Goal: Task Accomplishment & Management: Manage account settings

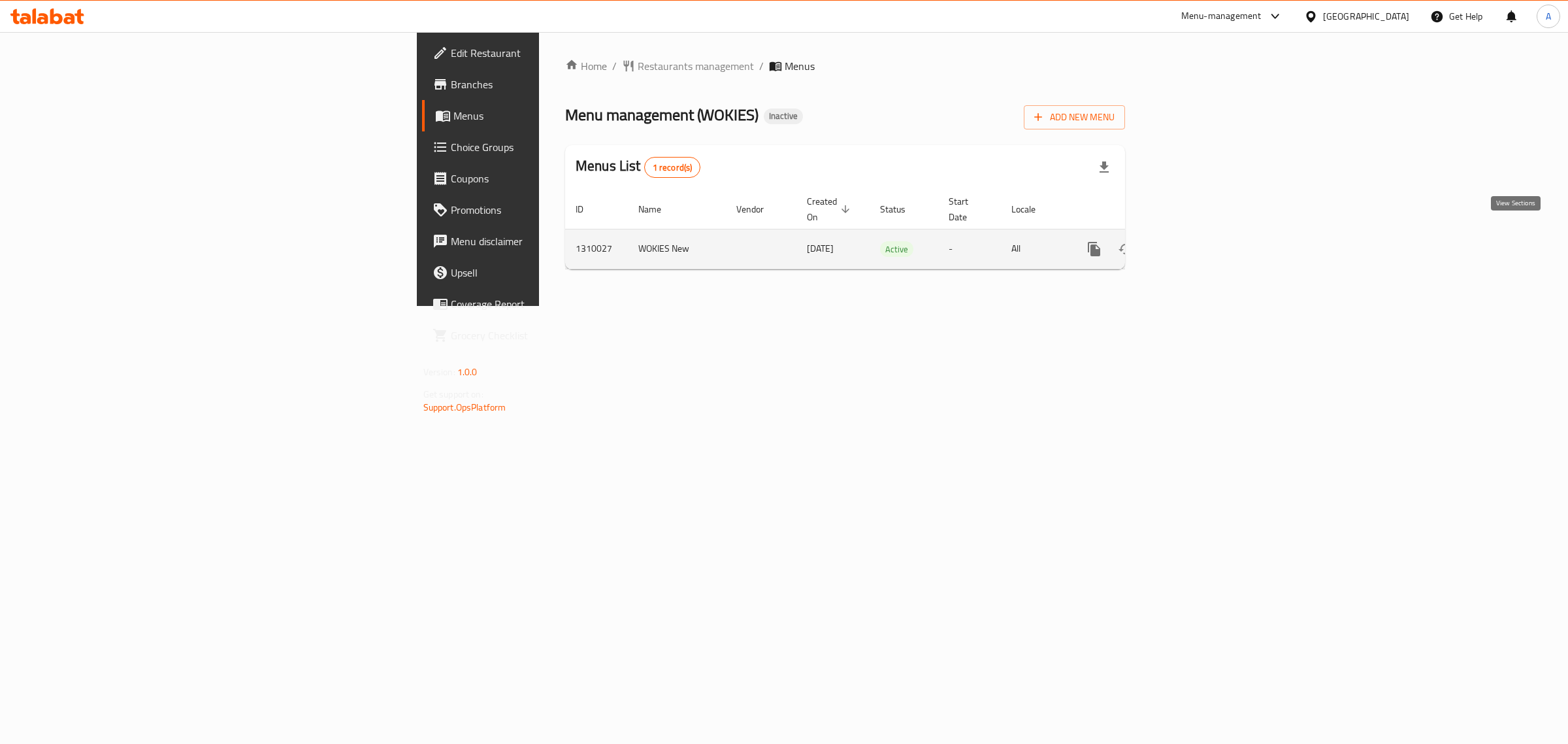
click at [1204, 235] on link "enhanced table" at bounding box center [1188, 249] width 31 height 31
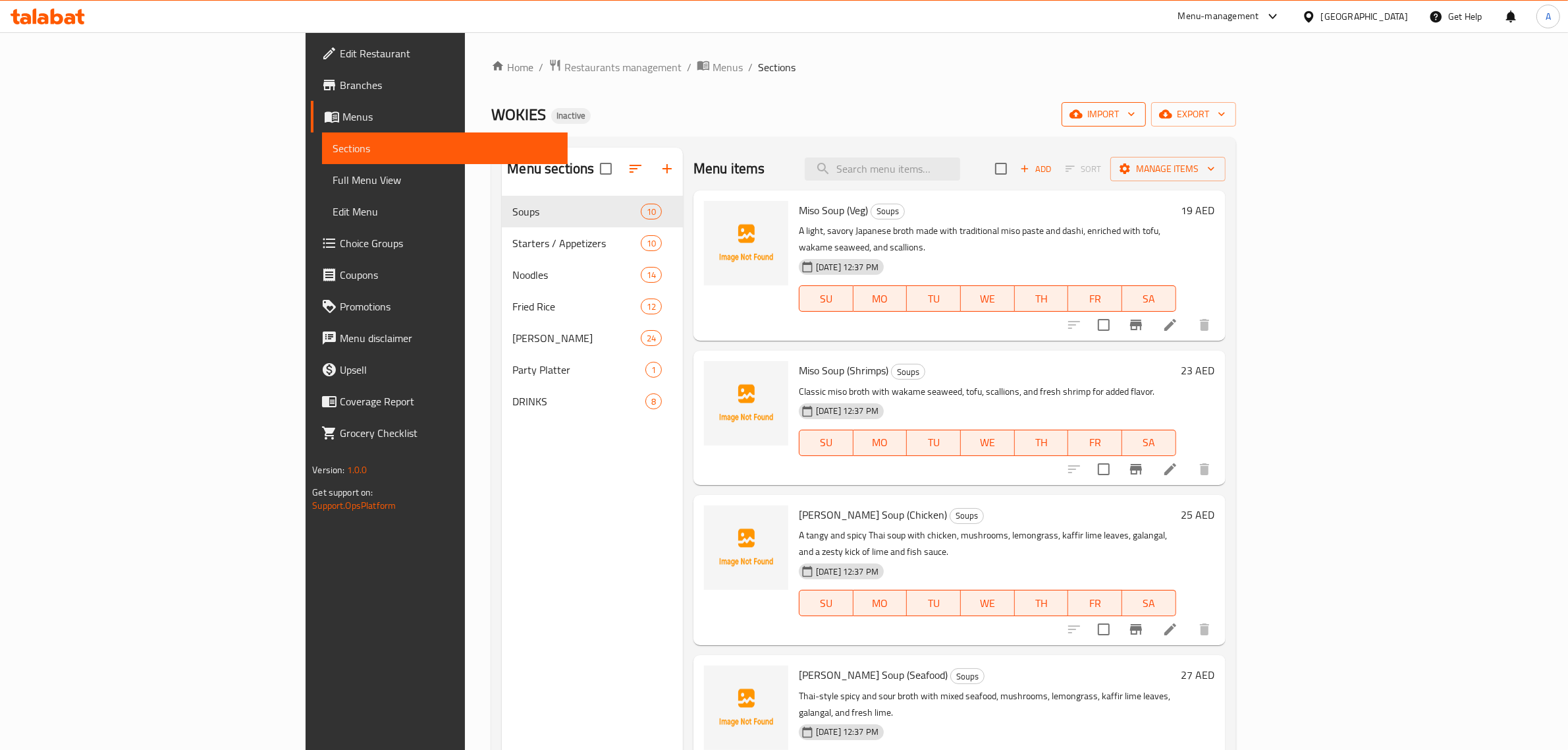
click at [1138, 120] on icon "button" at bounding box center [1131, 114] width 13 height 13
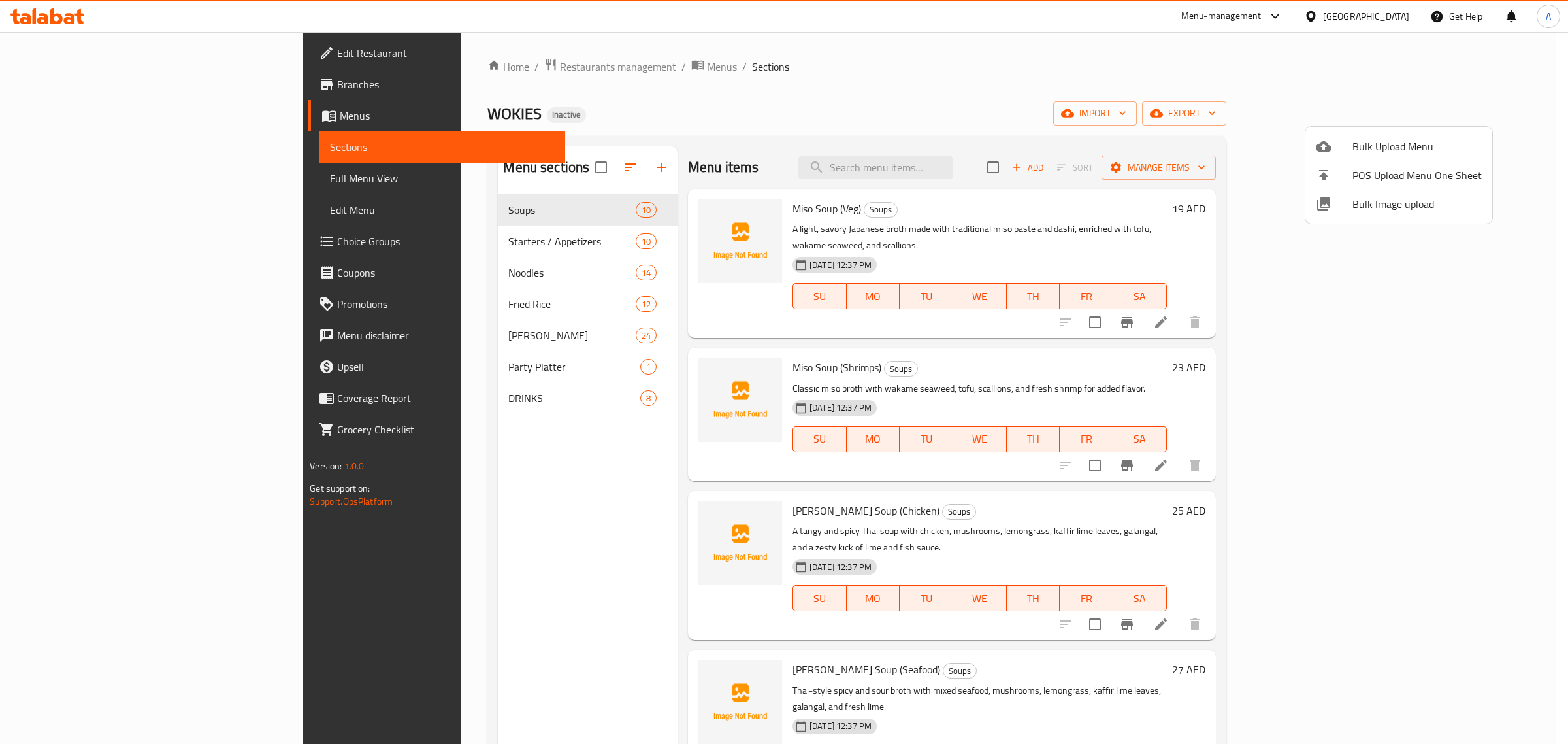
click at [1416, 201] on span "Bulk Image upload" at bounding box center [1417, 204] width 130 height 15
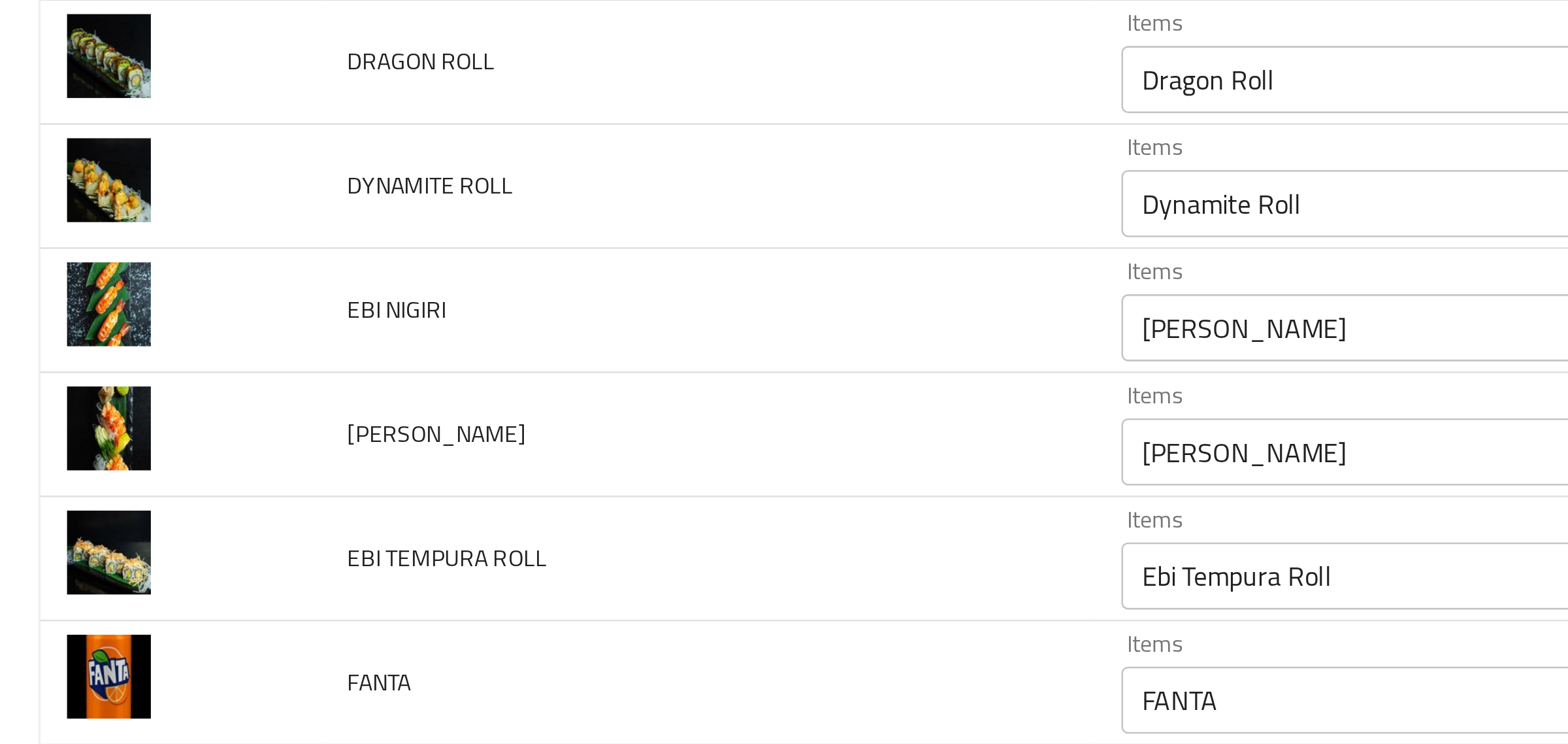
scroll to position [436, 0]
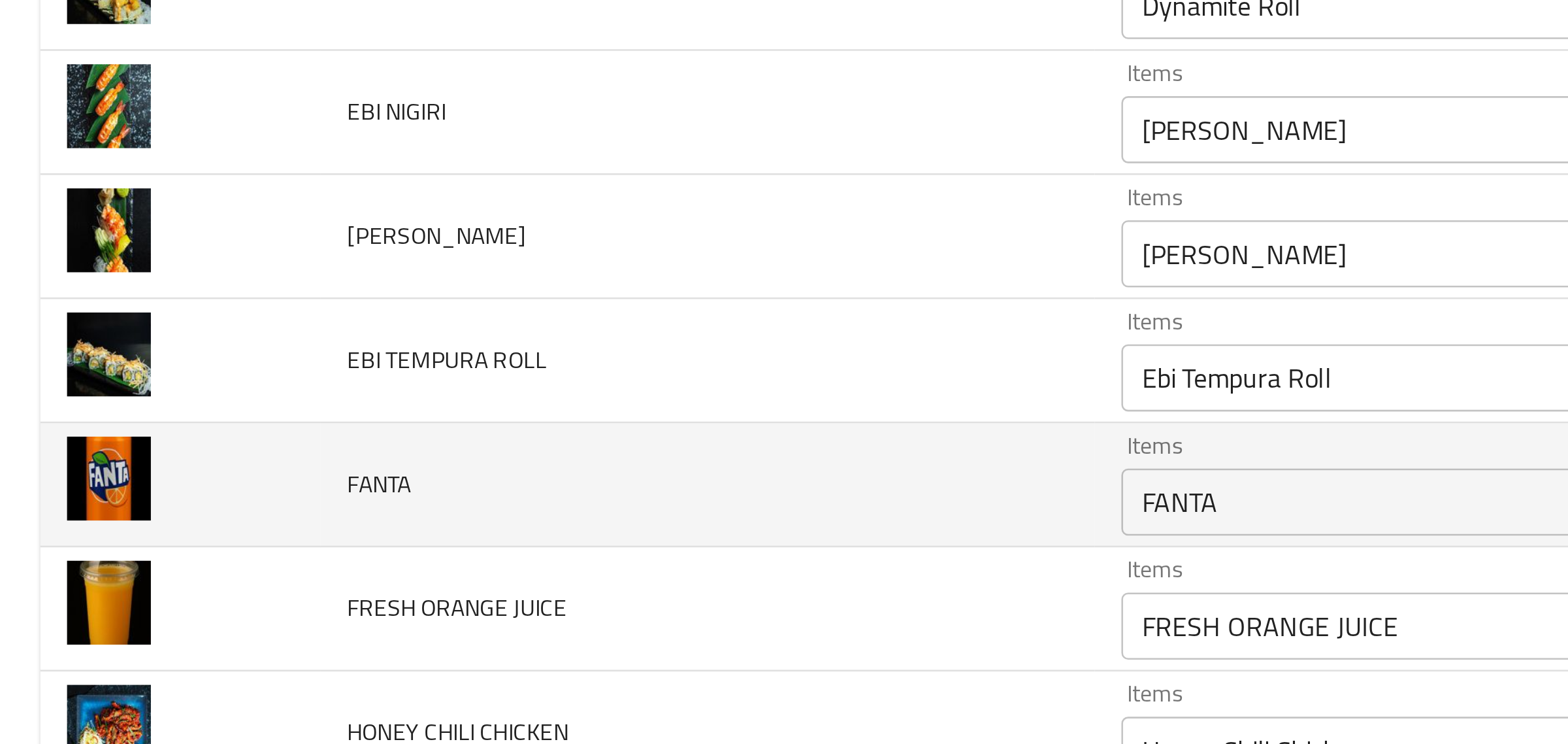
click at [223, 381] on td "FANTA" at bounding box center [275, 368] width 302 height 48
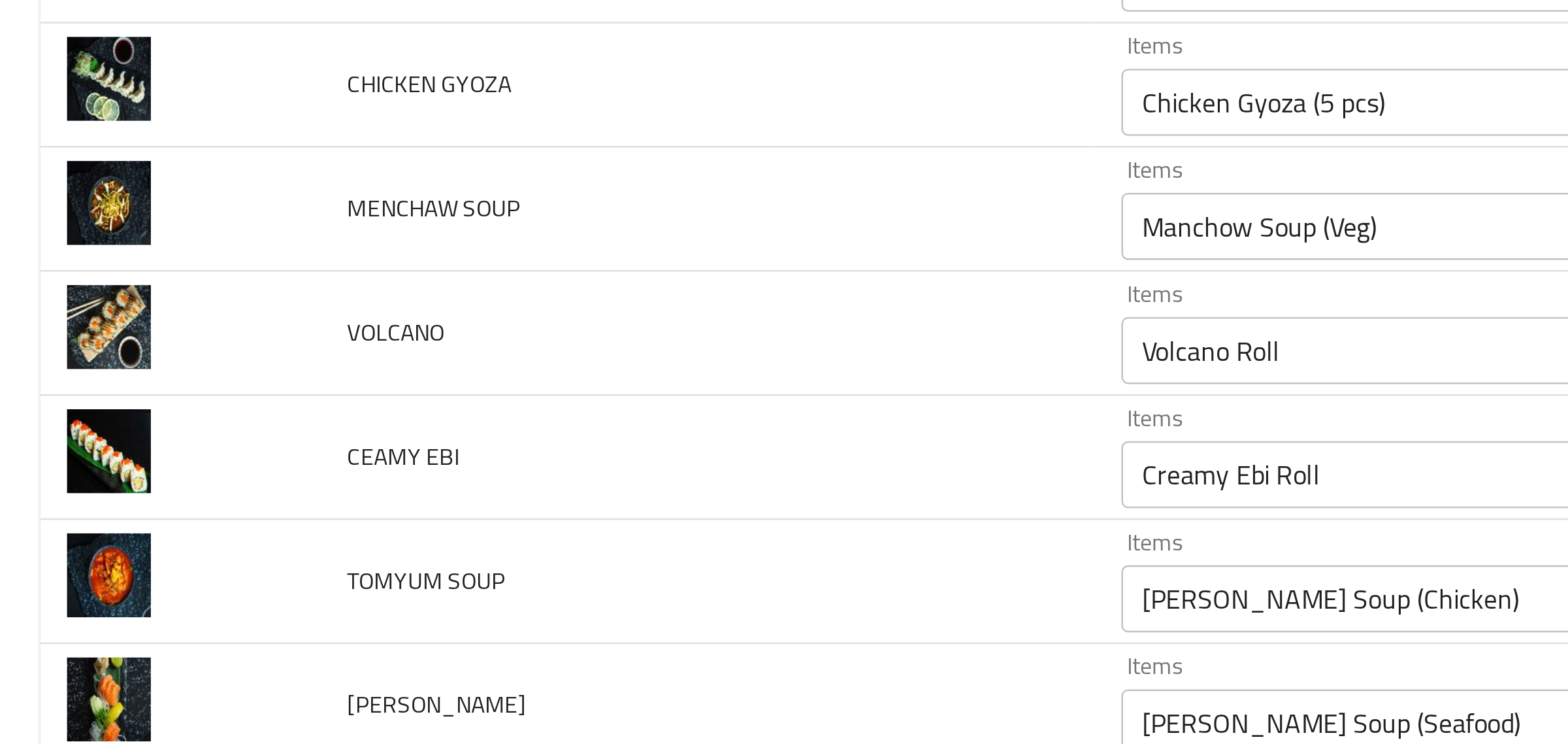
scroll to position [0, 0]
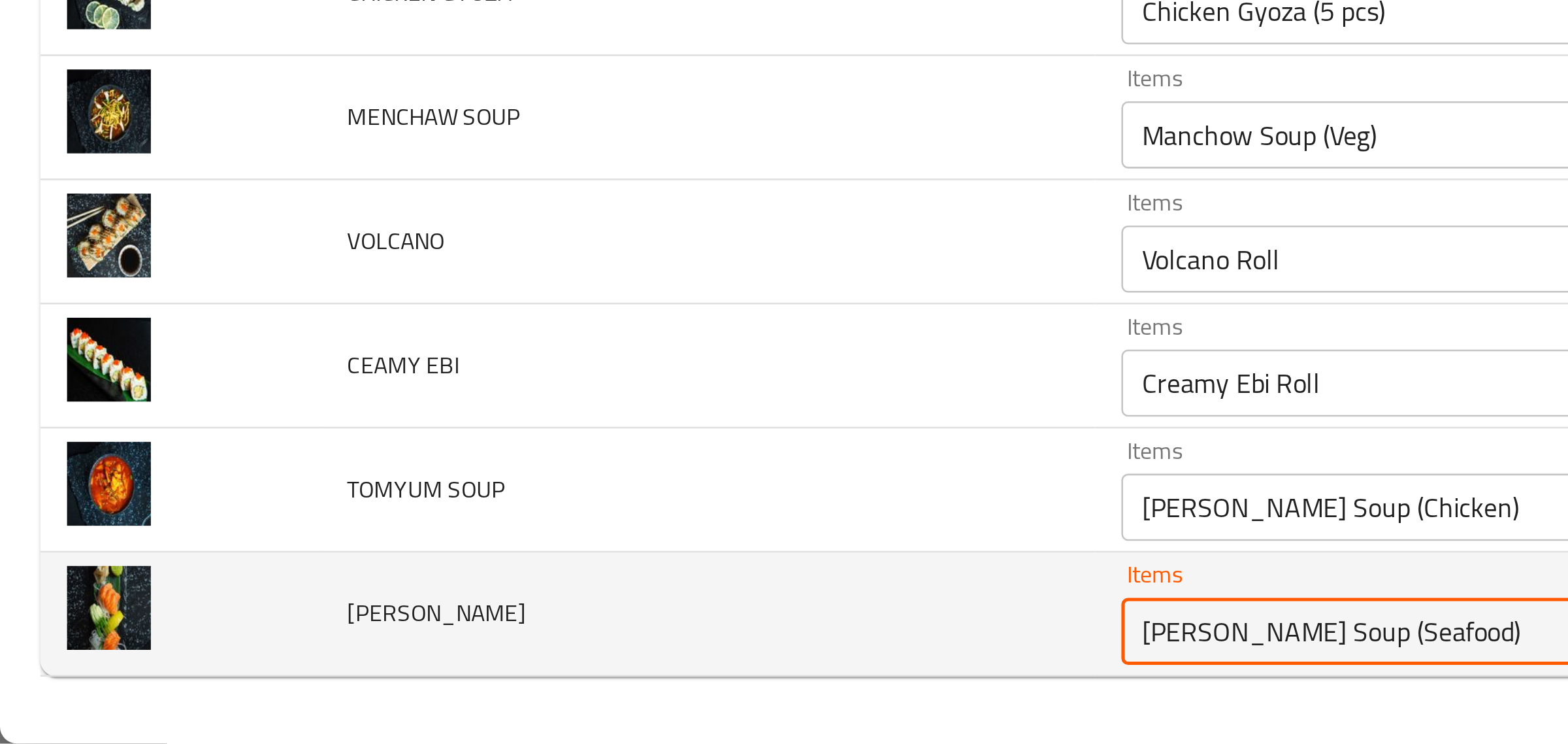
click at [441, 692] on SALMON "Tom Yum Soup (Seafood)" at bounding box center [641, 699] width 400 height 18
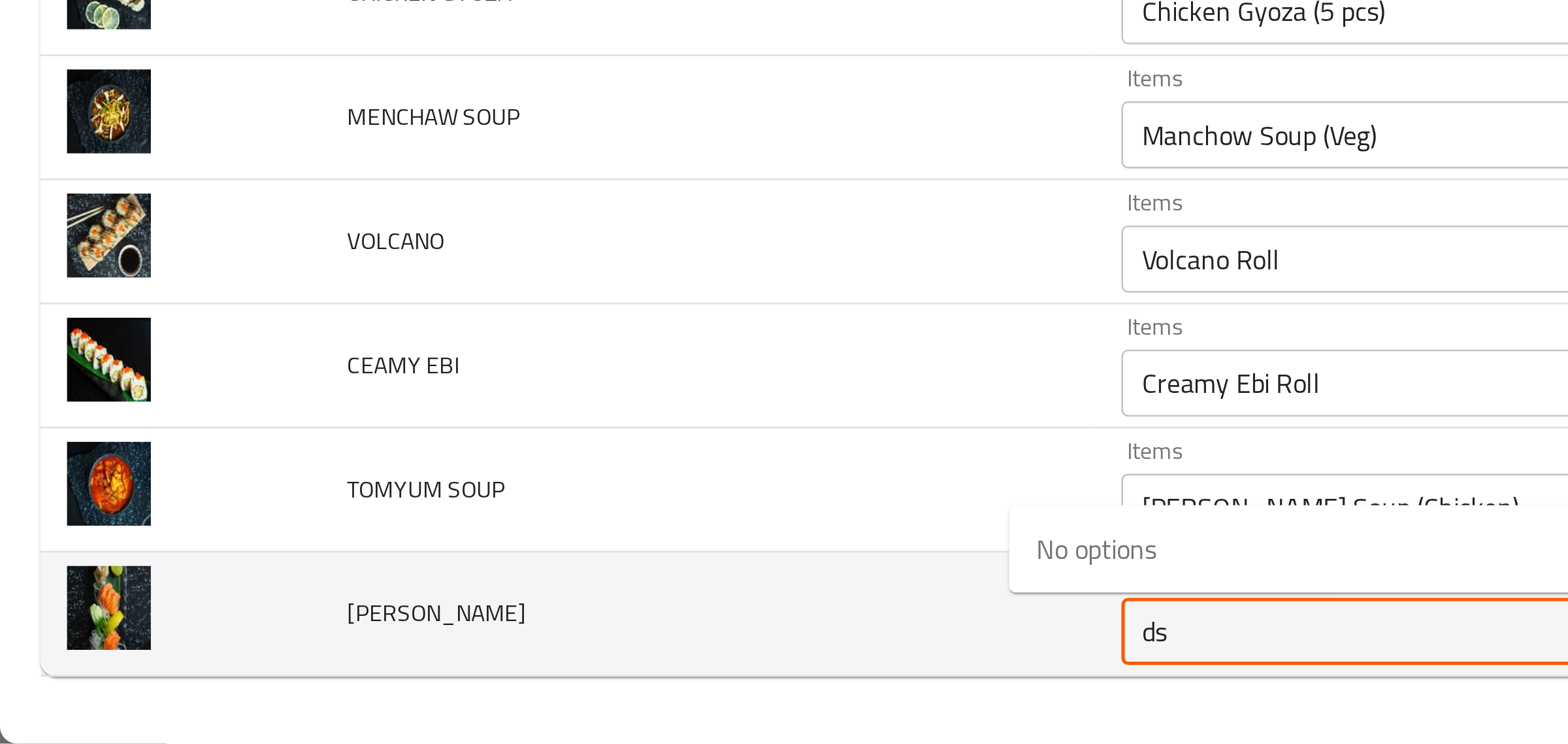
type SALMON "d"
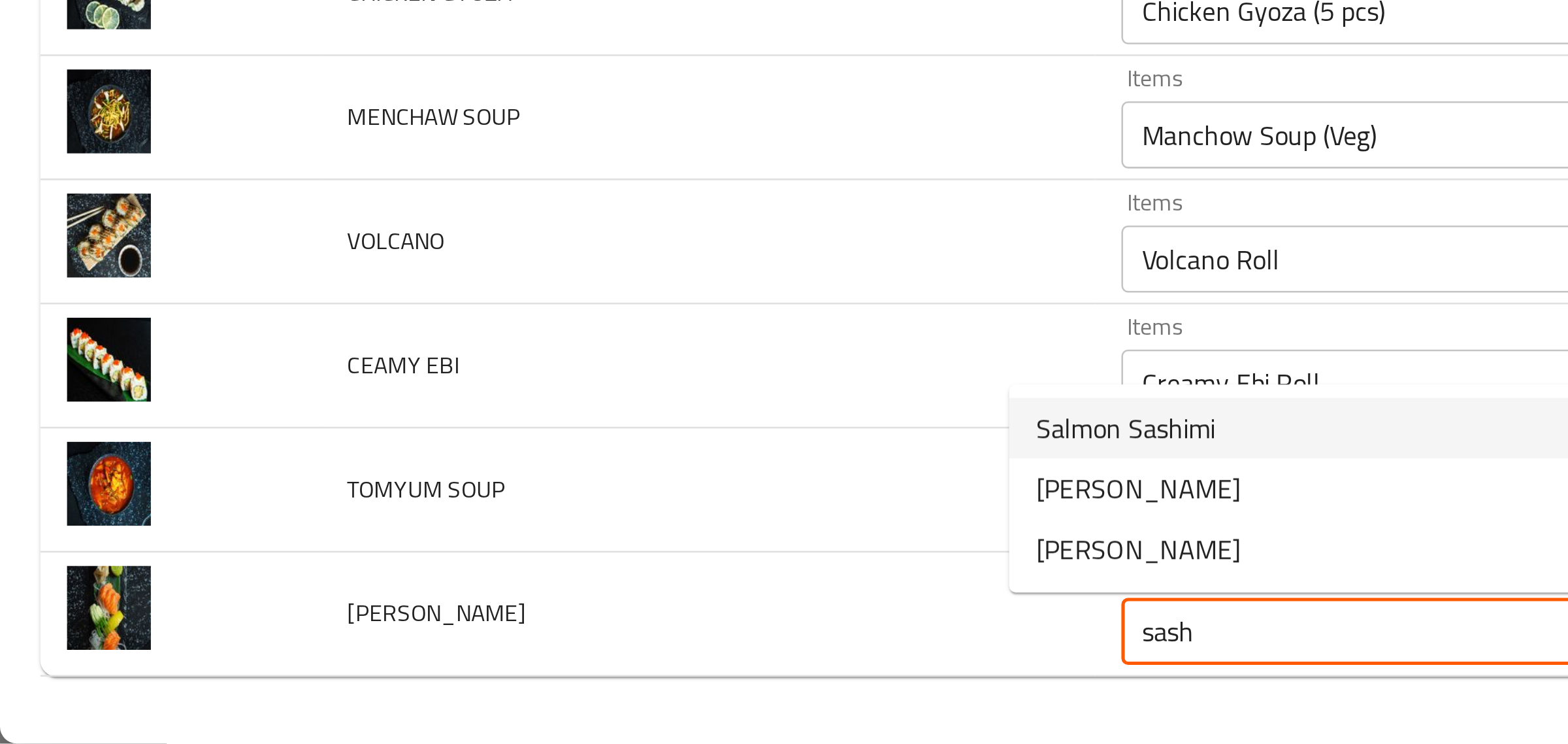
click at [453, 625] on span "Salmon Sashimi" at bounding box center [439, 620] width 70 height 15
type SALMON "Salmon Sashimi"
type SALMON-ar "ساشيمي سلمون"
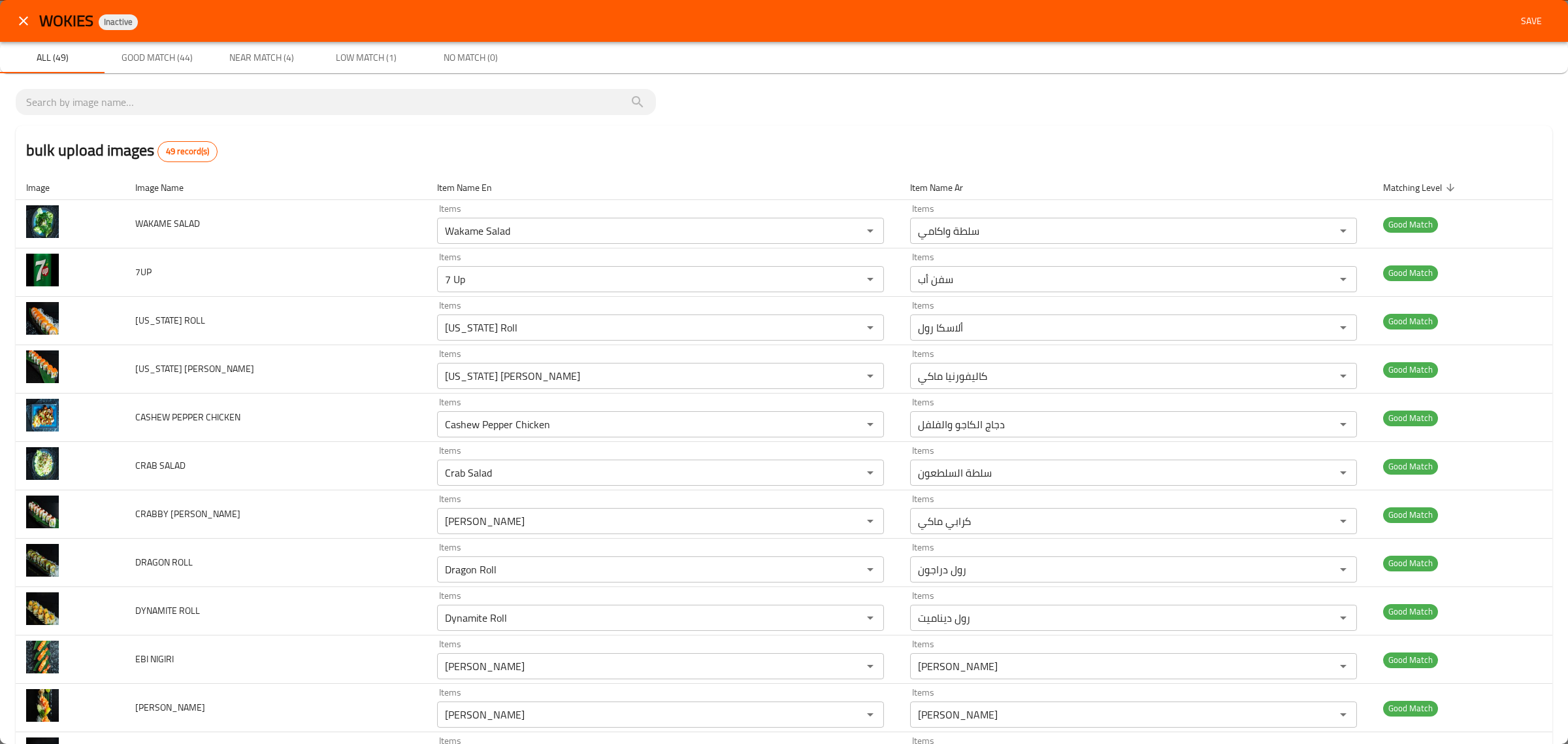
type SALMON "Salmon Sashimi"
click at [1516, 23] on span "Save" at bounding box center [1531, 21] width 31 height 16
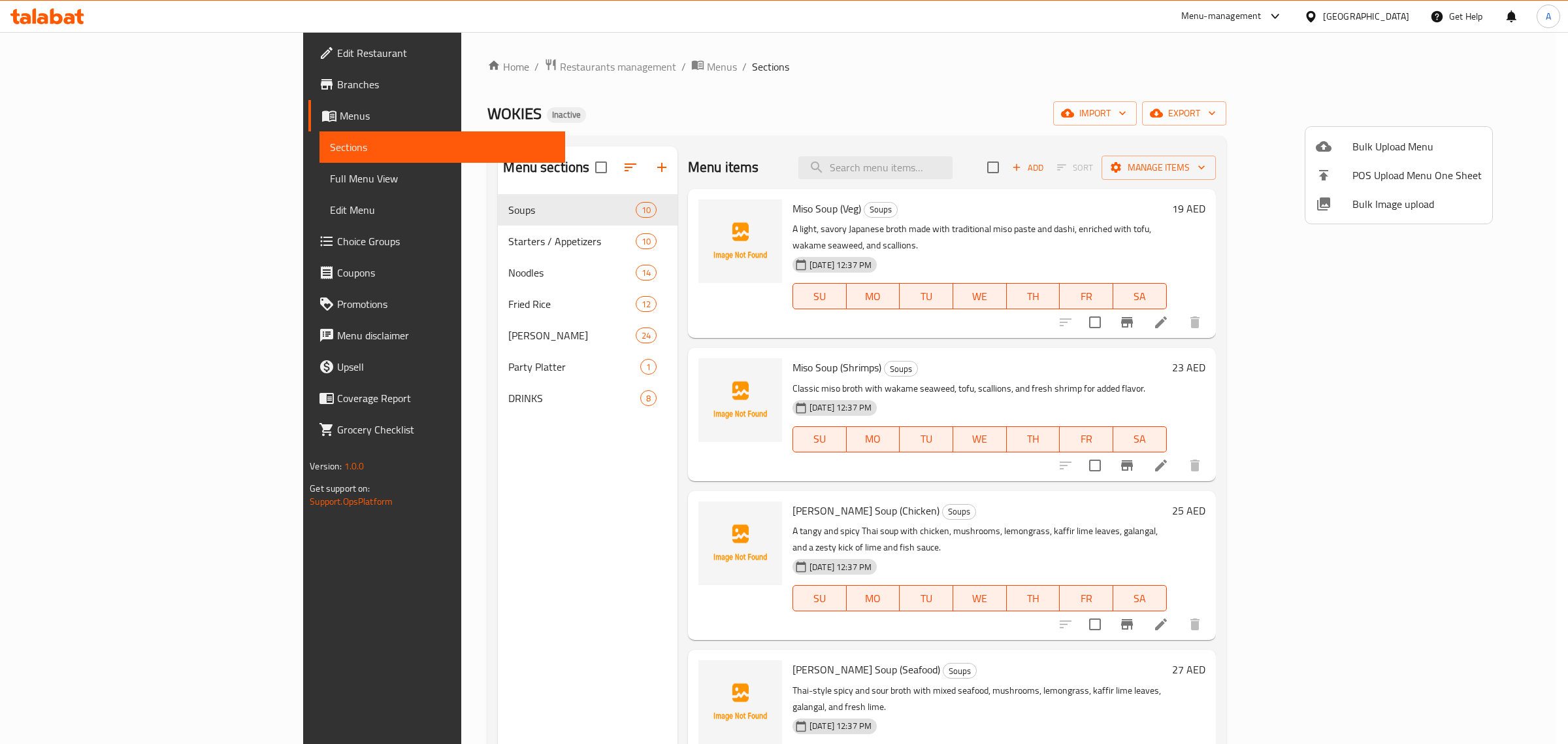
click at [784, 30] on div at bounding box center [784, 372] width 1568 height 744
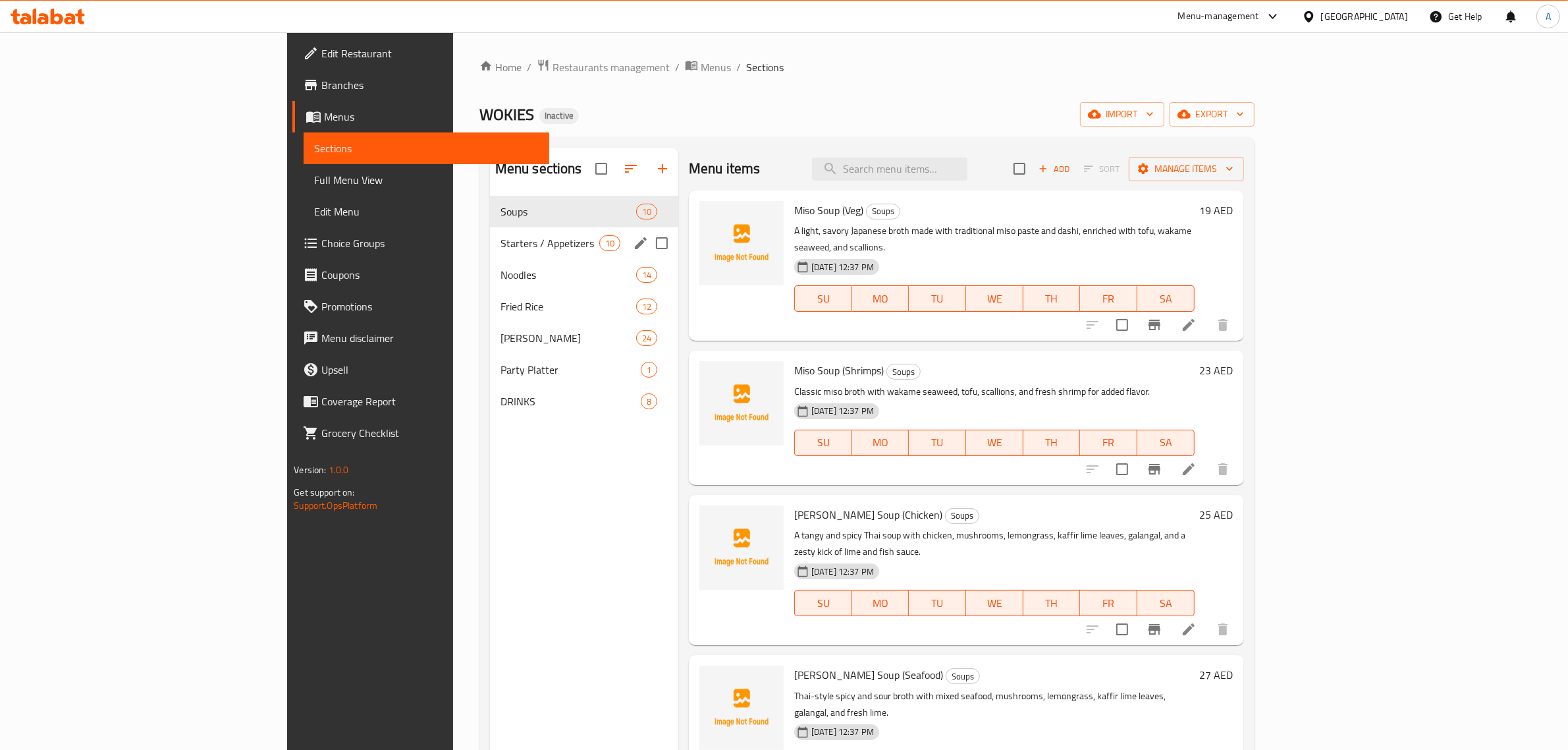
click at [512, 244] on span "Starters / Appetizers" at bounding box center [550, 243] width 99 height 16
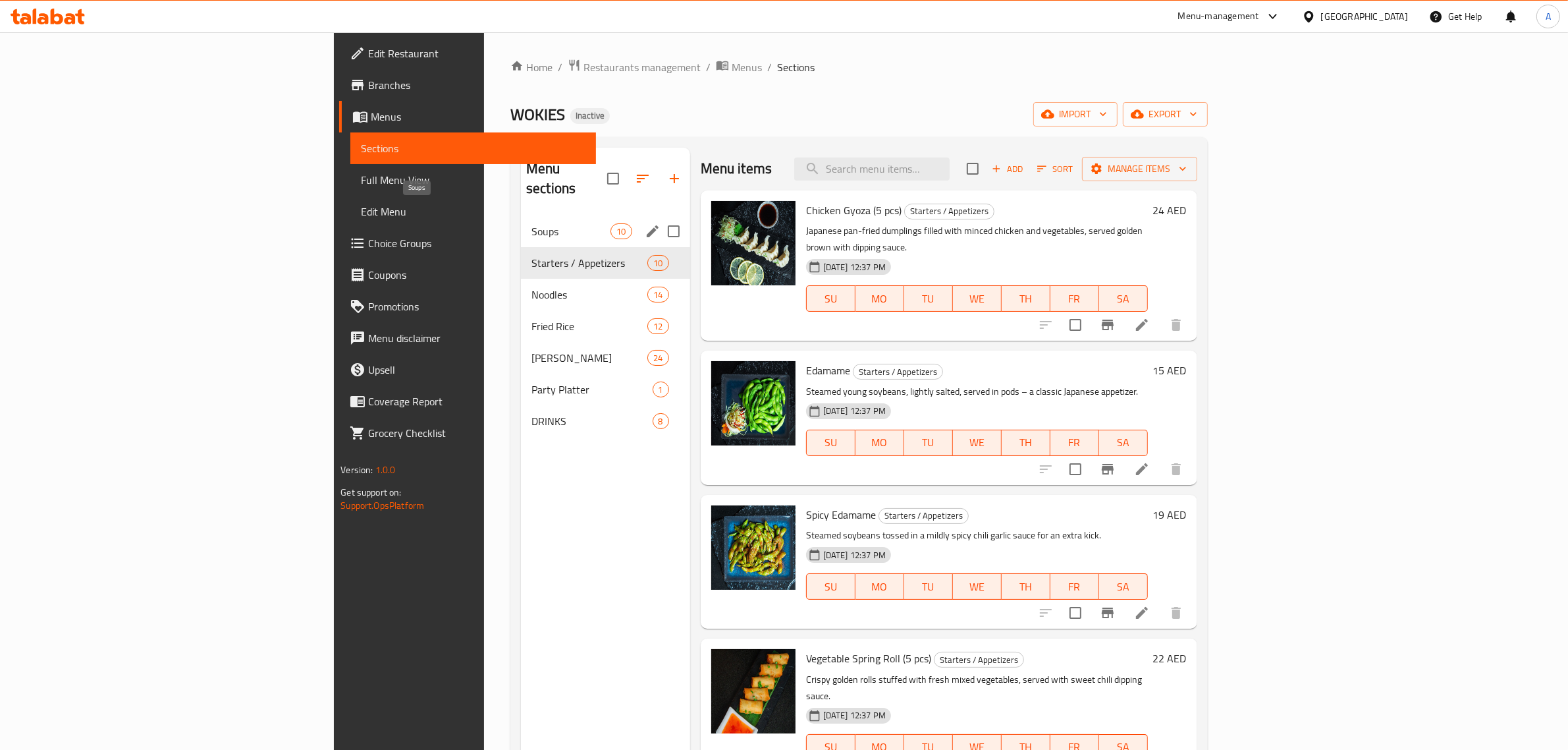
click at [531, 224] on span "Soups" at bounding box center [570, 231] width 79 height 16
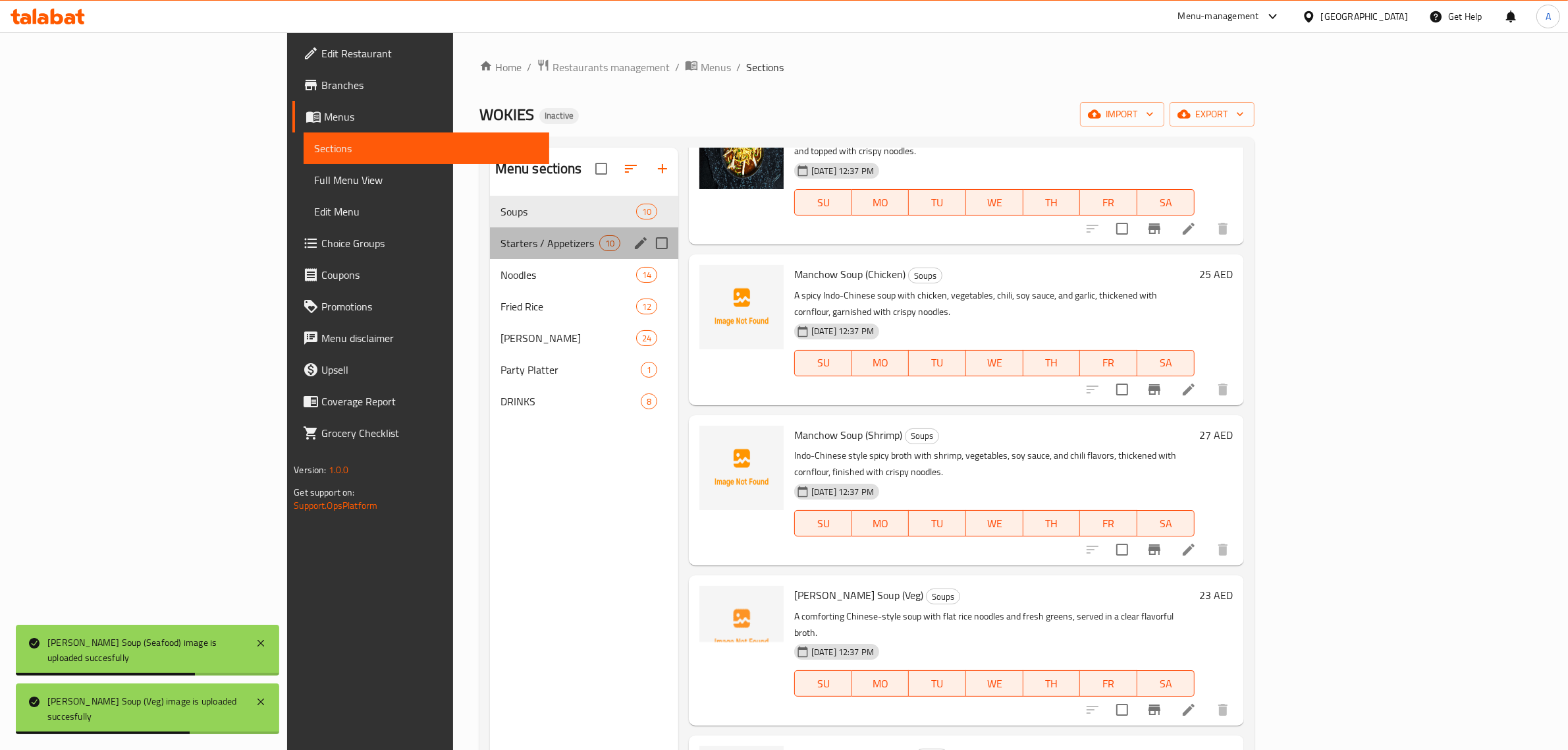
click at [490, 227] on div "Starters / Appetizers 10" at bounding box center [584, 243] width 188 height 32
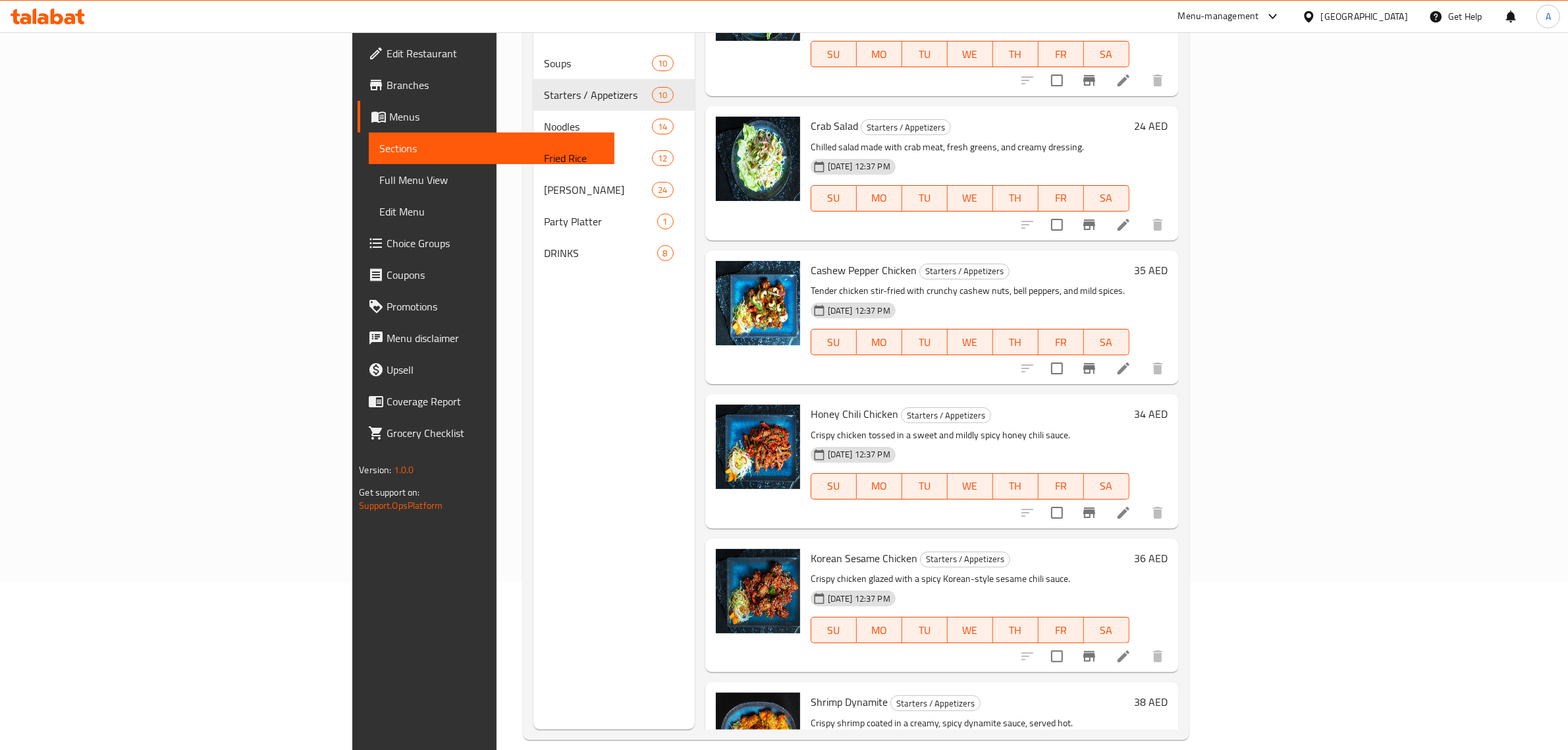
scroll to position [185, 0]
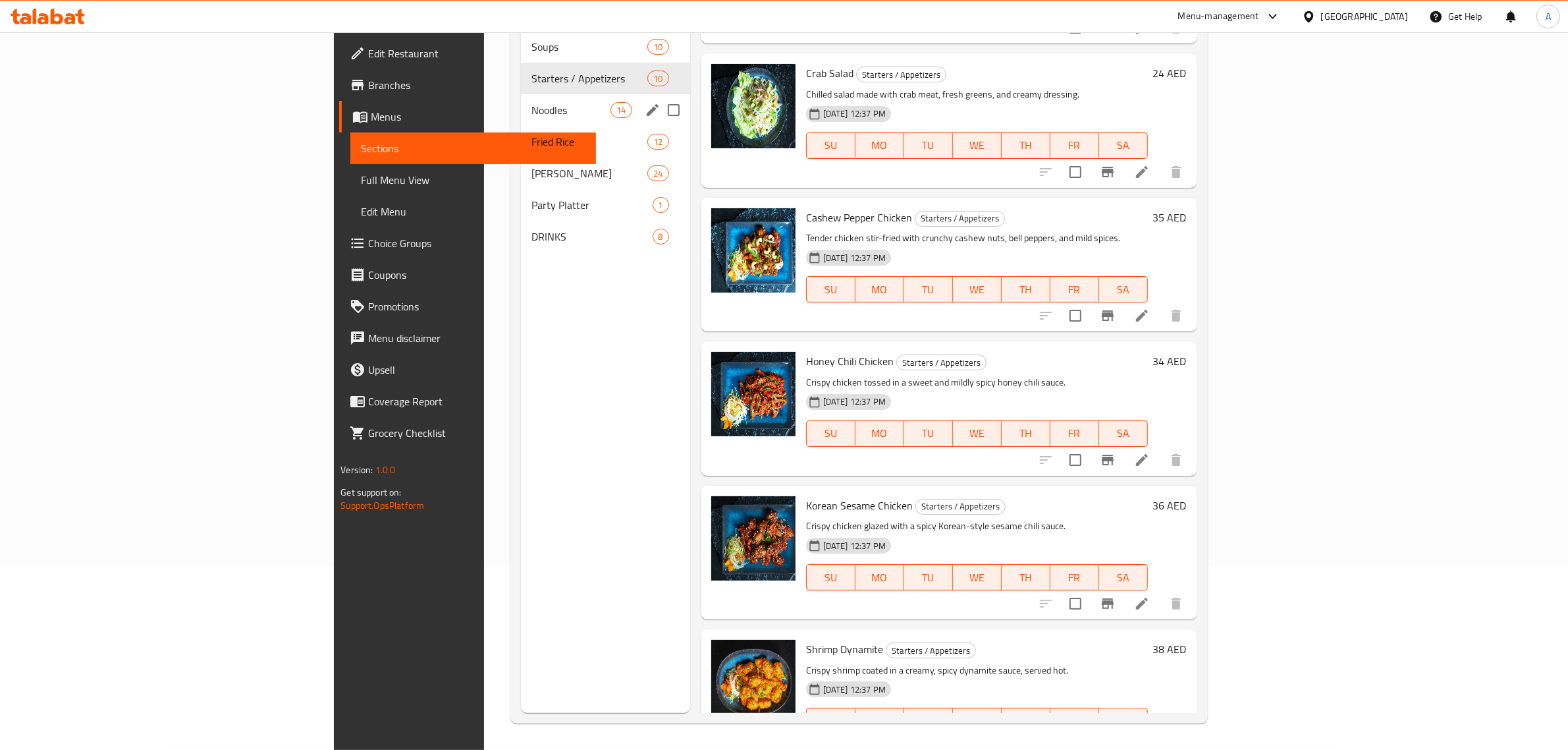
click at [531, 102] on span "Noodles" at bounding box center [570, 109] width 79 height 16
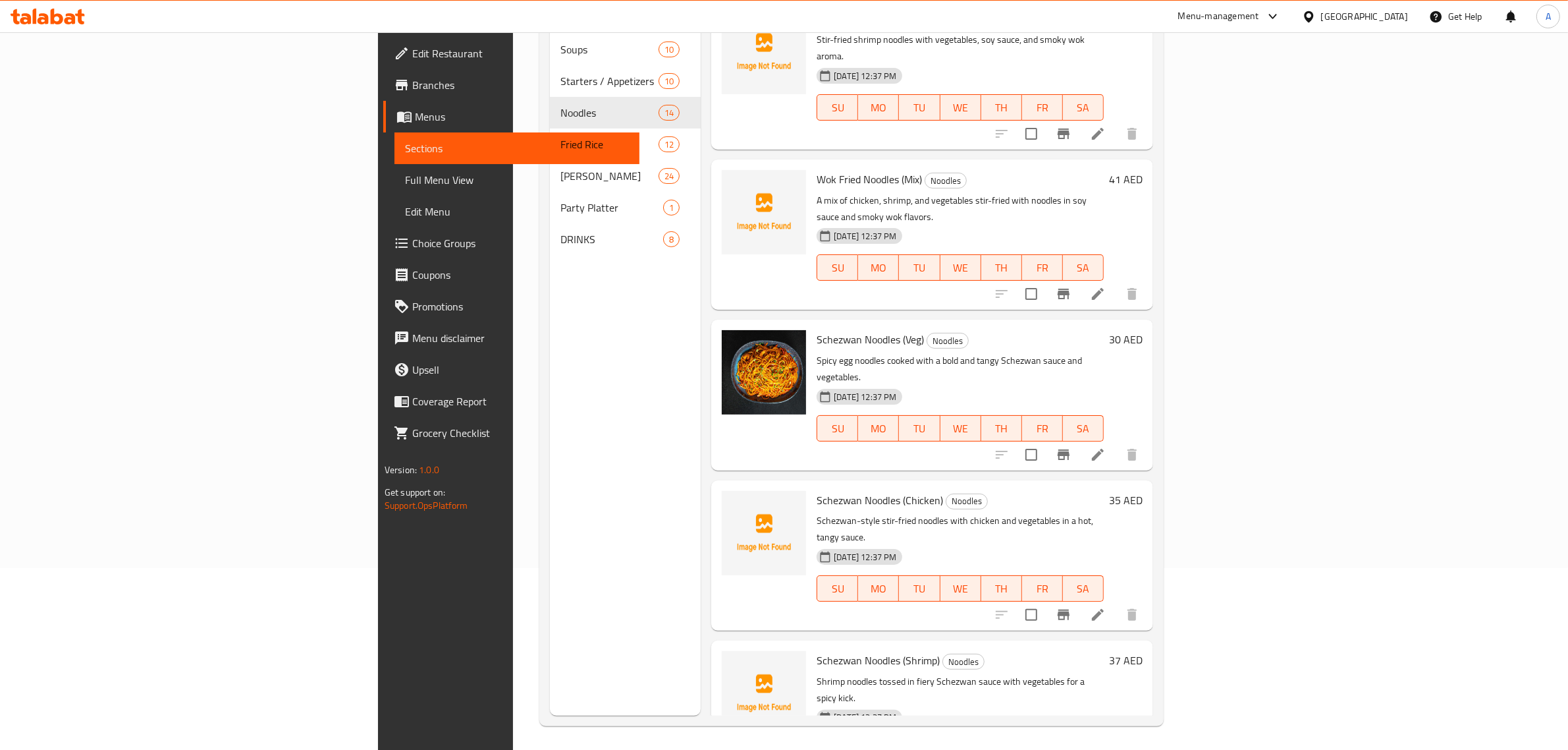
scroll to position [185, 0]
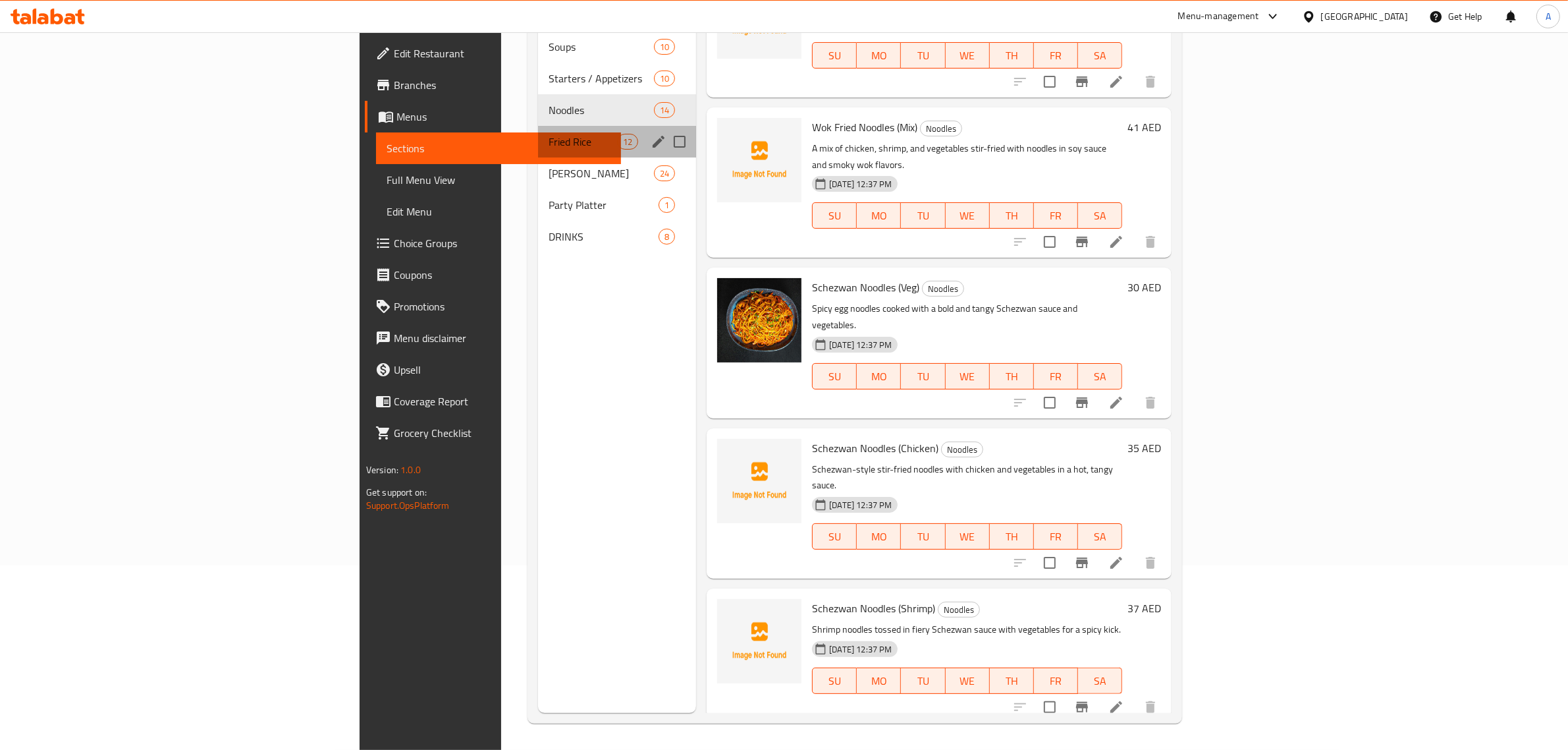
click at [538, 125] on div "Fried Rice 12" at bounding box center [617, 141] width 159 height 32
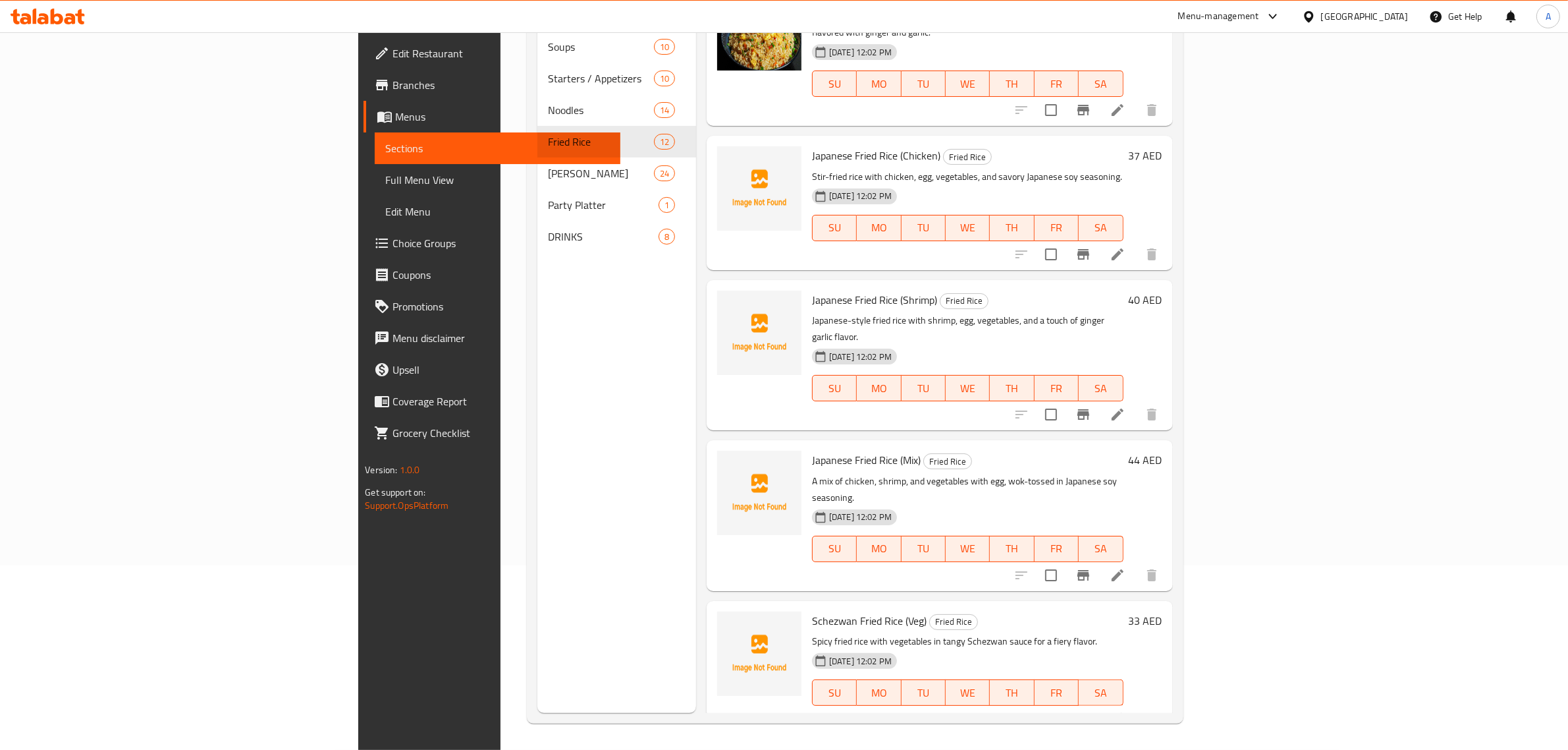
scroll to position [1008, 0]
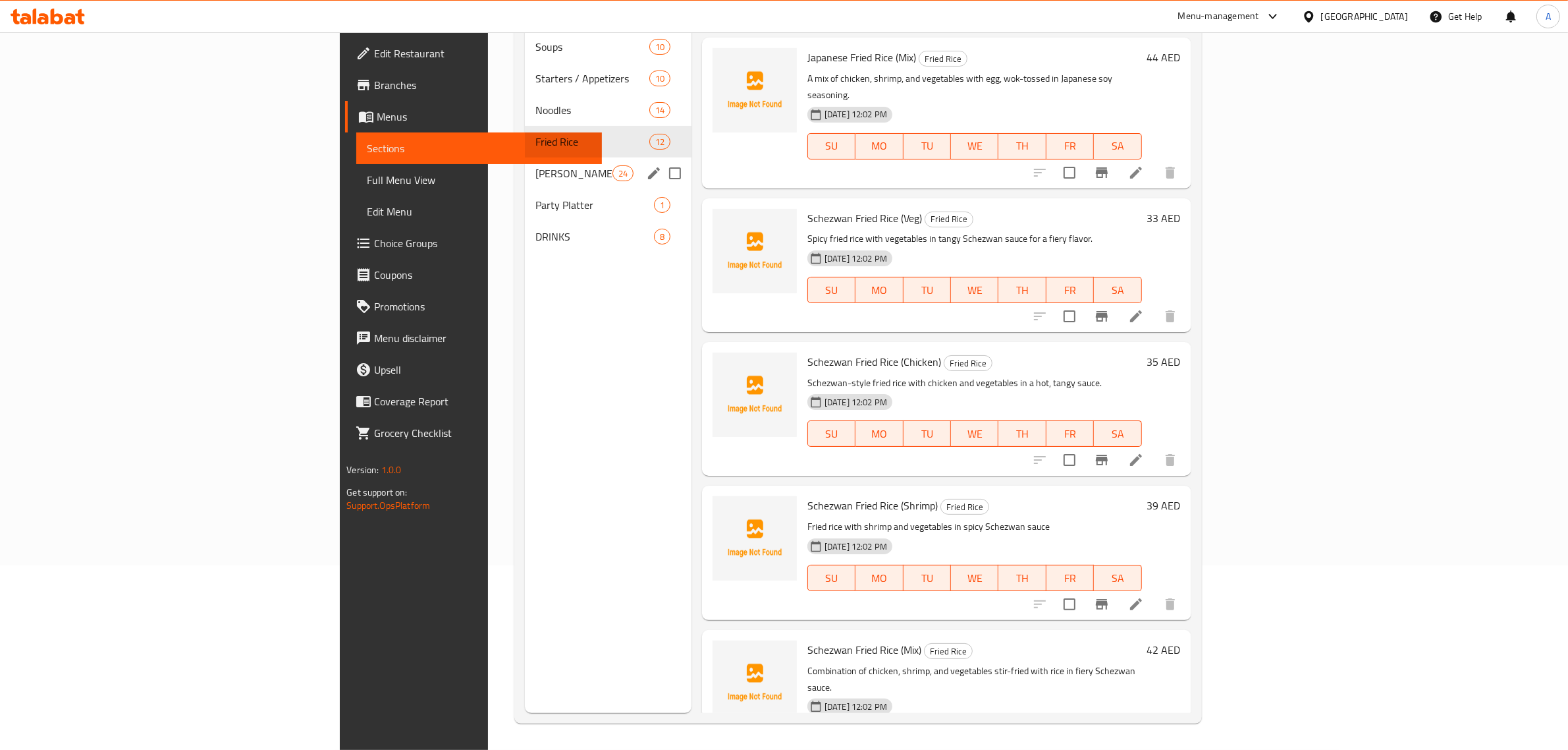
click at [525, 165] on div "Sushi Menu 24" at bounding box center [608, 173] width 167 height 32
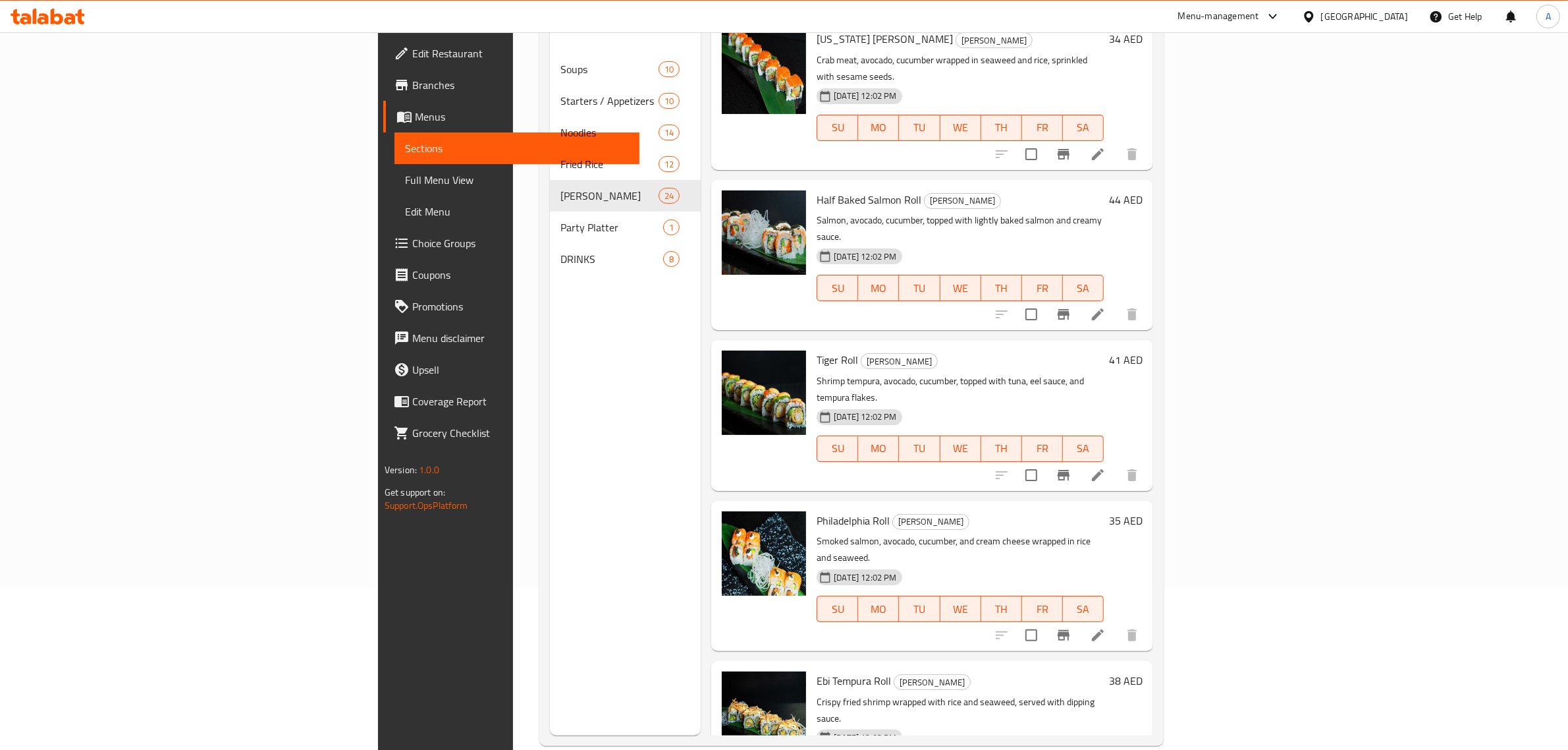
scroll to position [185, 0]
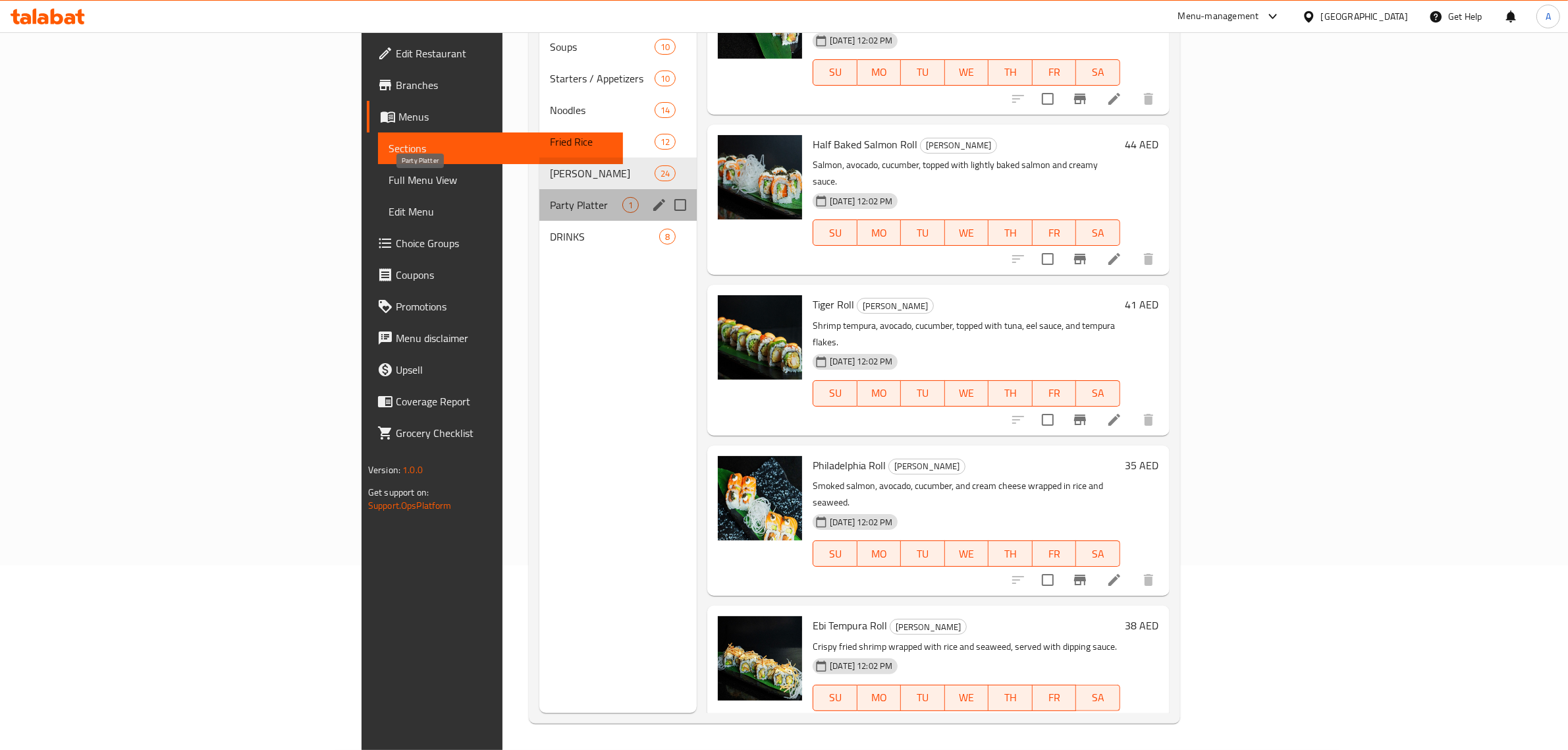
click at [550, 197] on span "Party Platter" at bounding box center [586, 204] width 72 height 16
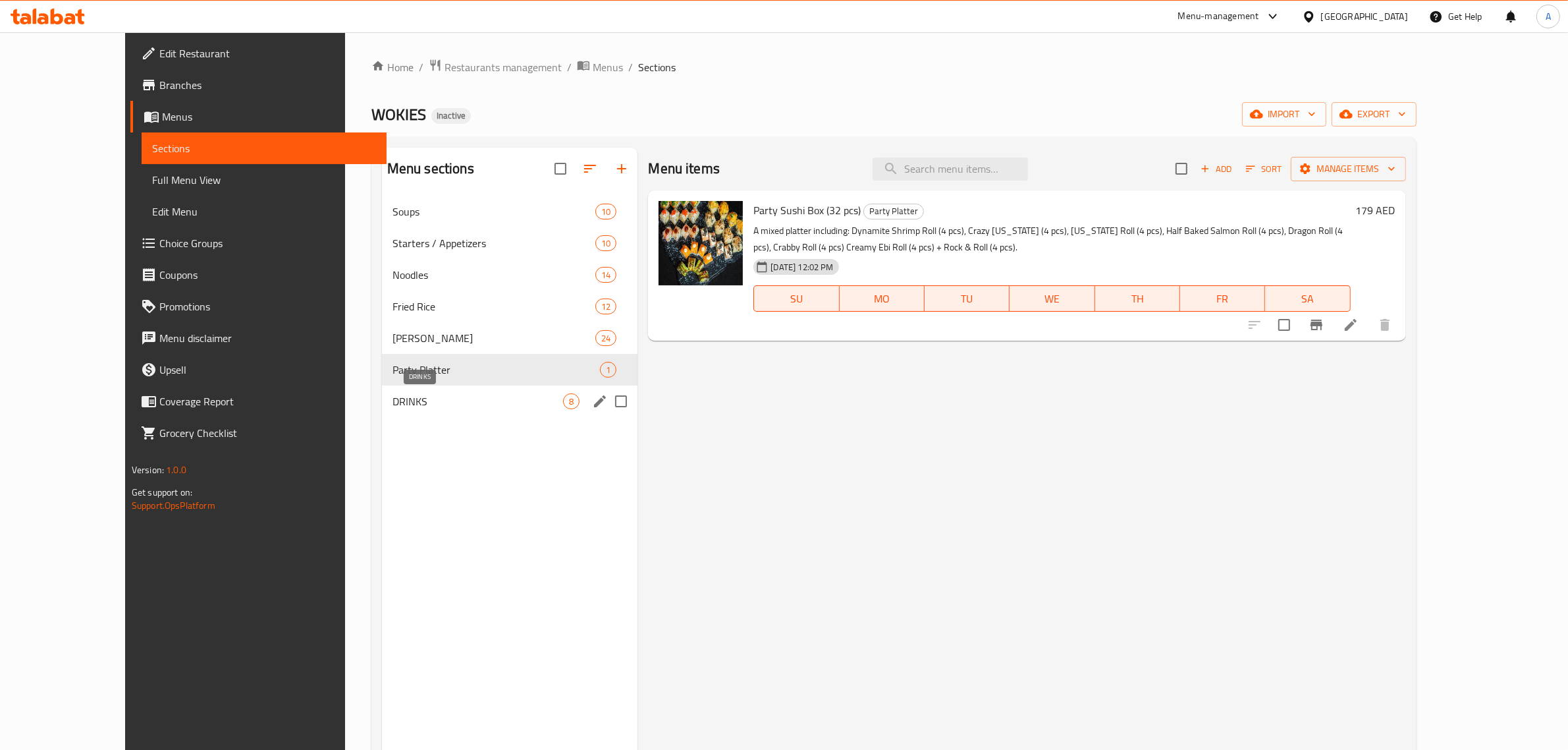
click at [402, 396] on span "DRINKS" at bounding box center [478, 401] width 171 height 16
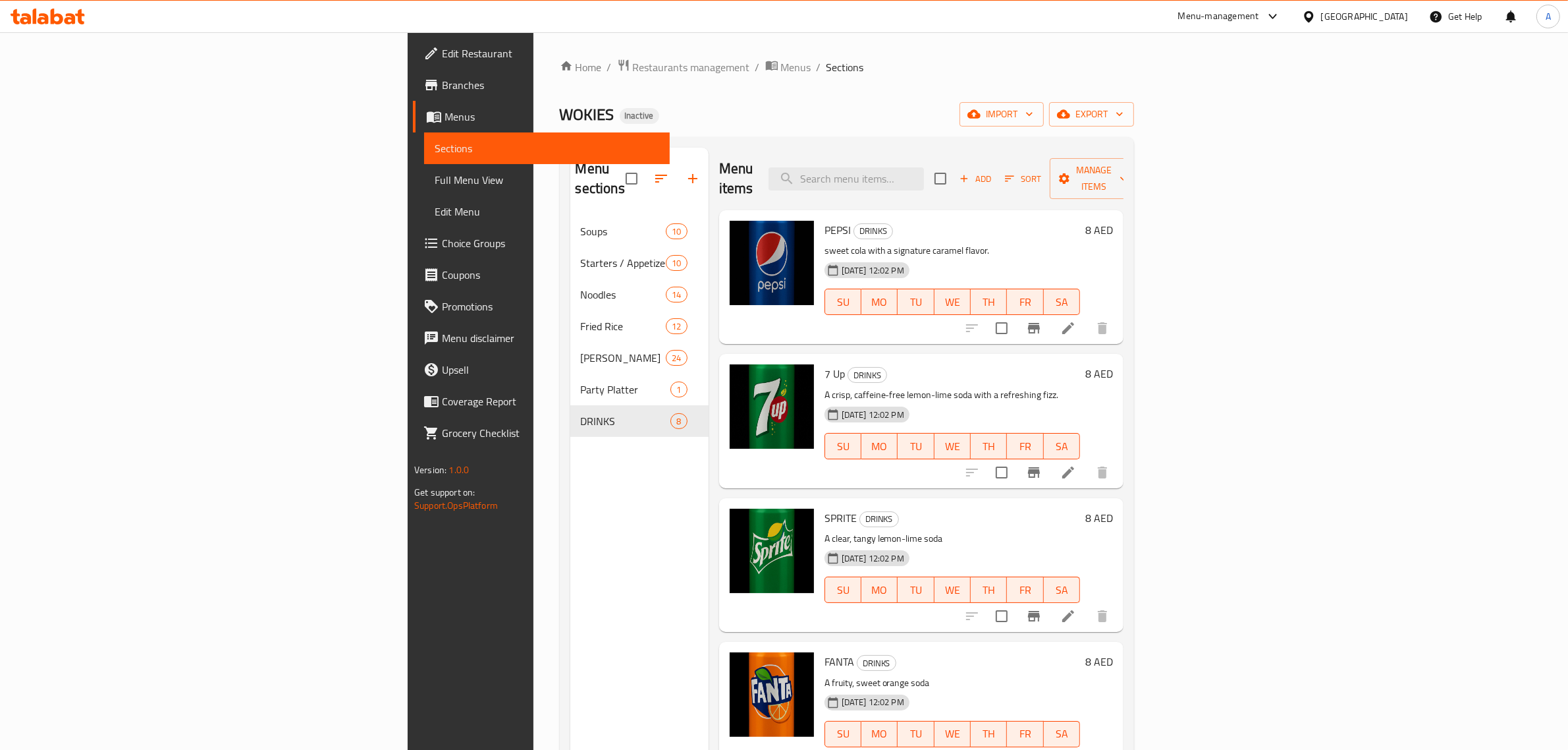
click at [435, 172] on span "Full Menu View" at bounding box center [547, 179] width 224 height 16
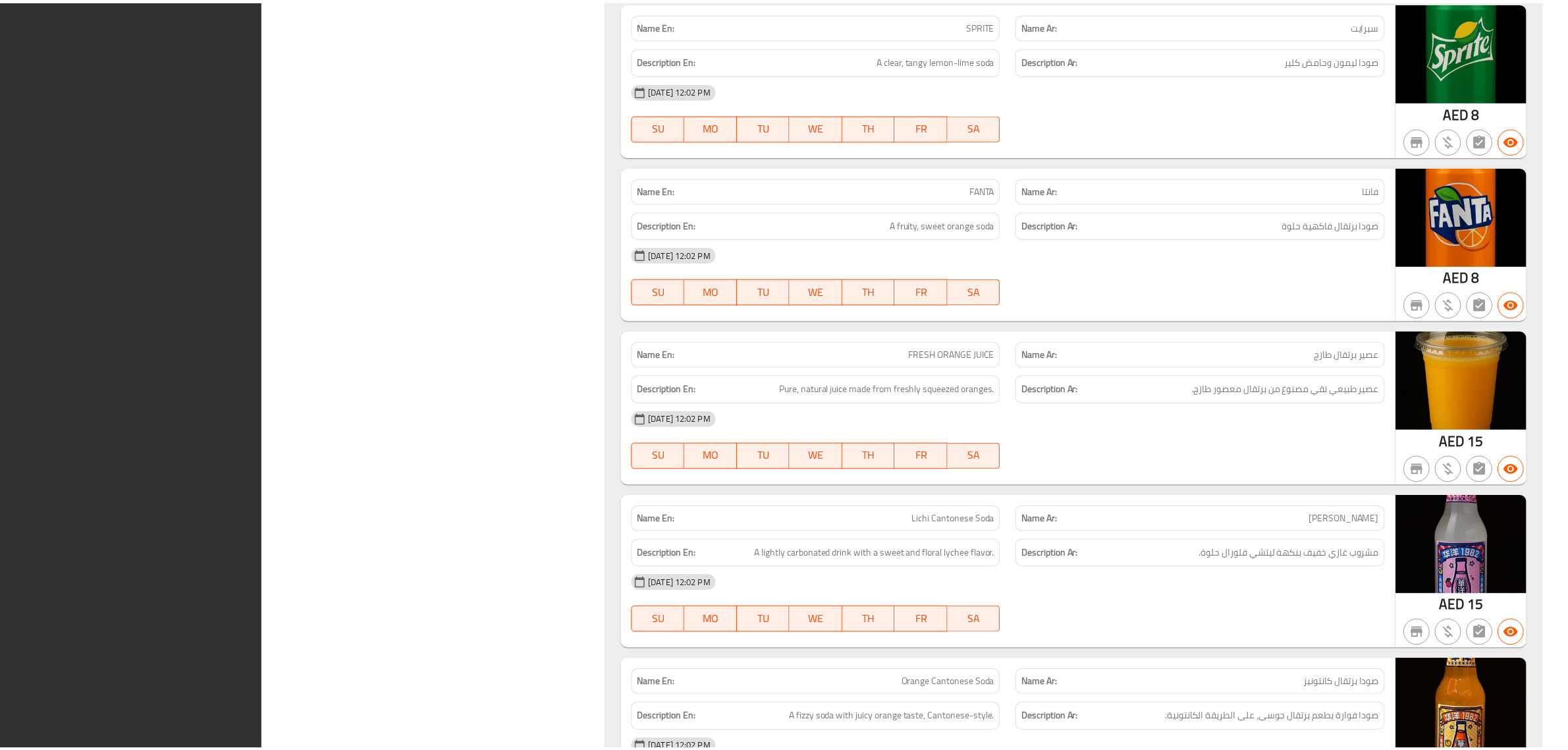
scroll to position [13904, 0]
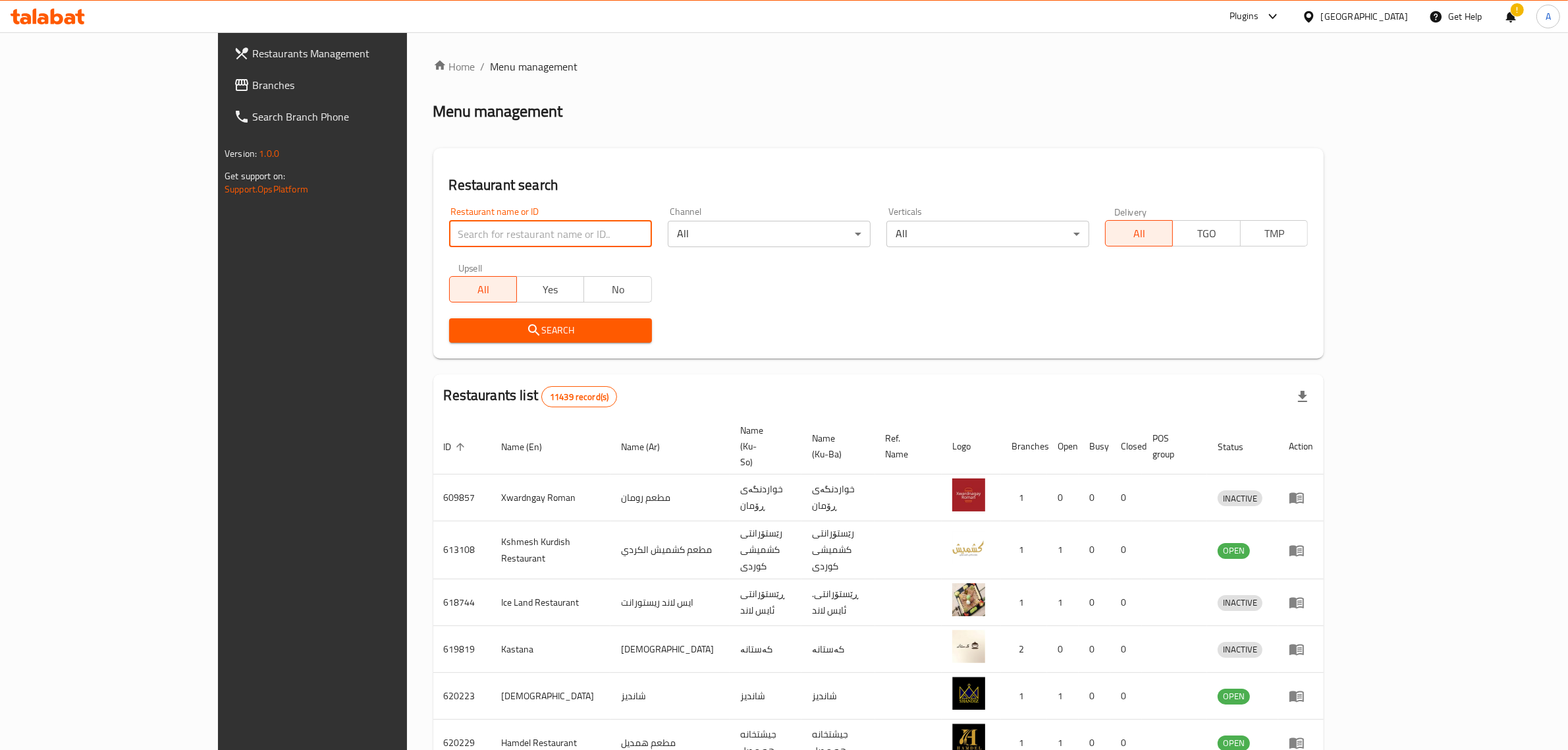
click at [560, 234] on input "search" at bounding box center [550, 234] width 203 height 27
paste input "Batota Ice Cream"
type input "Batota Ice Cream"
click button "Search" at bounding box center [550, 330] width 203 height 24
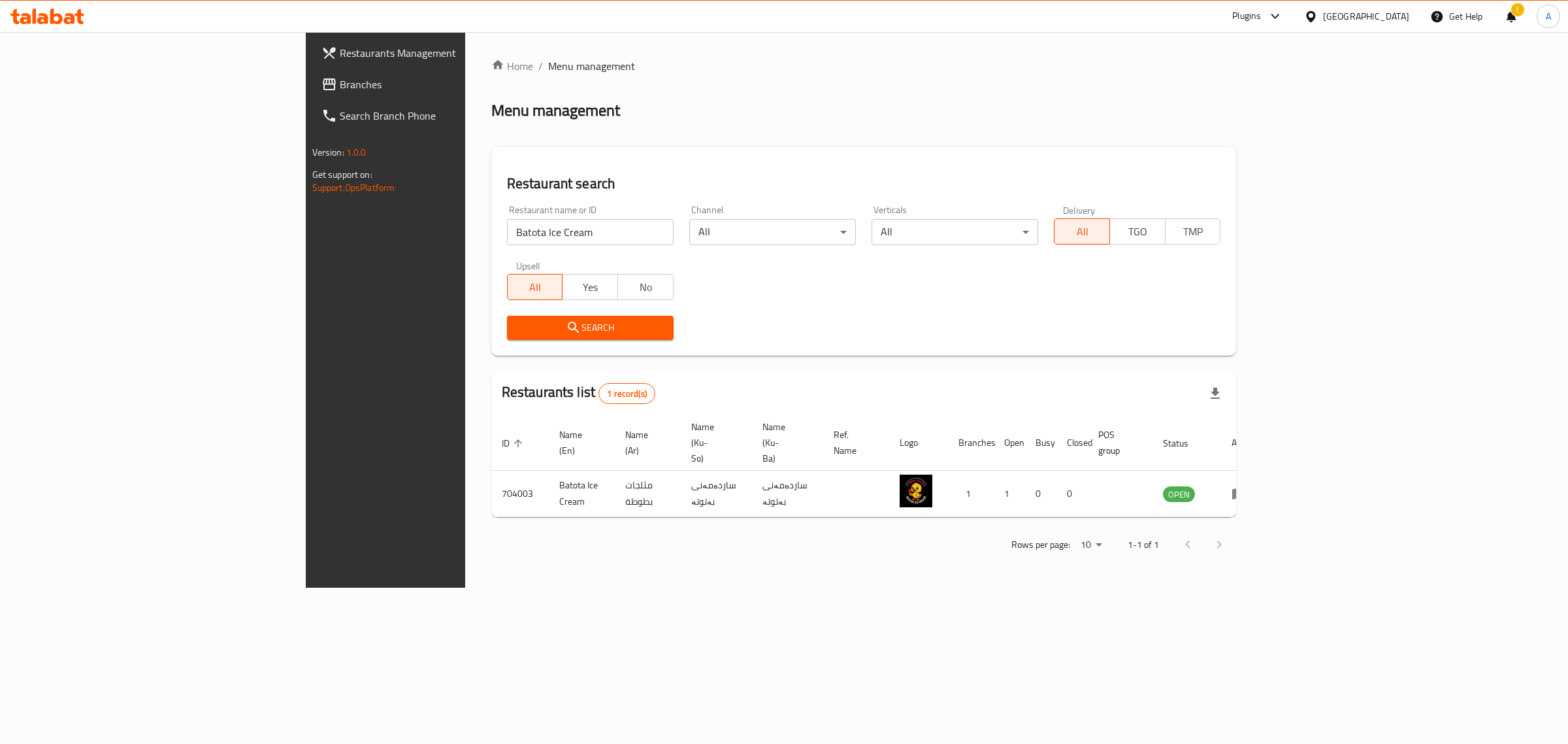
click at [1323, 21] on div at bounding box center [1314, 16] width 19 height 15
click at [1274, 220] on div "Kuwait" at bounding box center [1311, 221] width 196 height 30
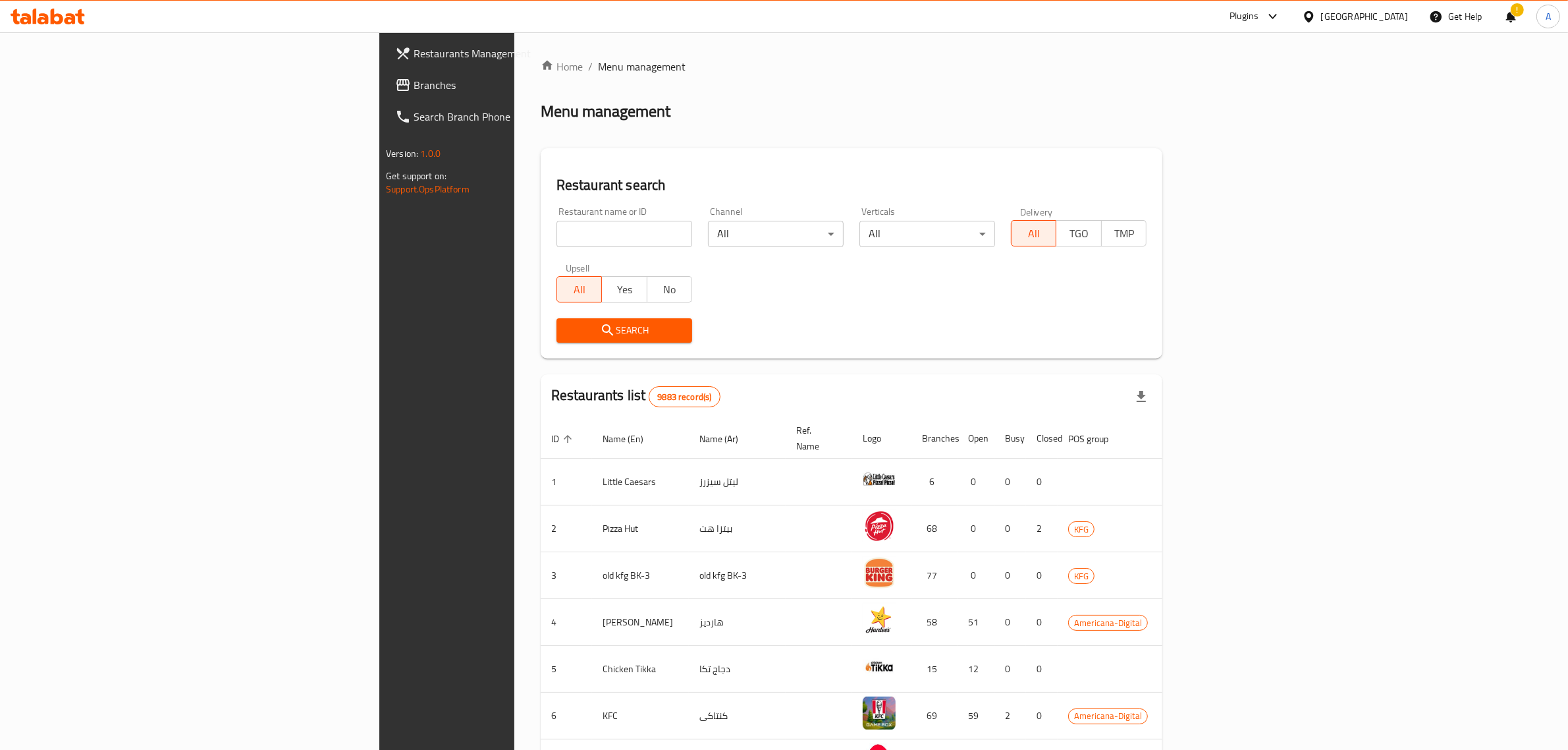
click at [556, 229] on input "search" at bounding box center [624, 234] width 136 height 27
type input "v"
paste input "Pinkberry"
type input "Pinkberry"
click button "Search" at bounding box center [624, 330] width 136 height 24
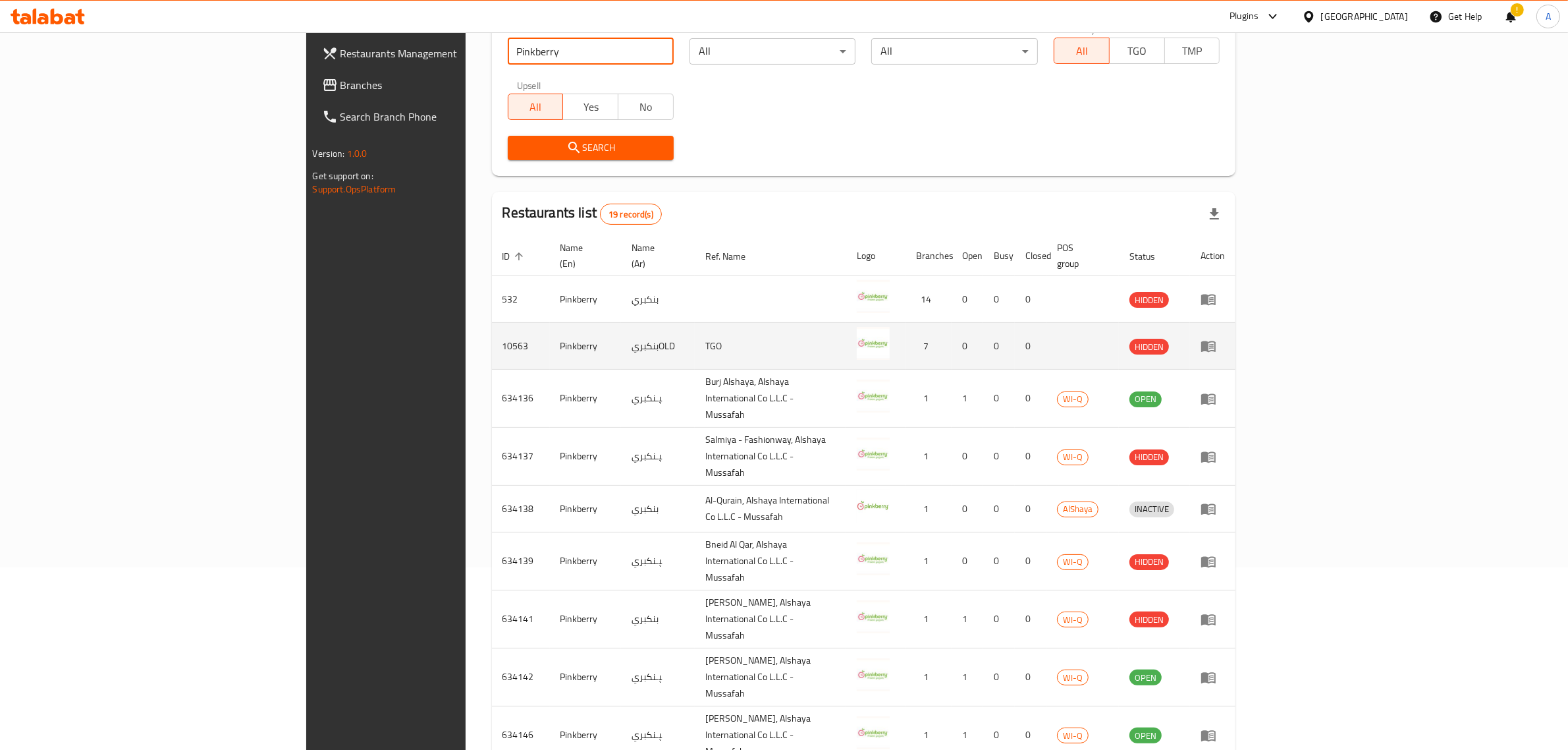
scroll to position [231, 0]
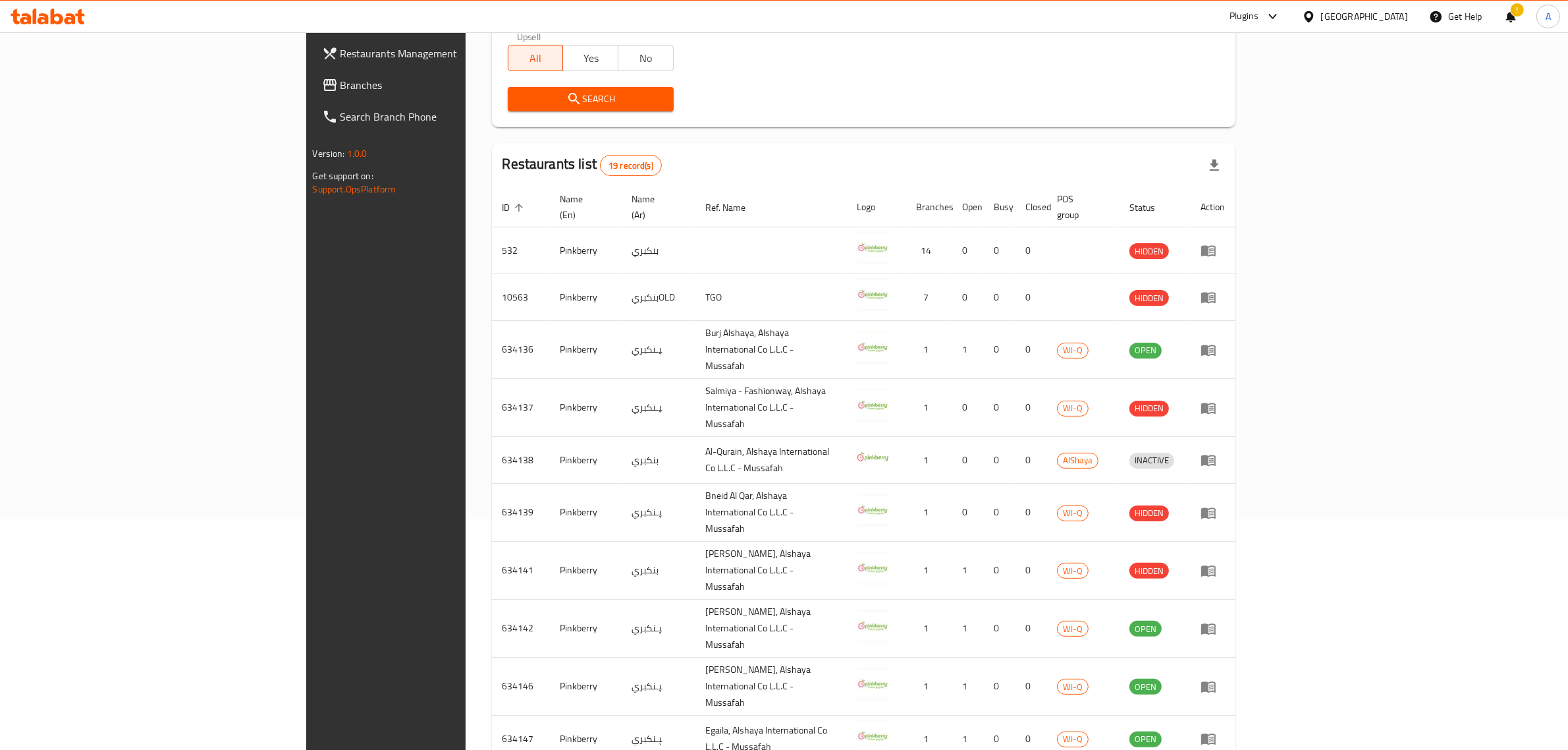
click at [1375, 27] on div "[GEOGRAPHIC_DATA]" at bounding box center [1355, 16] width 127 height 32
click at [1388, 21] on div "[GEOGRAPHIC_DATA]" at bounding box center [1364, 16] width 87 height 15
click at [1279, 339] on div "United Arab Emirates" at bounding box center [1265, 346] width 87 height 15
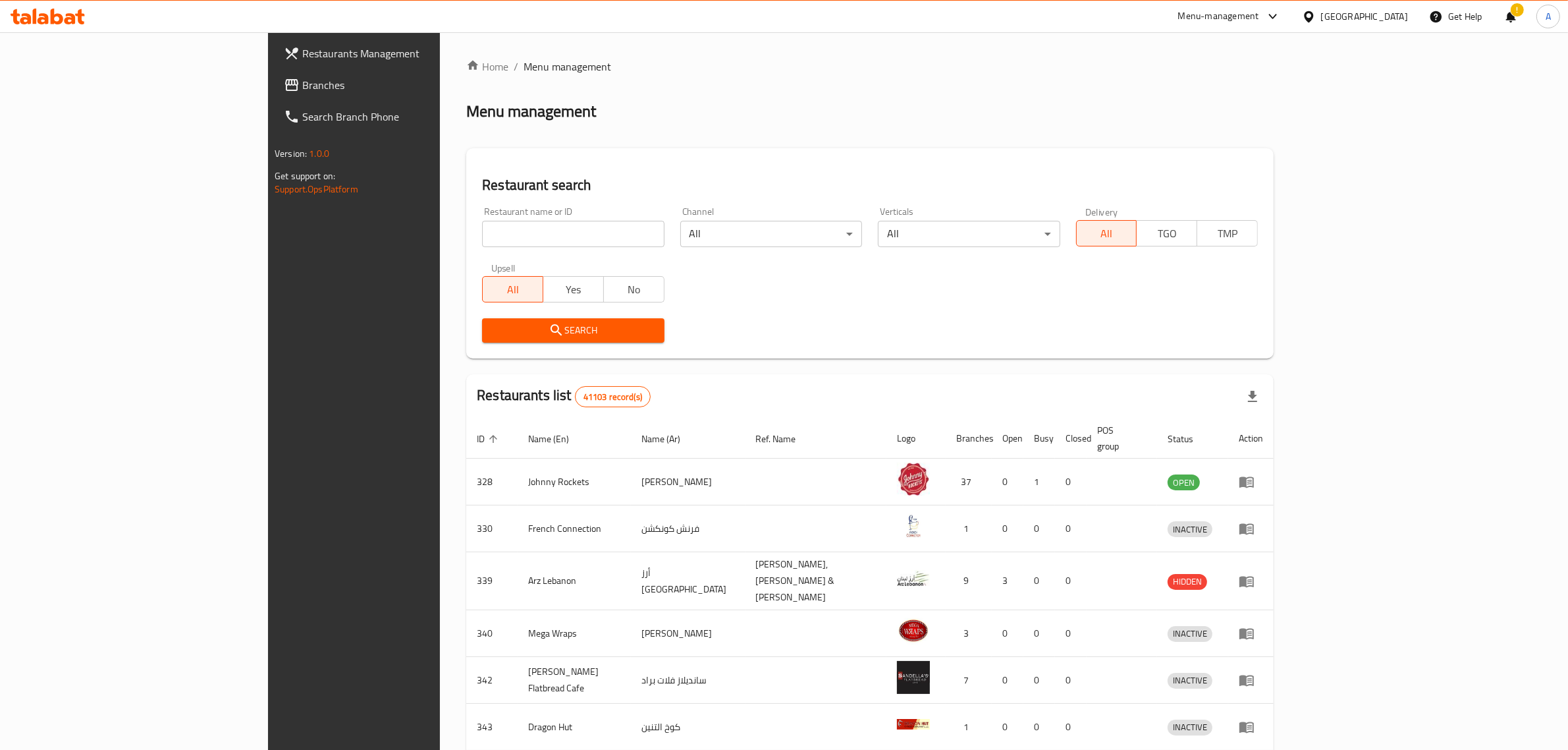
click at [482, 238] on input "search" at bounding box center [573, 234] width 182 height 27
click at [495, 216] on div "Restaurant name or ID Restaurant name or ID" at bounding box center [573, 227] width 182 height 40
click at [504, 228] on input "search" at bounding box center [573, 234] width 182 height 27
paste input "638809"
click button "Search" at bounding box center [573, 330] width 182 height 24
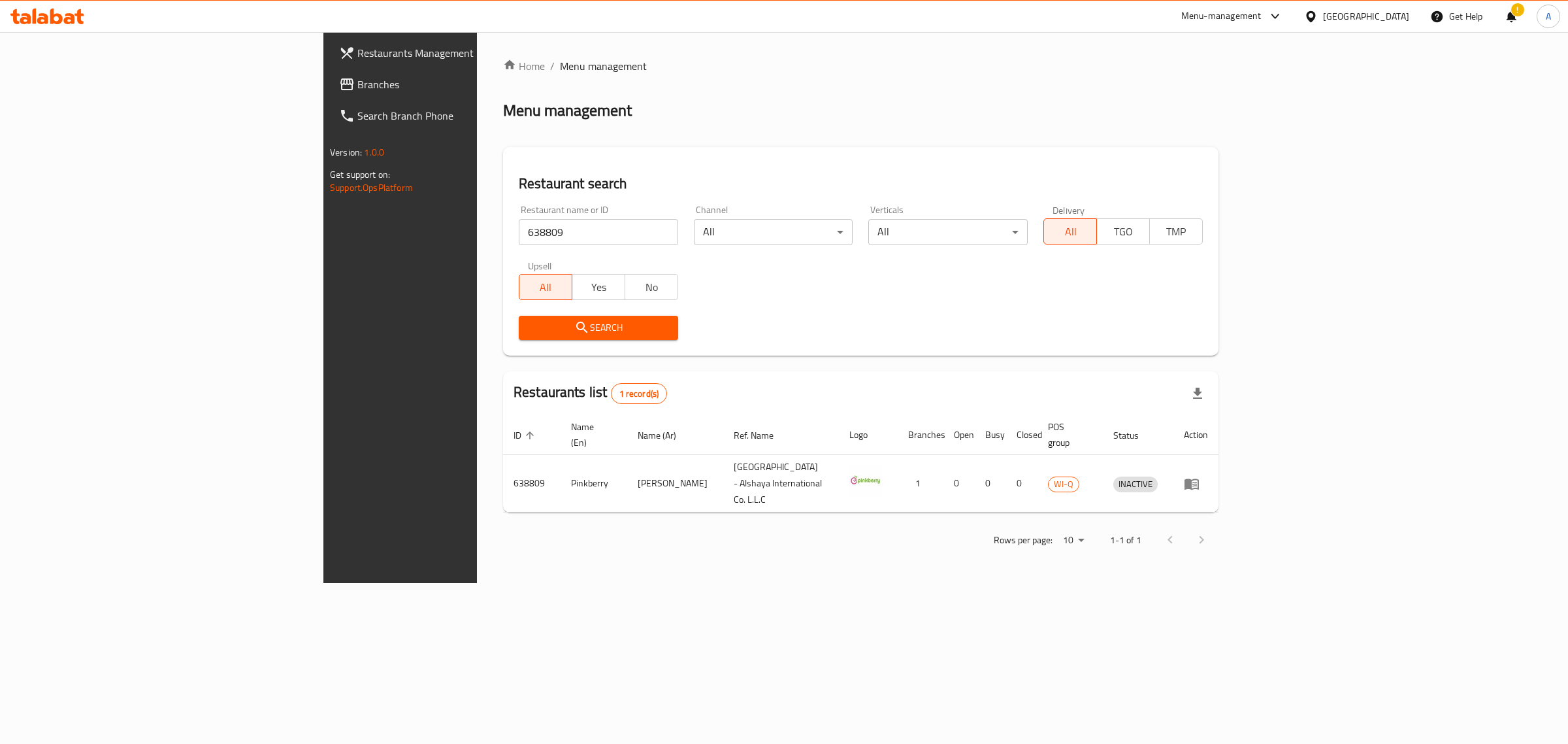
click at [519, 220] on input "638809" at bounding box center [599, 232] width 160 height 26
type input "v"
paste input "662096"
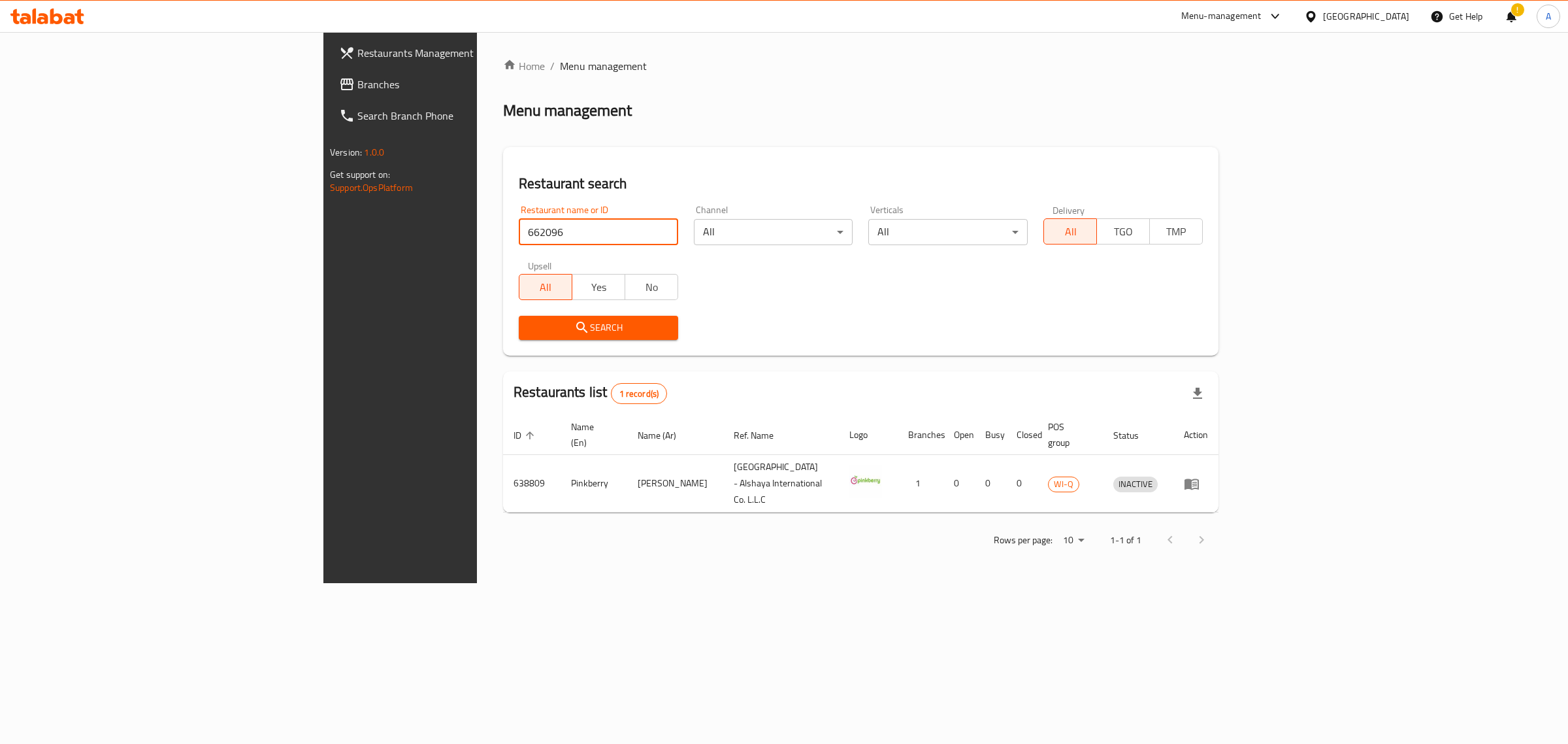
click button "Search" at bounding box center [599, 327] width 160 height 24
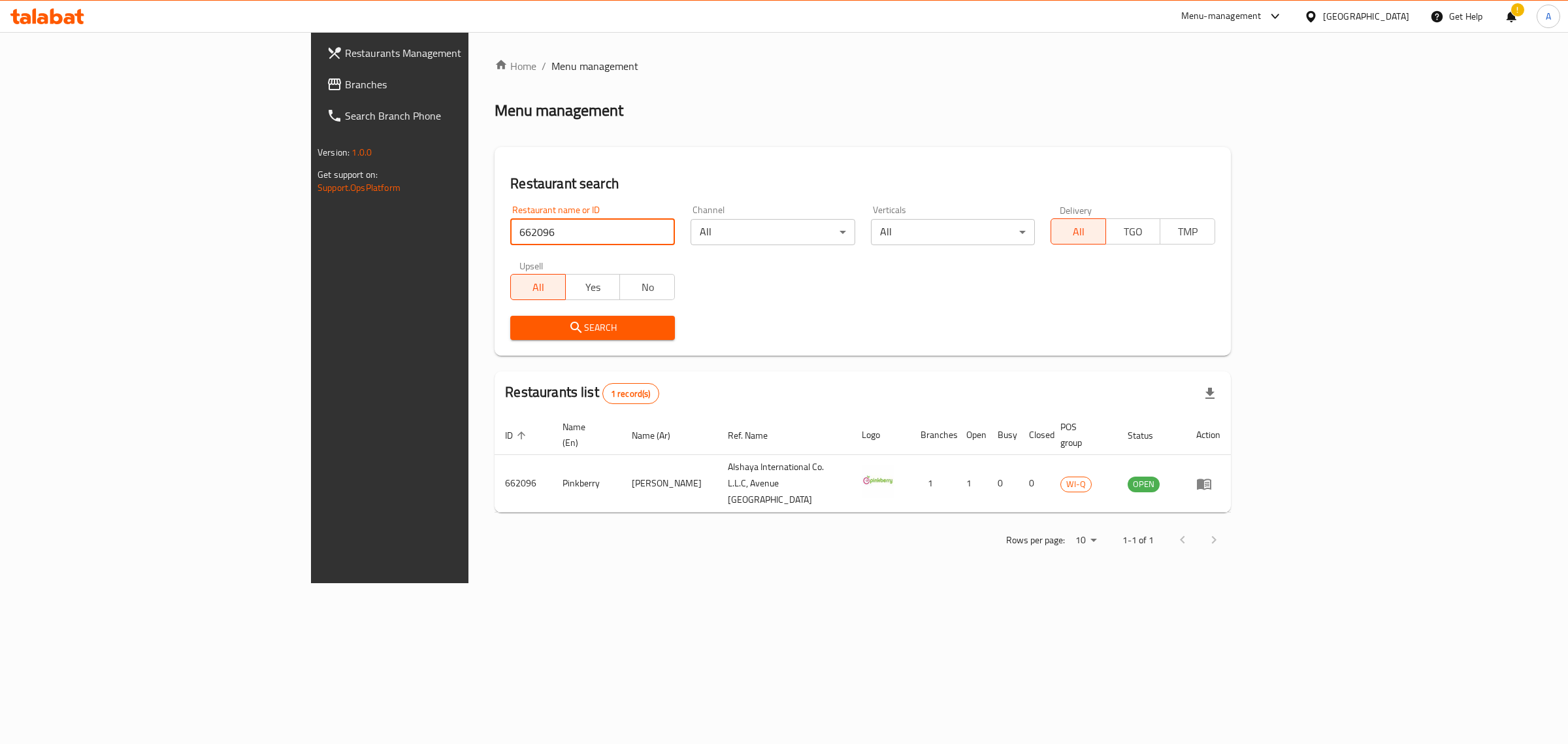
click at [510, 237] on input "662096" at bounding box center [592, 232] width 165 height 26
type input "v"
paste input "638804"
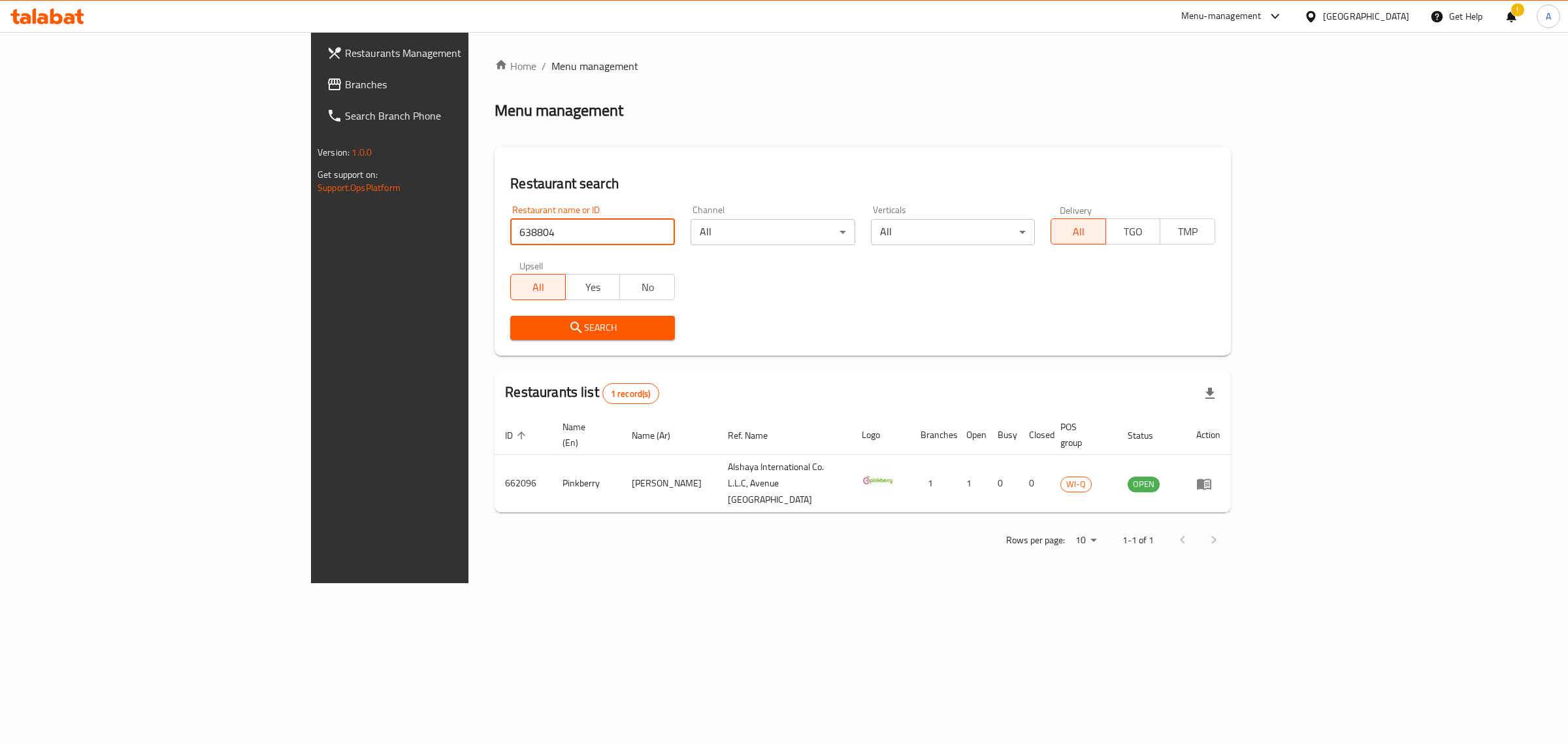
click button "Search" at bounding box center [592, 327] width 165 height 24
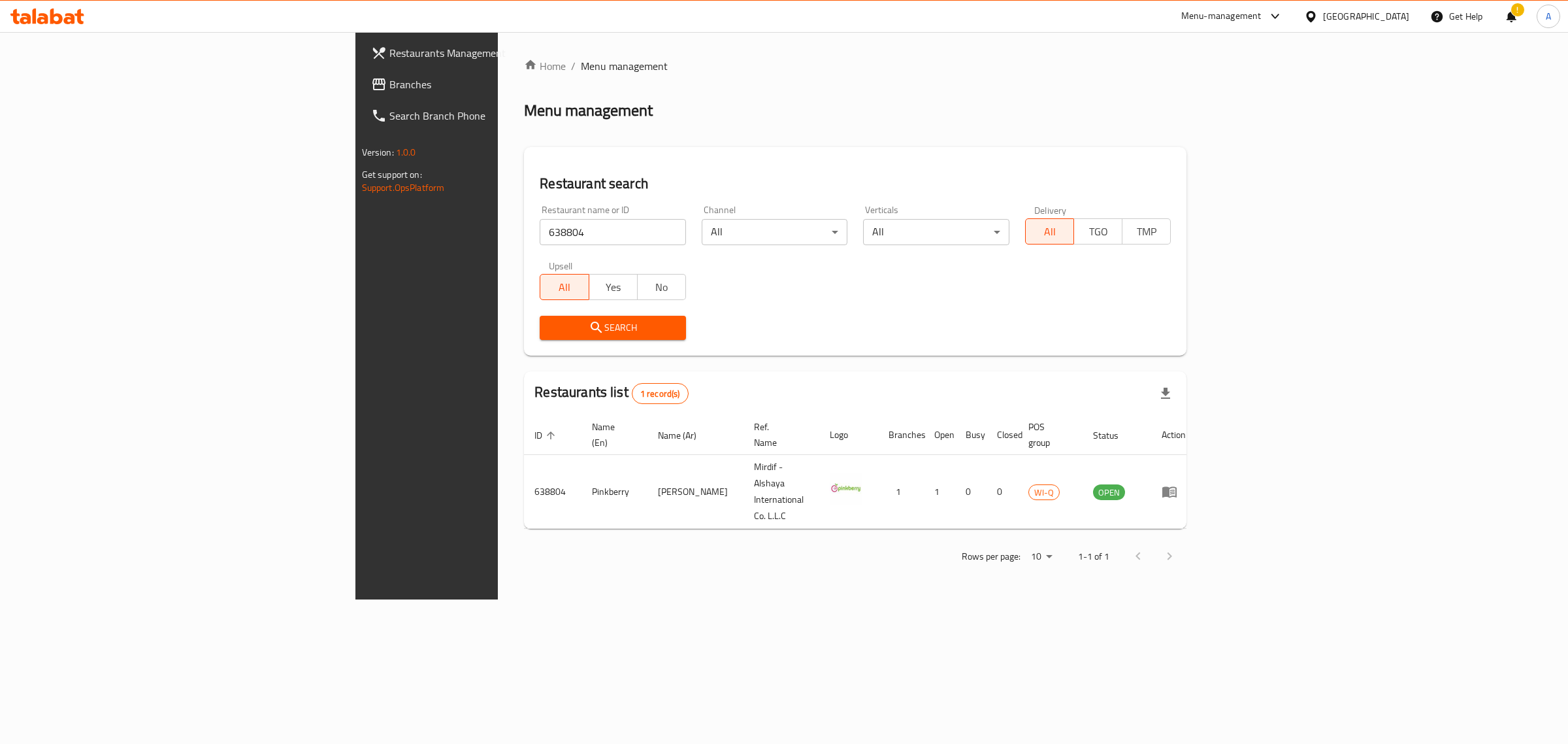
click at [540, 232] on input "638804" at bounding box center [613, 232] width 146 height 26
drag, startPoint x: 356, startPoint y: 220, endPoint x: 357, endPoint y: 228, distance: 8.1
click at [540, 220] on input "638804" at bounding box center [613, 232] width 146 height 26
click at [540, 228] on input "638804" at bounding box center [613, 232] width 146 height 26
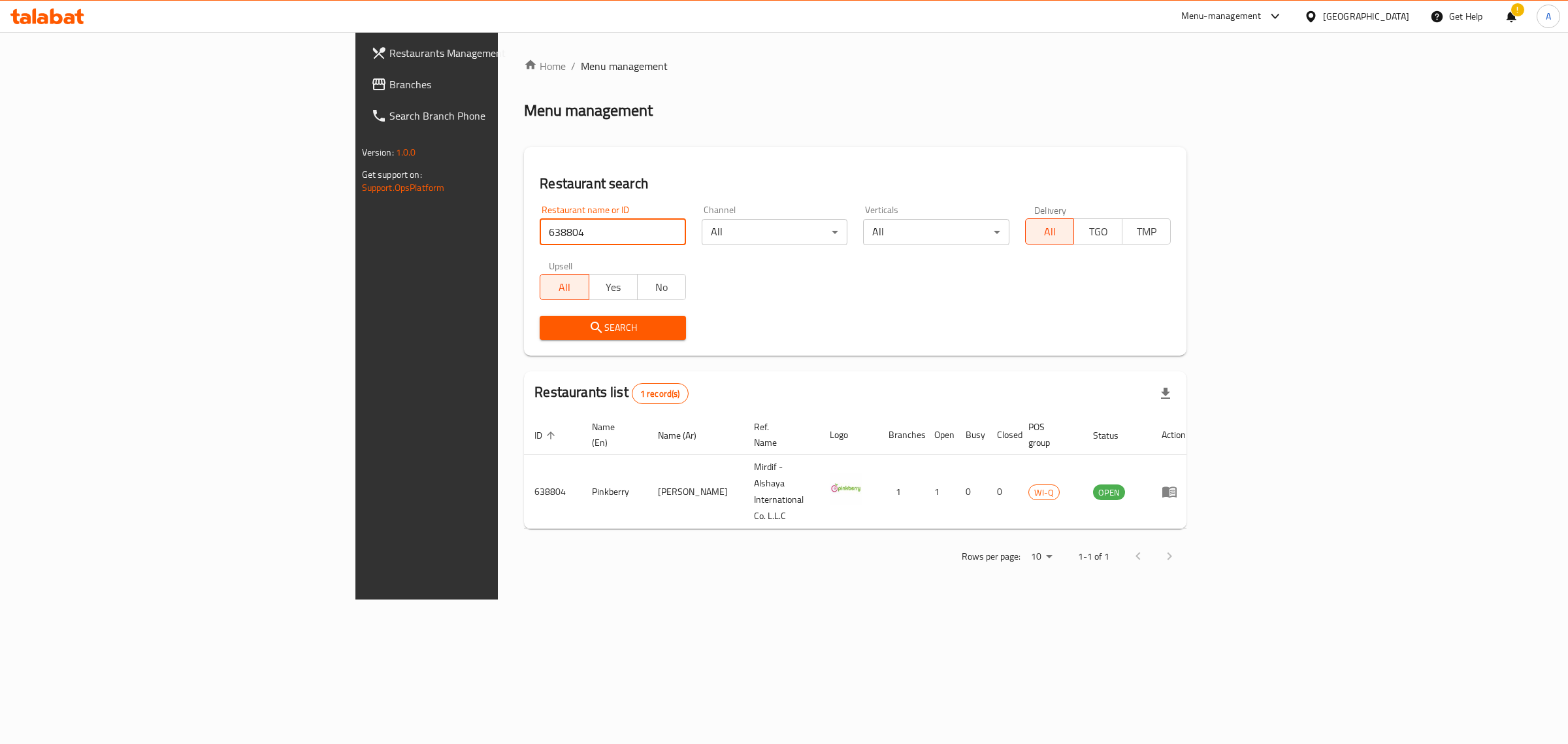
click at [540, 228] on input "638804" at bounding box center [613, 232] width 146 height 26
paste input "5"
click button "Search" at bounding box center [613, 327] width 146 height 24
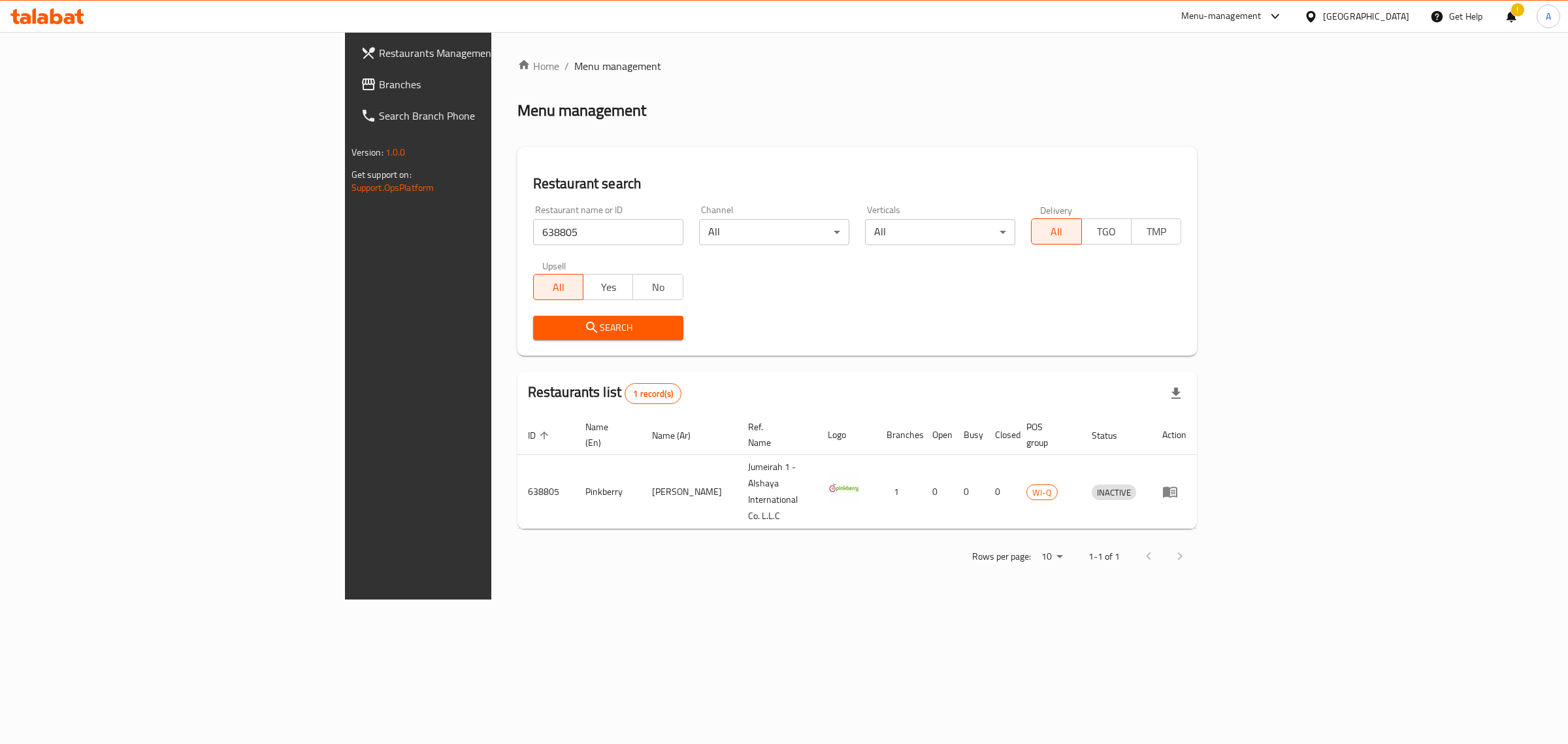
click at [533, 229] on input "638805" at bounding box center [608, 232] width 150 height 26
paste input "798"
click button "Search" at bounding box center [608, 327] width 150 height 24
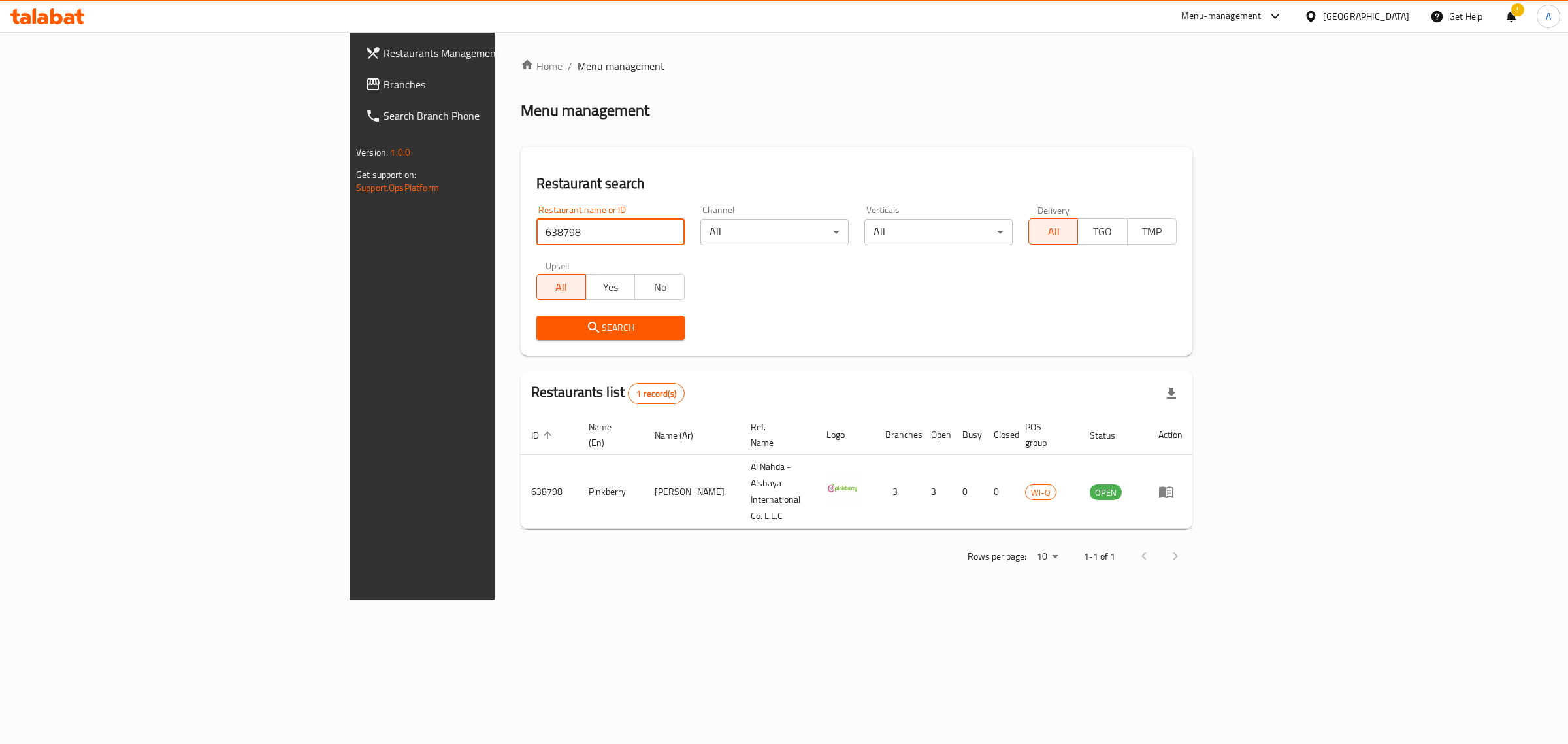
click at [537, 231] on input "638798" at bounding box center [611, 232] width 149 height 26
click at [537, 234] on input "638798" at bounding box center [611, 232] width 149 height 26
paste input "801"
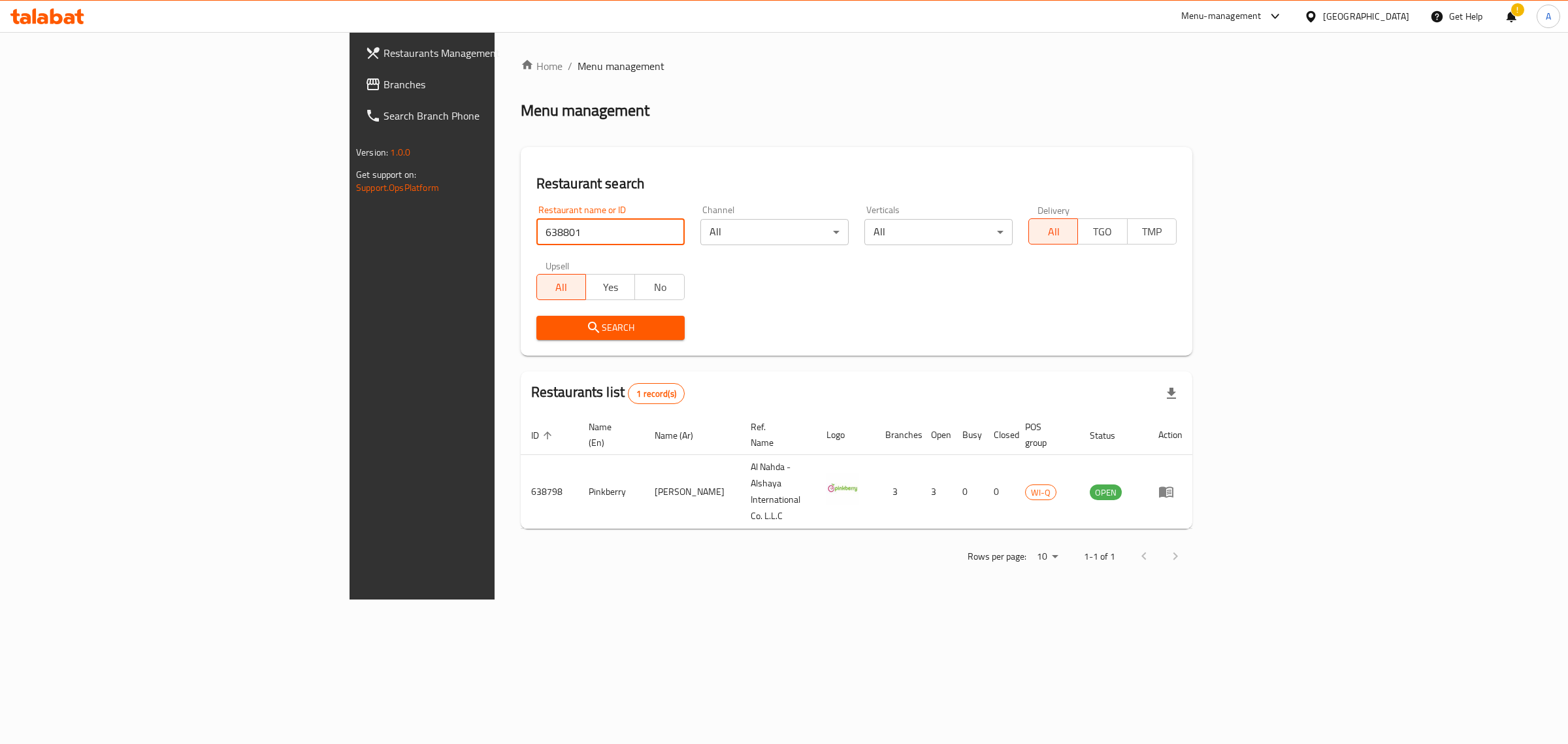
click button "Search" at bounding box center [611, 327] width 149 height 24
click at [537, 229] on input "638801" at bounding box center [611, 232] width 149 height 26
drag, startPoint x: 496, startPoint y: 229, endPoint x: 311, endPoint y: 195, distance: 188.1
click at [520, 195] on div "Restaurant search Restaurant name or ID v Restaurant name or ID Channel All ​ V…" at bounding box center [856, 251] width 672 height 209
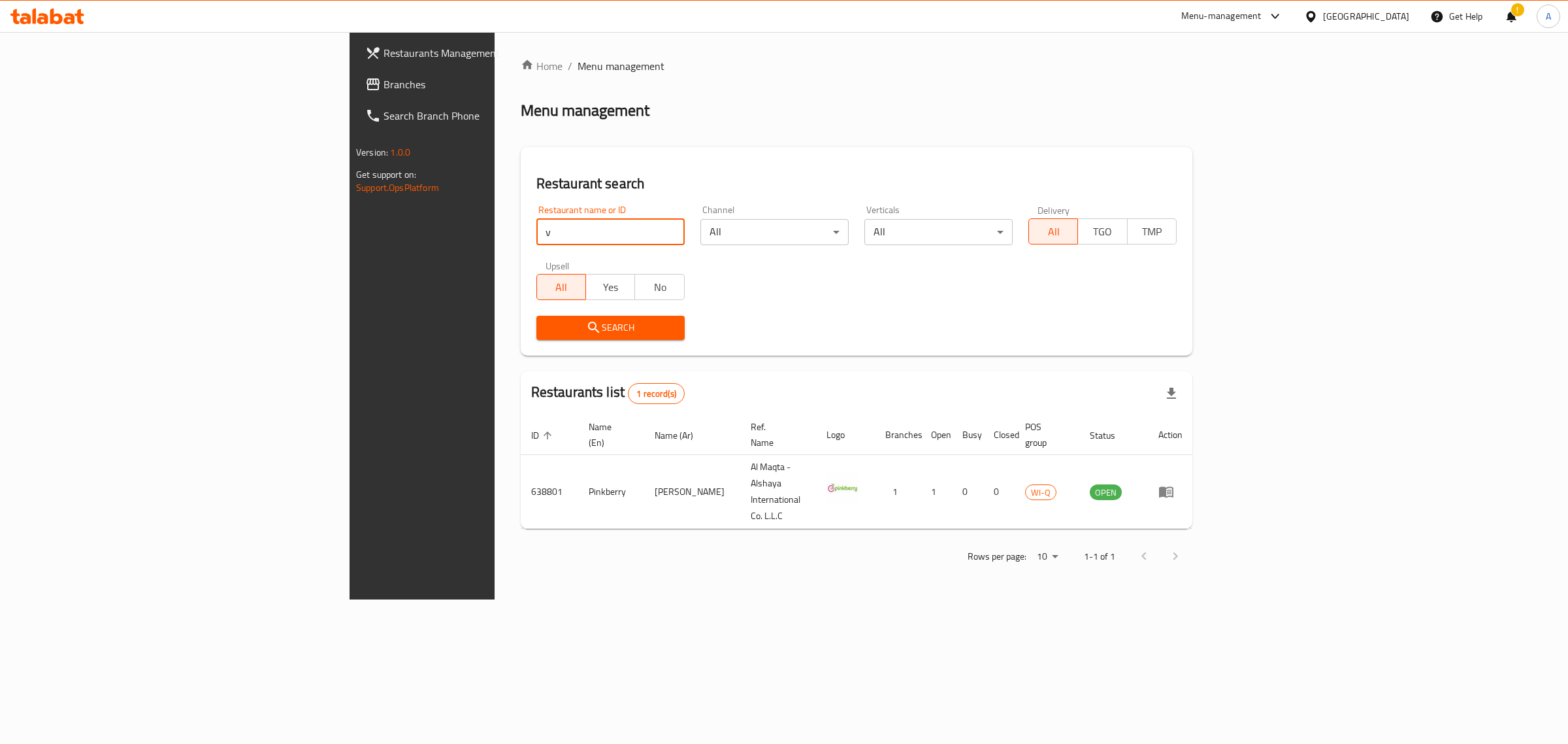
paste input "638799"
click button "Search" at bounding box center [611, 327] width 149 height 24
click at [537, 226] on input "638799" at bounding box center [611, 232] width 149 height 26
paste input "802"
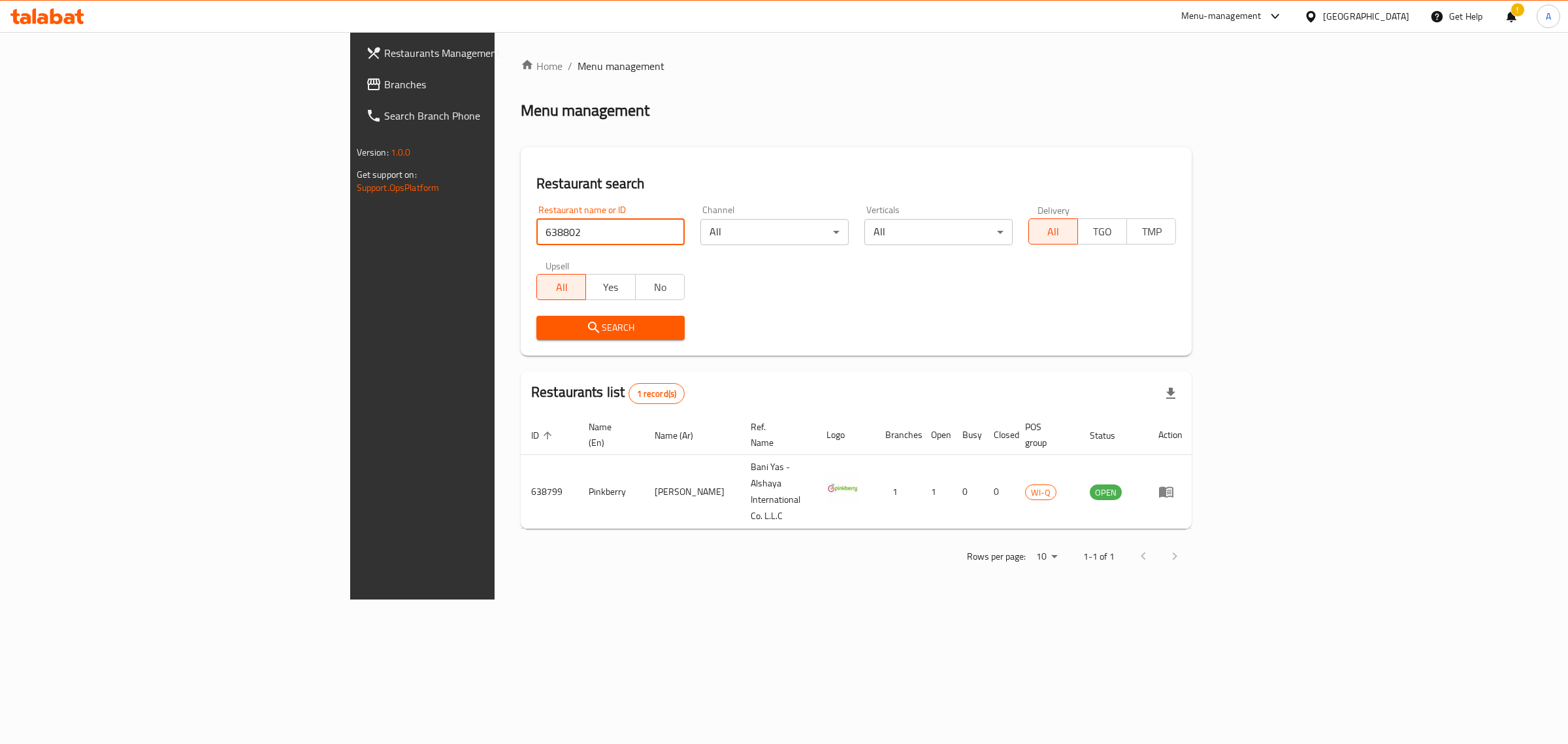
click button "Search" at bounding box center [611, 327] width 149 height 24
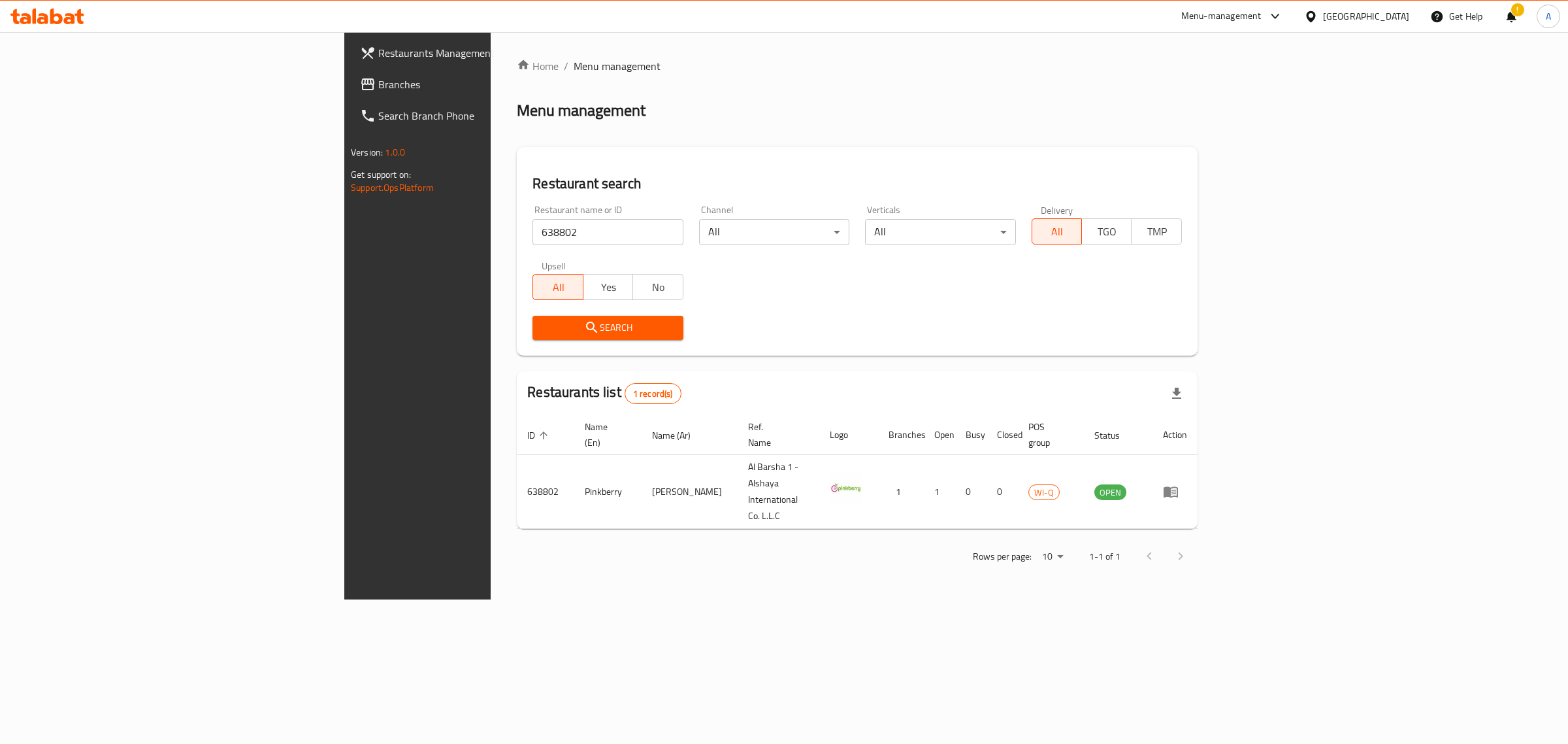
click at [532, 217] on div "Restaurant name or ID 638802 Restaurant name or ID" at bounding box center [607, 225] width 150 height 40
click at [532, 219] on input "638802" at bounding box center [607, 232] width 150 height 26
click at [532, 220] on input "638802" at bounding box center [607, 232] width 150 height 26
paste input "7"
click button "Search" at bounding box center [607, 327] width 150 height 24
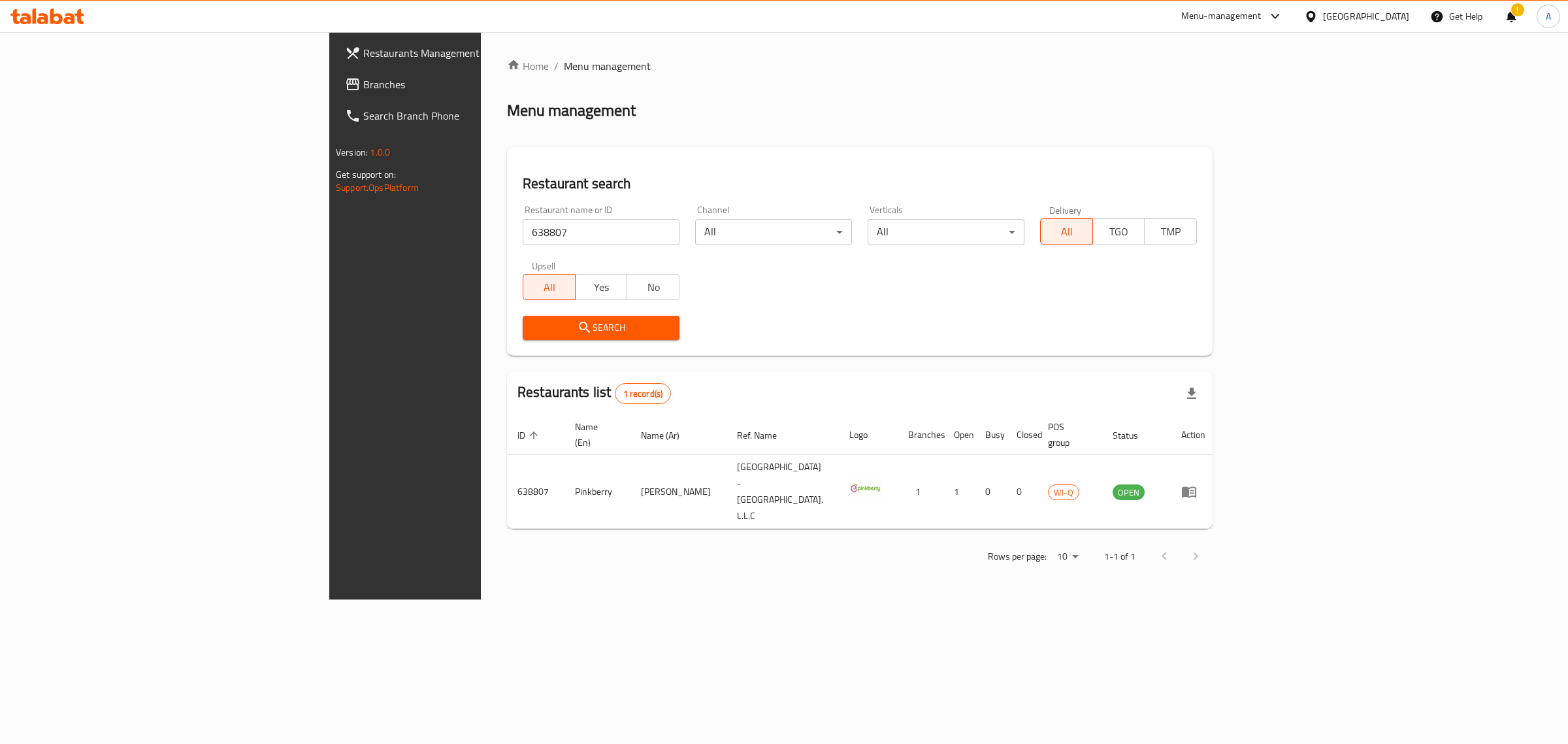
click at [1171, 553] on div "Home / Menu management Menu management Restaurant search Restaurant name or ID …" at bounding box center [859, 316] width 758 height 568
click at [523, 216] on div "Restaurant name or ID 638807 Restaurant name or ID" at bounding box center [601, 225] width 157 height 40
click at [523, 228] on input "638807" at bounding box center [601, 232] width 157 height 26
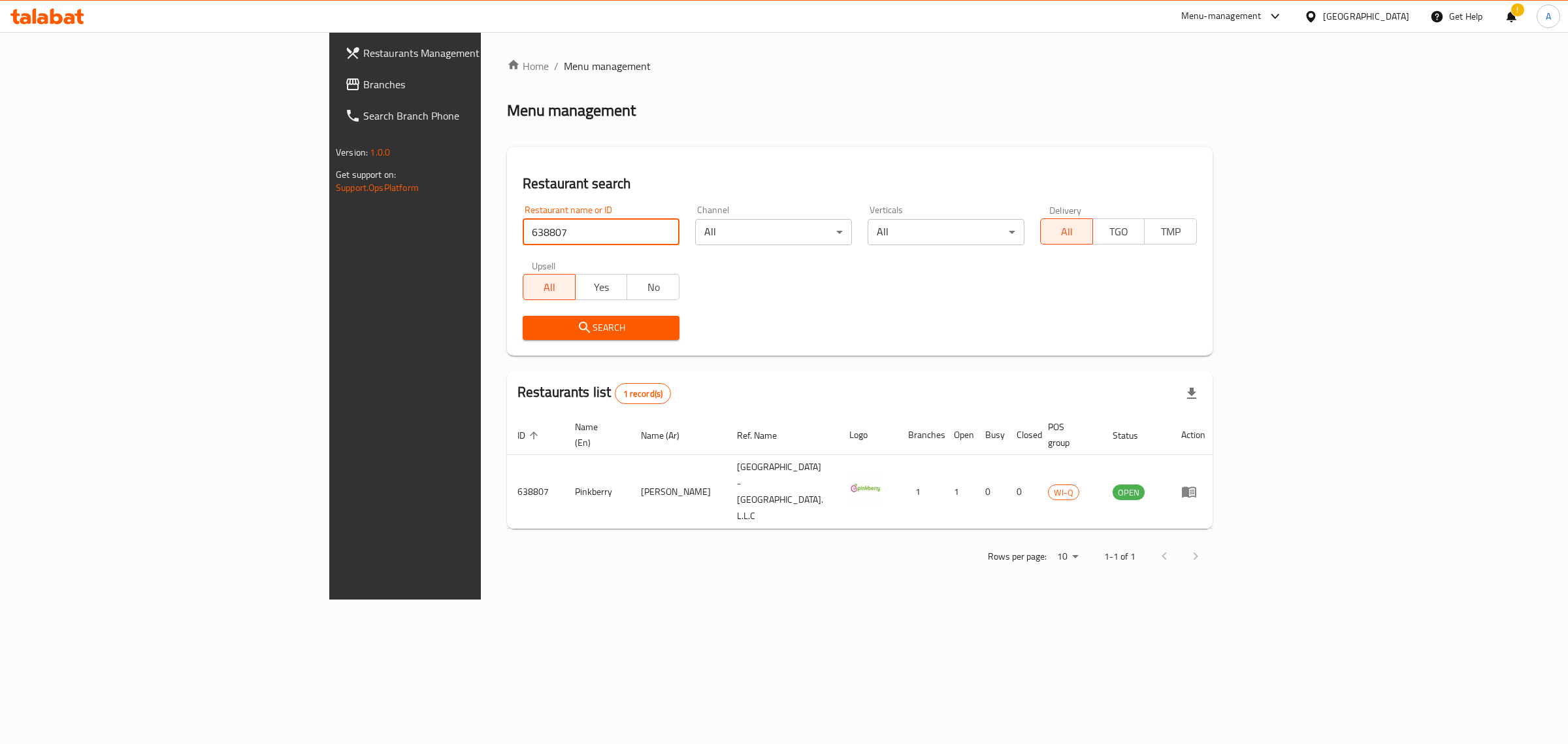
paste input "52644"
click button "Search" at bounding box center [601, 327] width 157 height 24
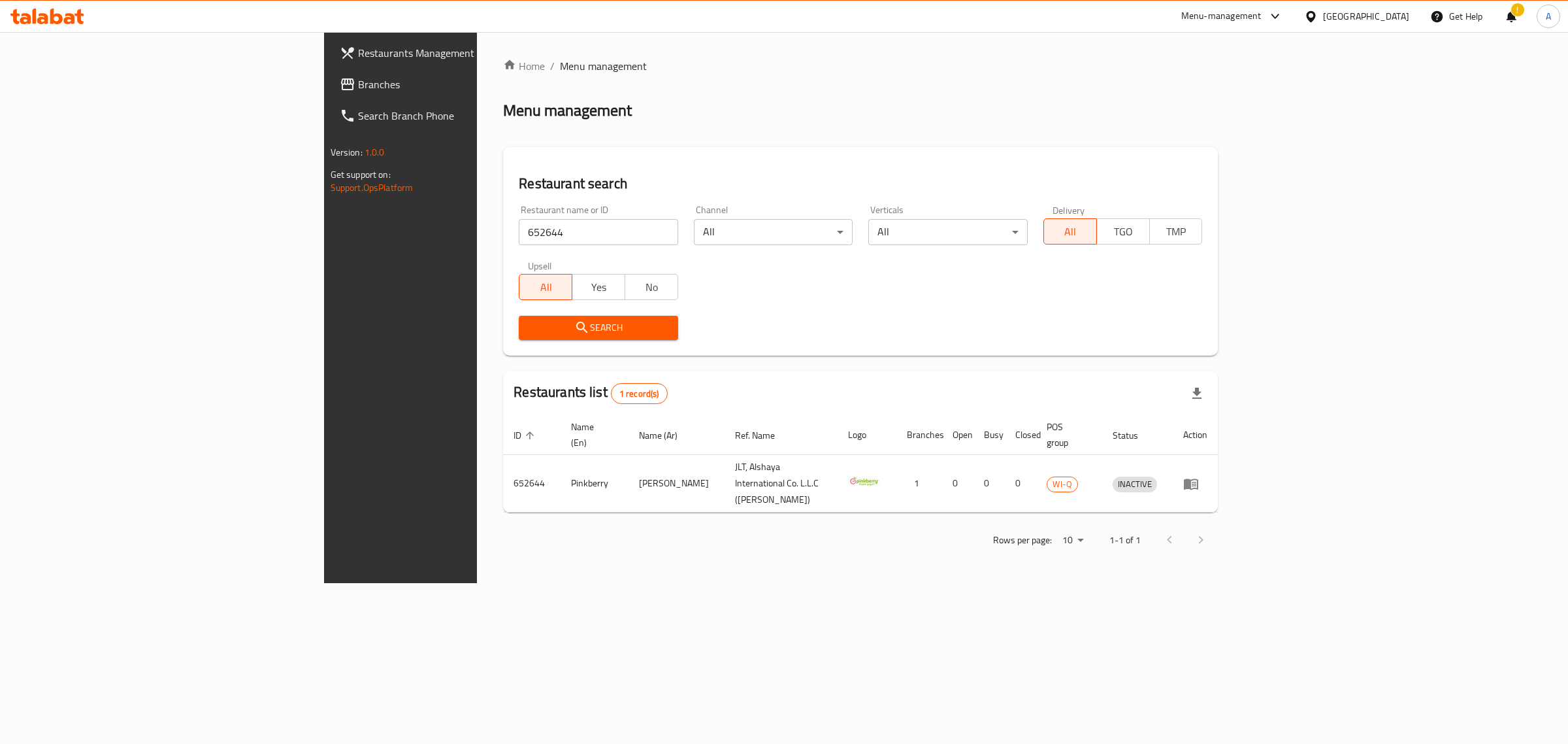
click at [554, 226] on input "652644" at bounding box center [599, 232] width 160 height 26
paste input "47606"
click button "Search" at bounding box center [599, 327] width 160 height 24
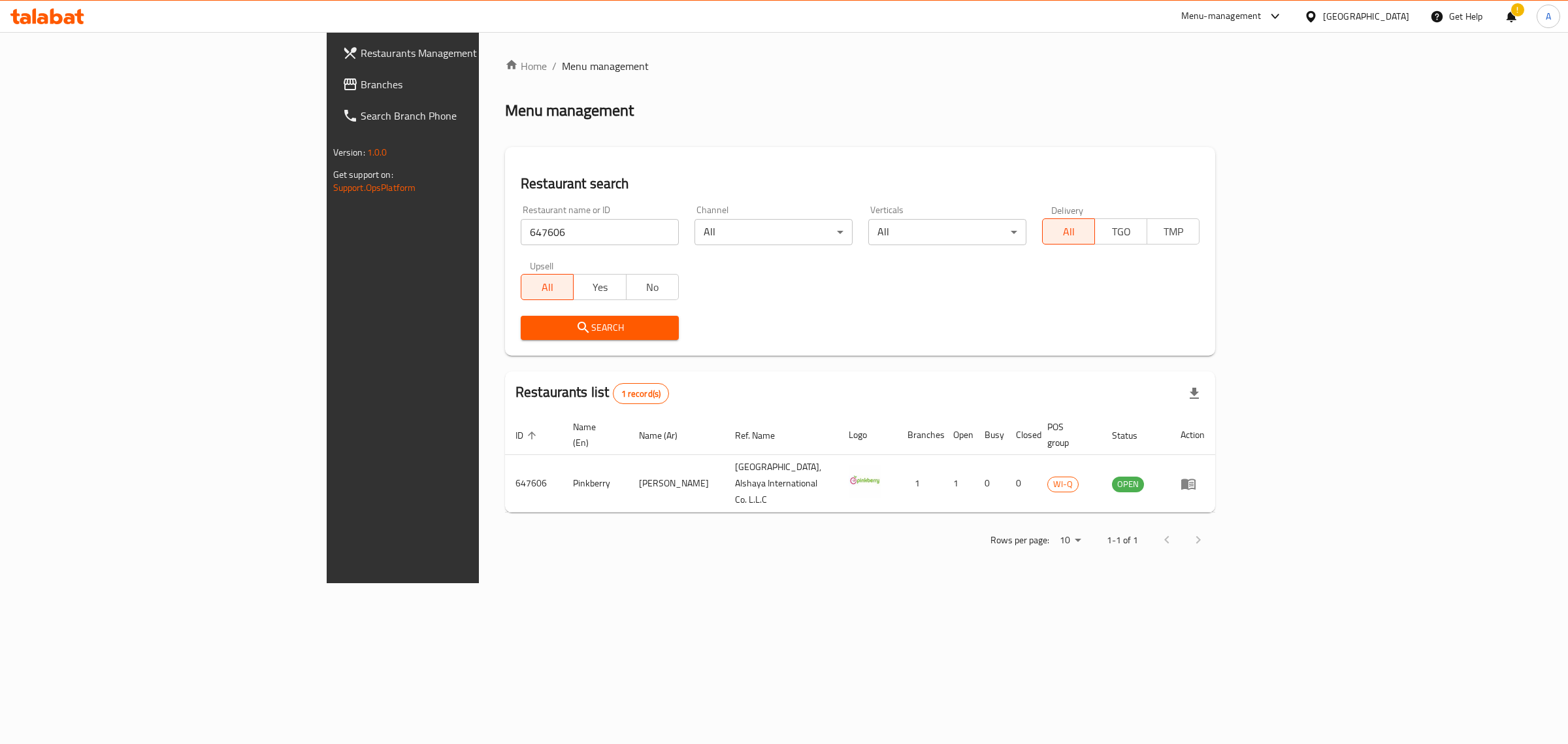
click at [520, 243] on input "647606" at bounding box center [600, 232] width 158 height 26
paste input "50221"
click button "Search" at bounding box center [600, 327] width 158 height 24
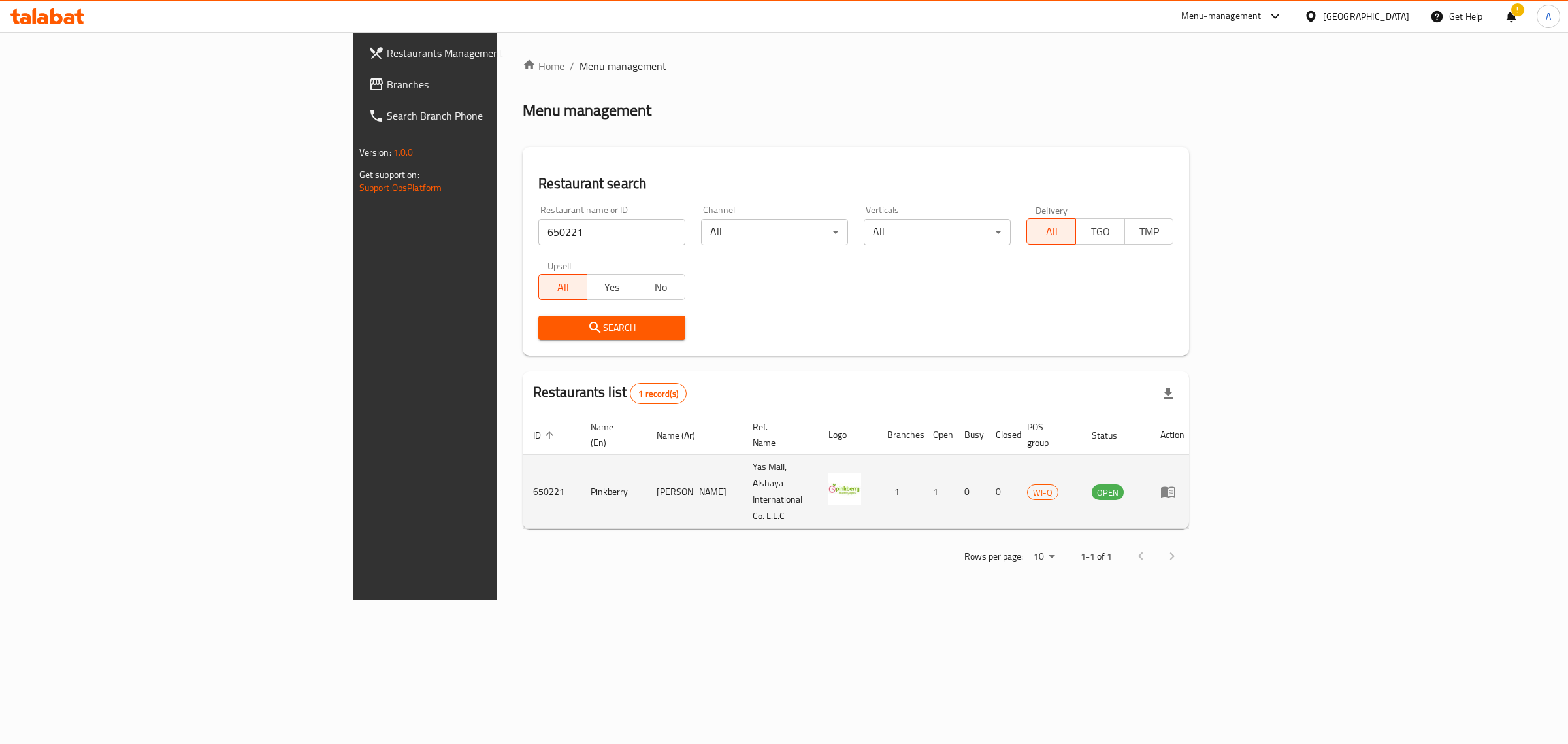
drag, startPoint x: 1487, startPoint y: 461, endPoint x: 1481, endPoint y: 451, distance: 11.7
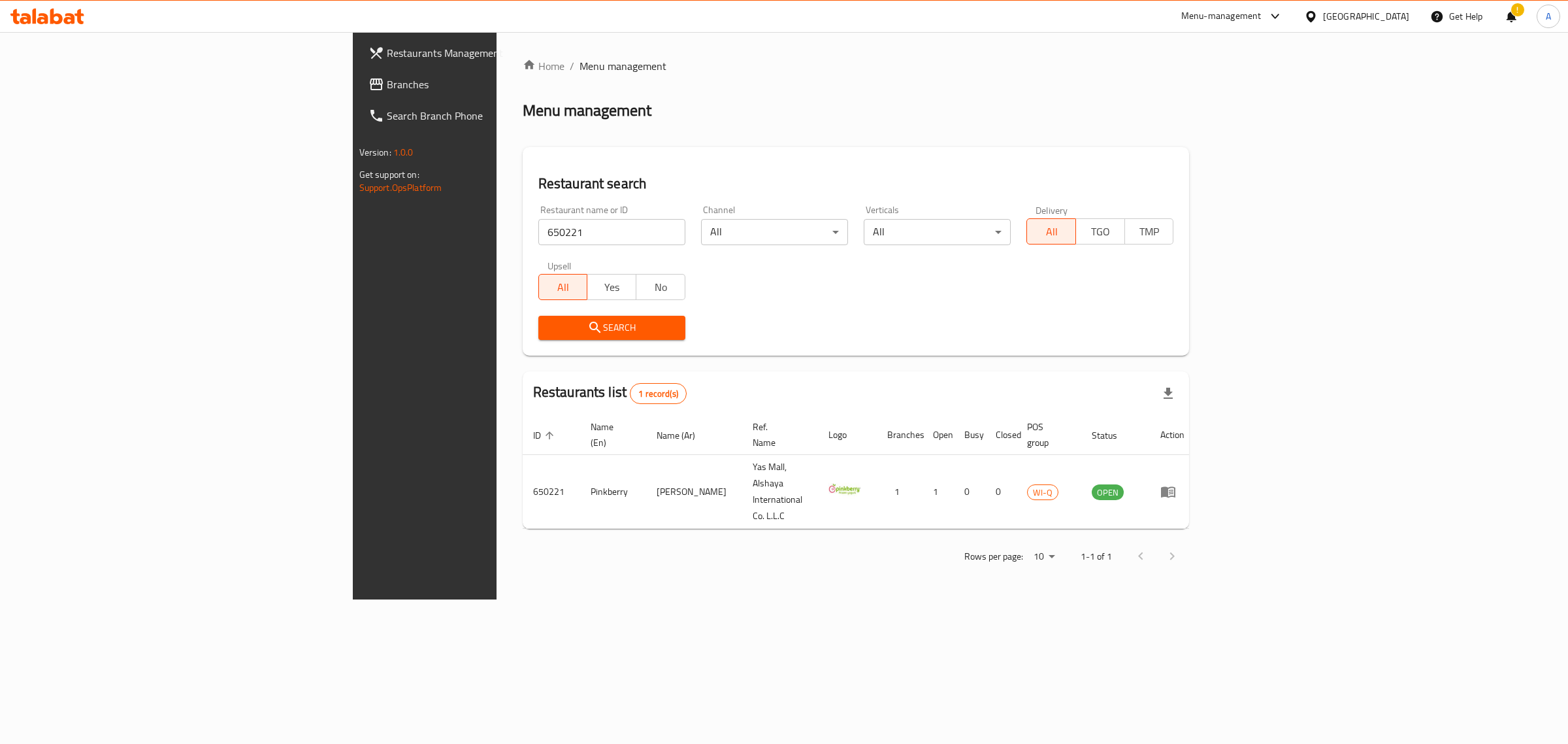
click at [538, 228] on input "650221" at bounding box center [611, 232] width 147 height 26
paste input "38797"
click button "Search" at bounding box center [611, 327] width 147 height 24
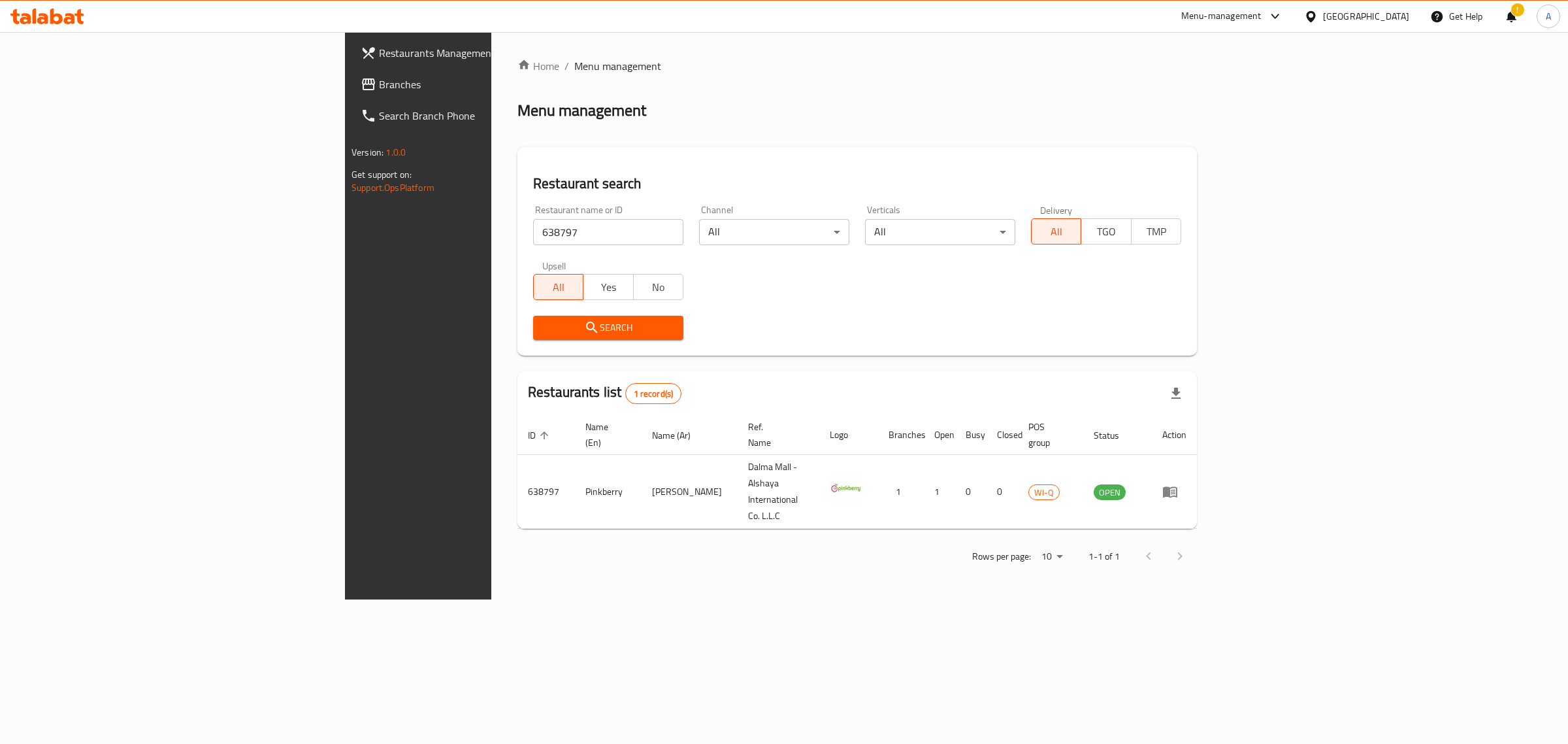
click at [533, 223] on input "638797" at bounding box center [608, 232] width 150 height 26
paste input "810"
click button "Search" at bounding box center [608, 327] width 150 height 24
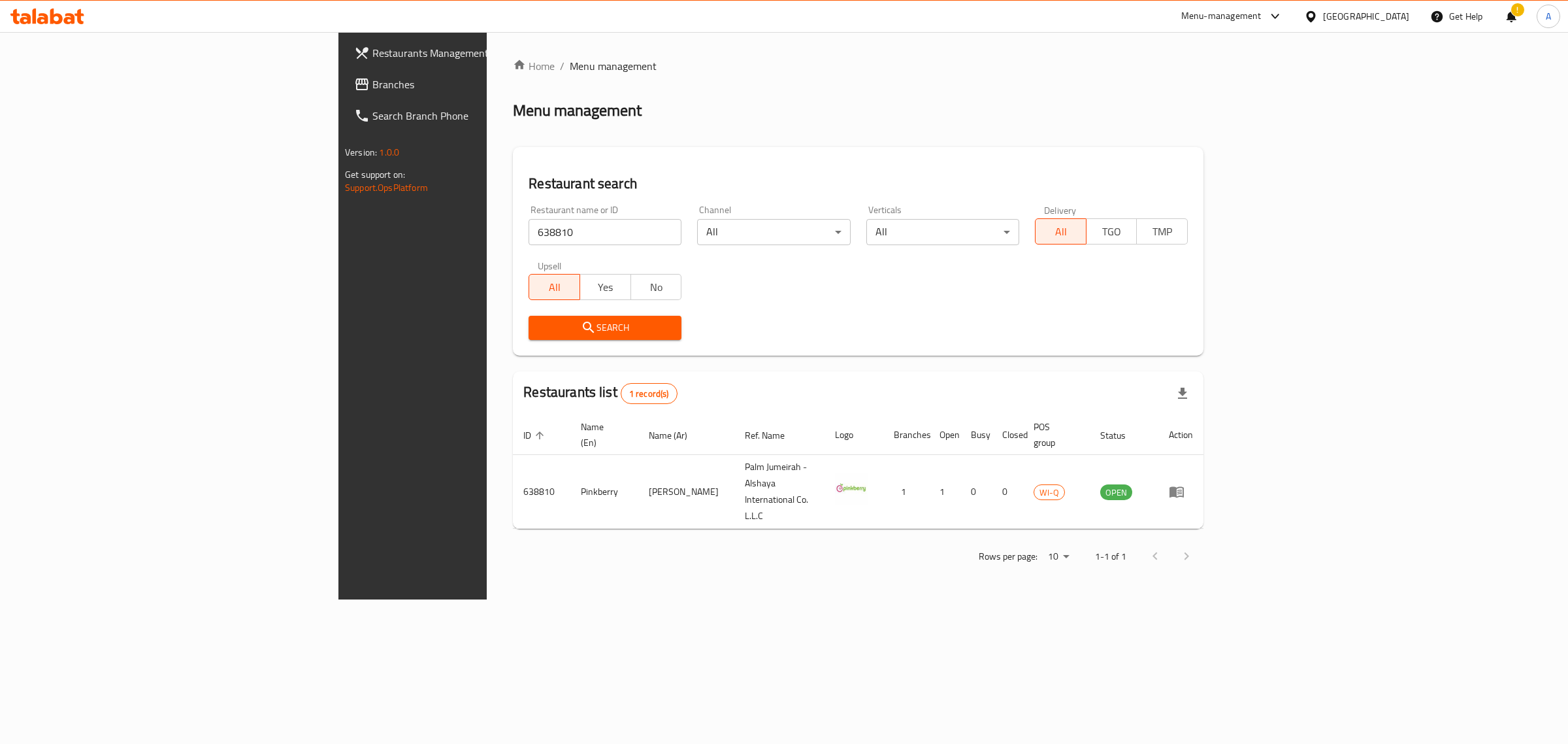
click at [529, 226] on input "638810" at bounding box center [605, 232] width 153 height 26
paste input "42103"
click button "Search" at bounding box center [605, 327] width 153 height 24
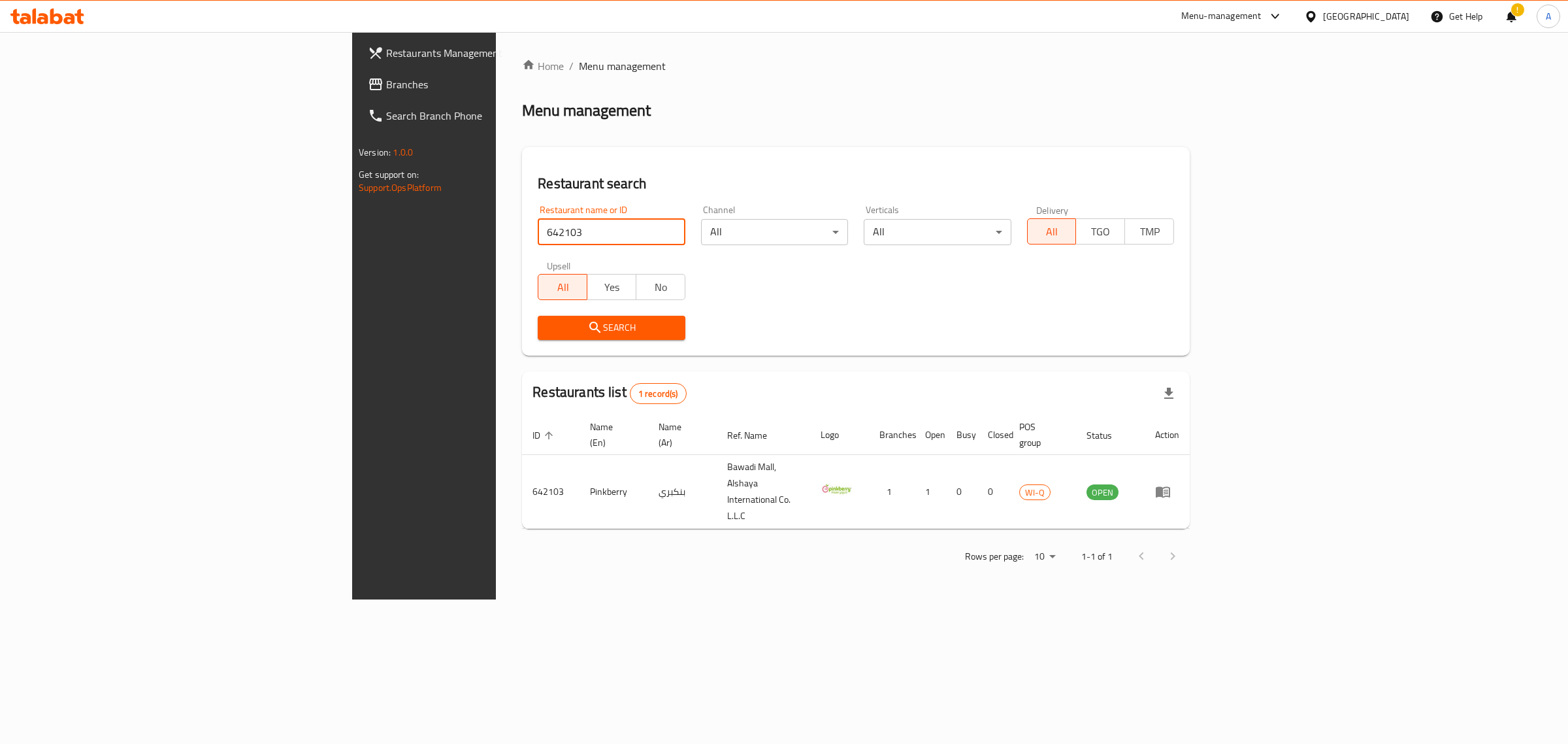
click at [538, 236] on input "642103" at bounding box center [611, 232] width 147 height 26
paste input "38800"
click button "Search" at bounding box center [611, 327] width 147 height 24
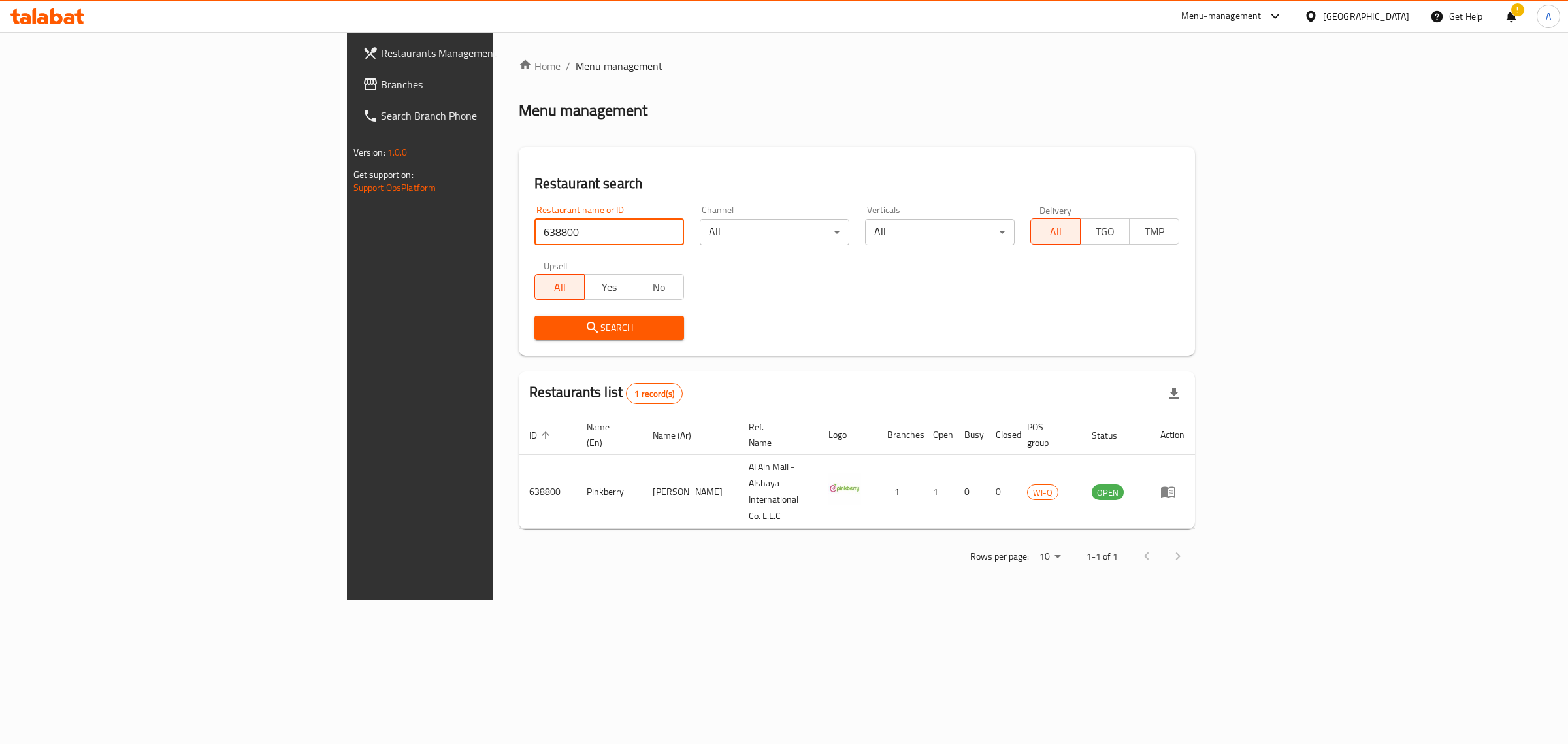
click at [534, 234] on input "638800" at bounding box center [609, 232] width 149 height 26
type input "v"
paste input "11165"
click button "Search" at bounding box center [609, 327] width 149 height 24
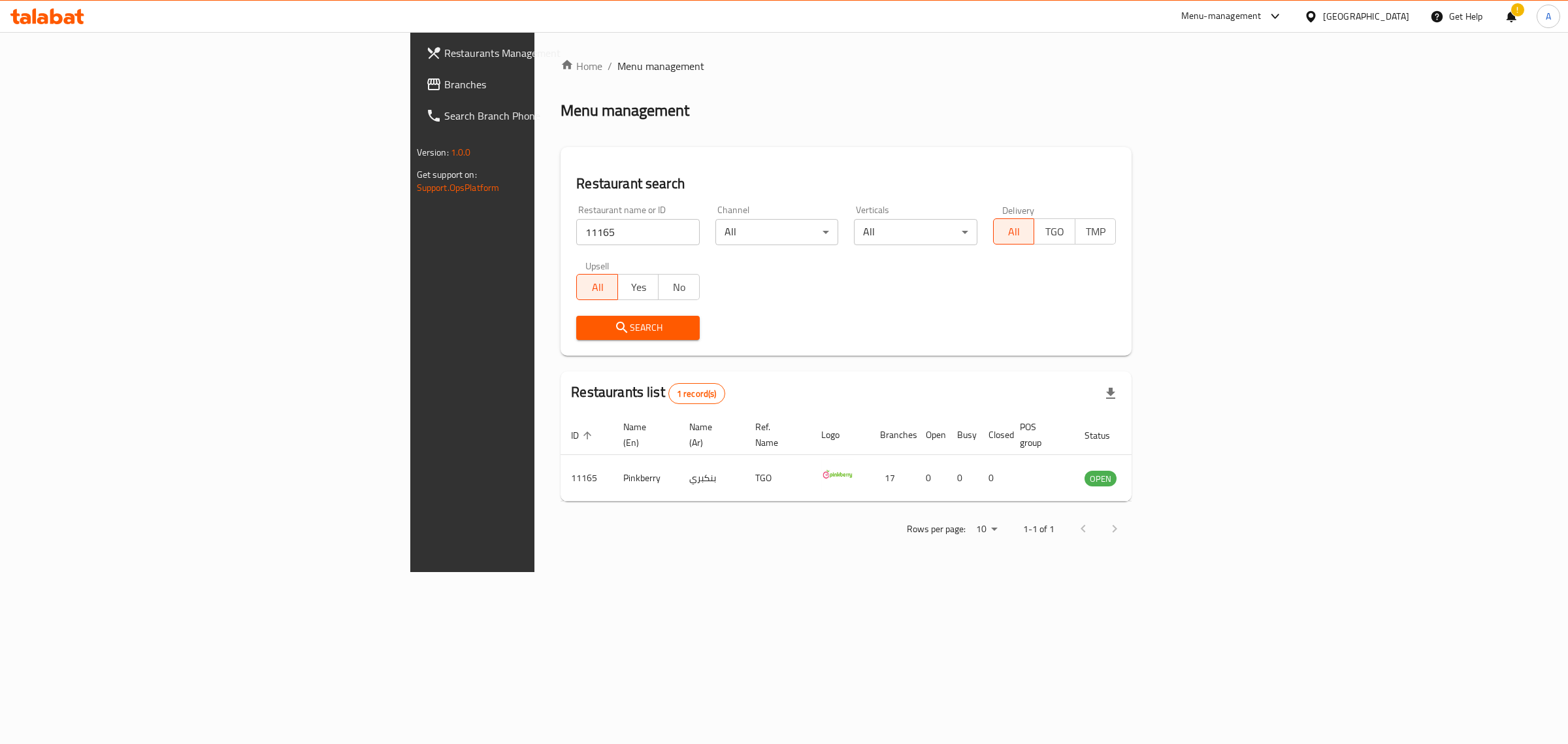
click at [576, 214] on div "Restaurant name or ID 11165 Restaurant name or ID" at bounding box center [638, 225] width 124 height 40
click at [576, 229] on input "11165" at bounding box center [638, 232] width 124 height 26
paste input "638806"
click button "Search" at bounding box center [638, 327] width 124 height 24
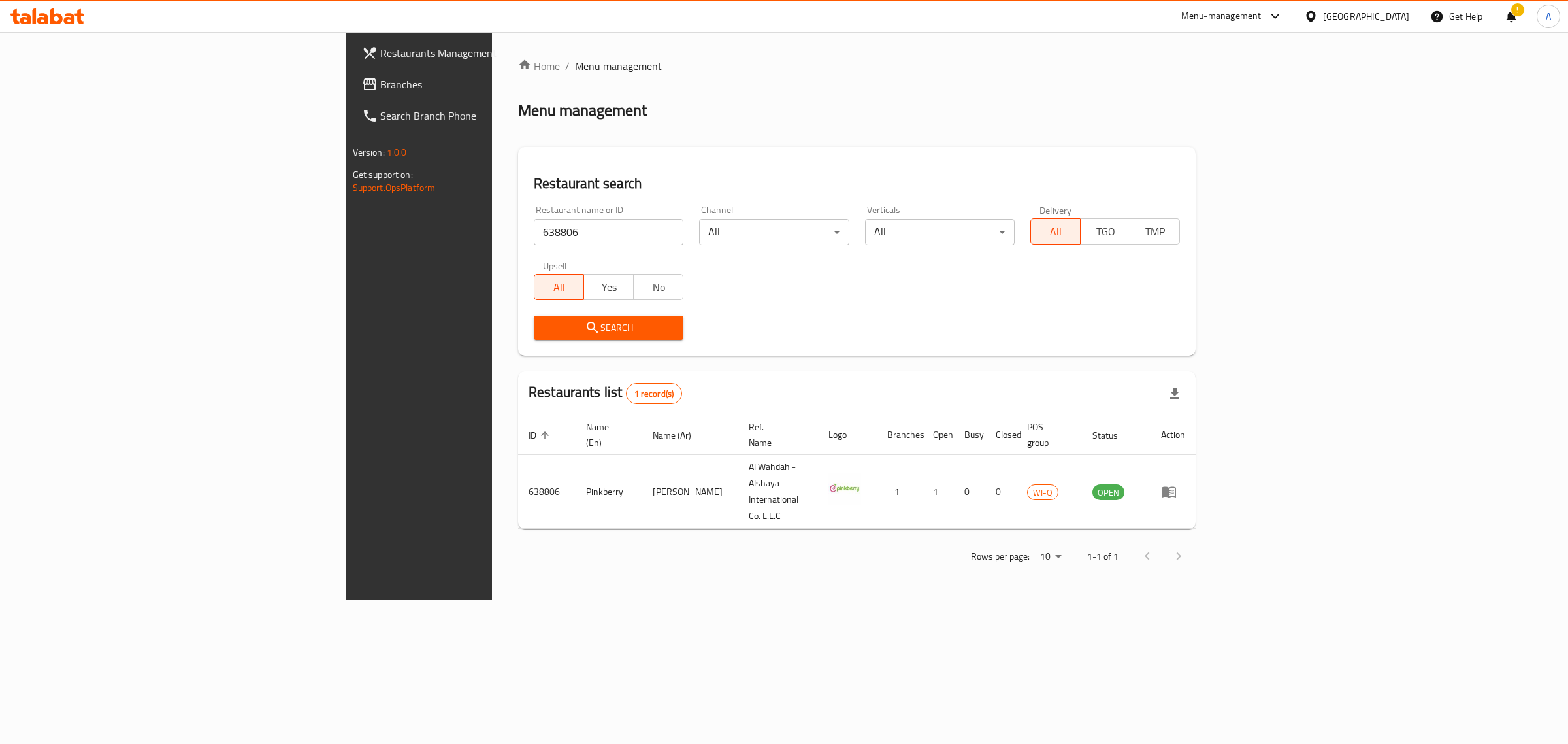
click at [534, 242] on input "638806" at bounding box center [608, 232] width 149 height 26
paste input "25215"
click button "Search" at bounding box center [608, 327] width 149 height 24
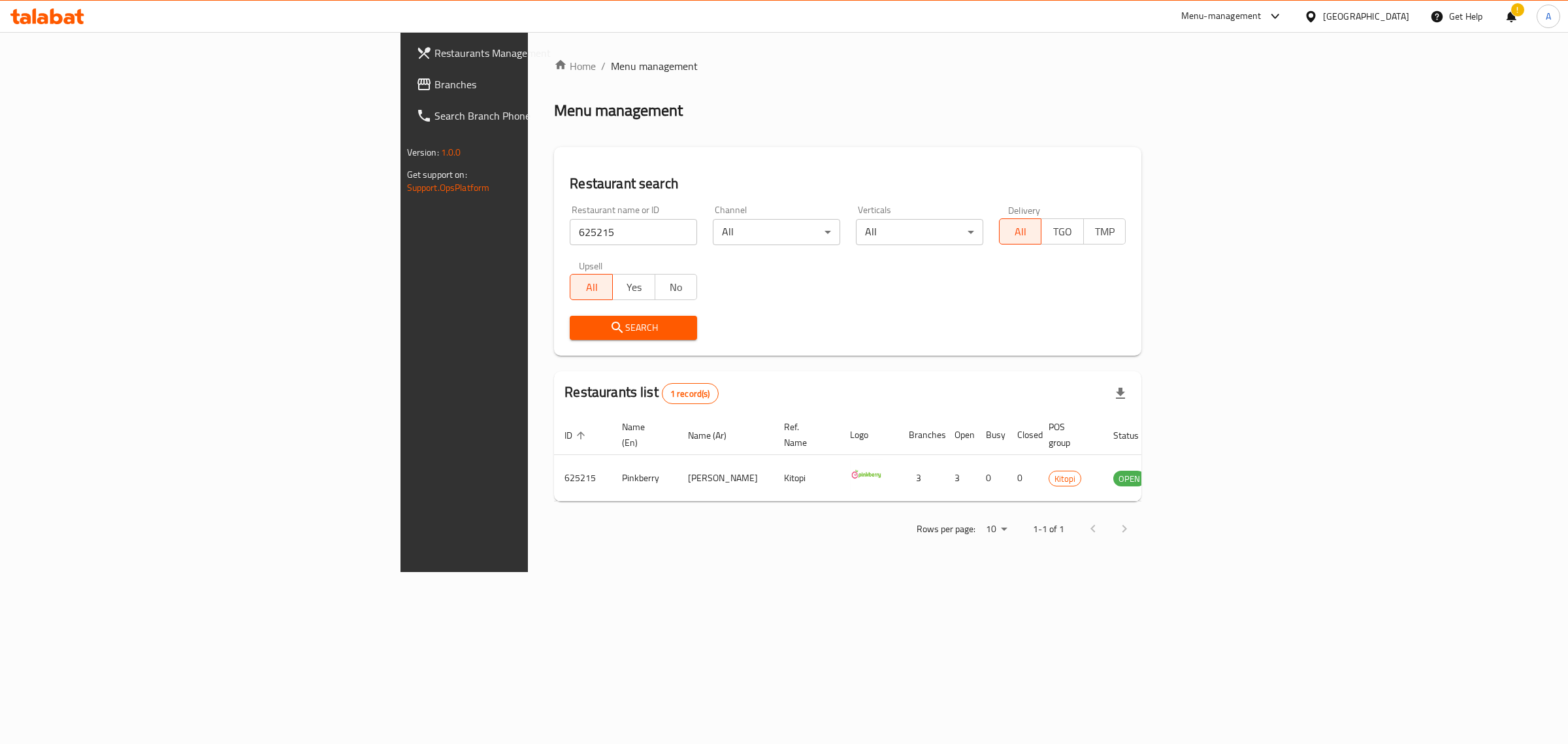
click at [570, 242] on input "625215" at bounding box center [633, 232] width 127 height 26
click at [570, 242] on input "625215" at bounding box center [633, 232] width 127 height 26
paste input "38808"
click button "Search" at bounding box center [633, 327] width 127 height 24
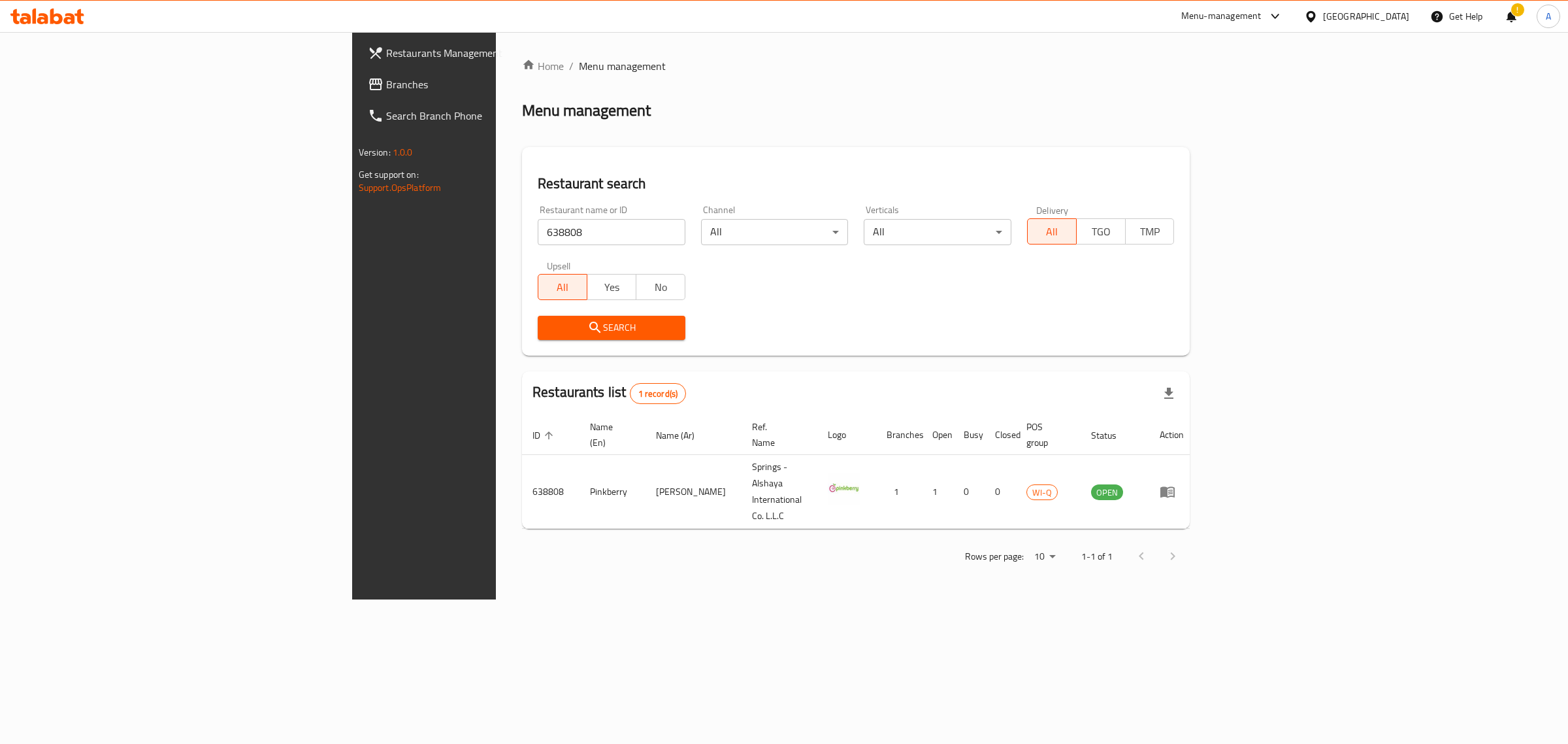
click at [538, 242] on input "638808" at bounding box center [612, 232] width 148 height 26
paste input "3"
click button "Search" at bounding box center [612, 327] width 148 height 24
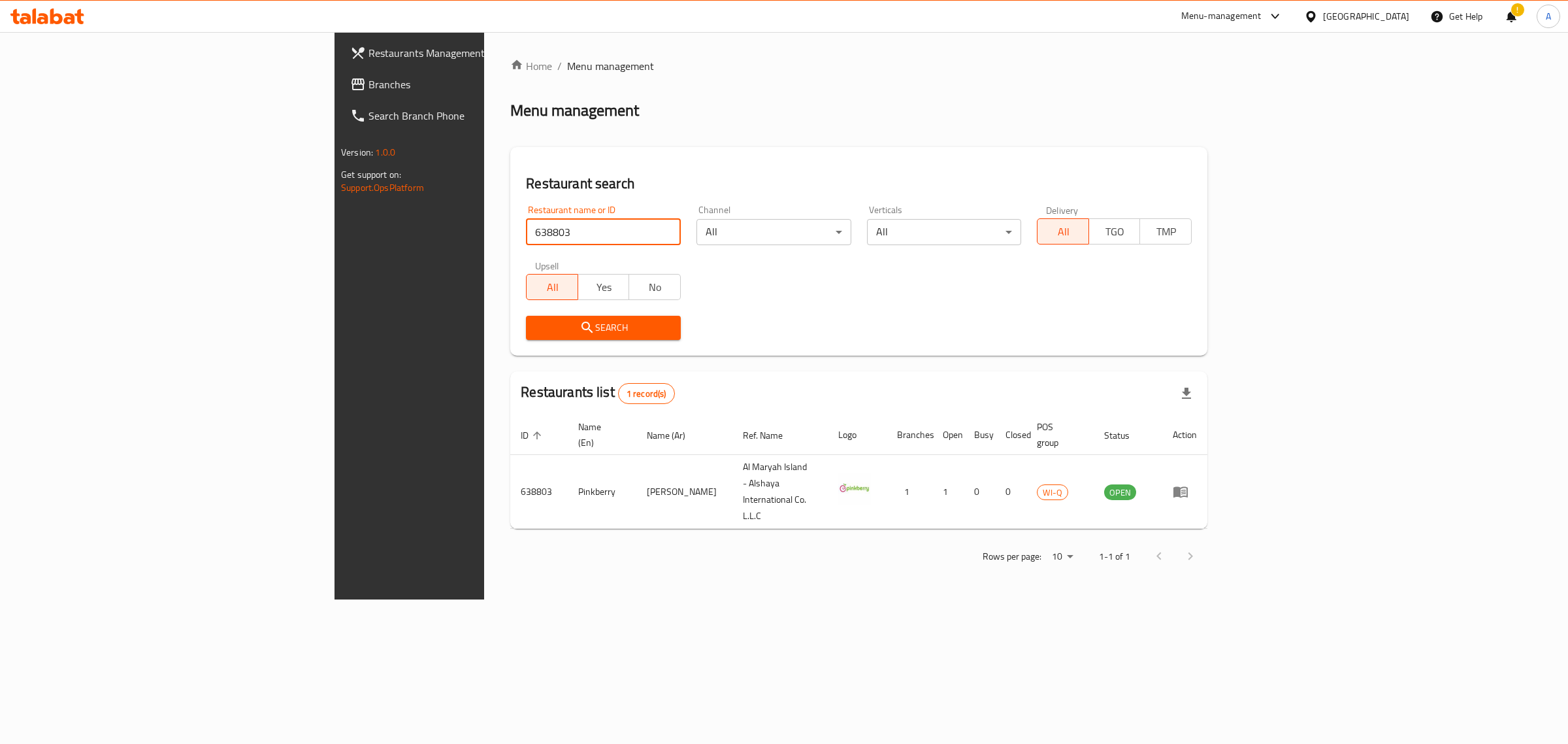
click at [526, 226] on input "638803" at bounding box center [603, 232] width 155 height 26
paste input "61655"
click button "Search" at bounding box center [603, 327] width 155 height 24
click at [526, 240] on input "661655" at bounding box center [603, 232] width 155 height 26
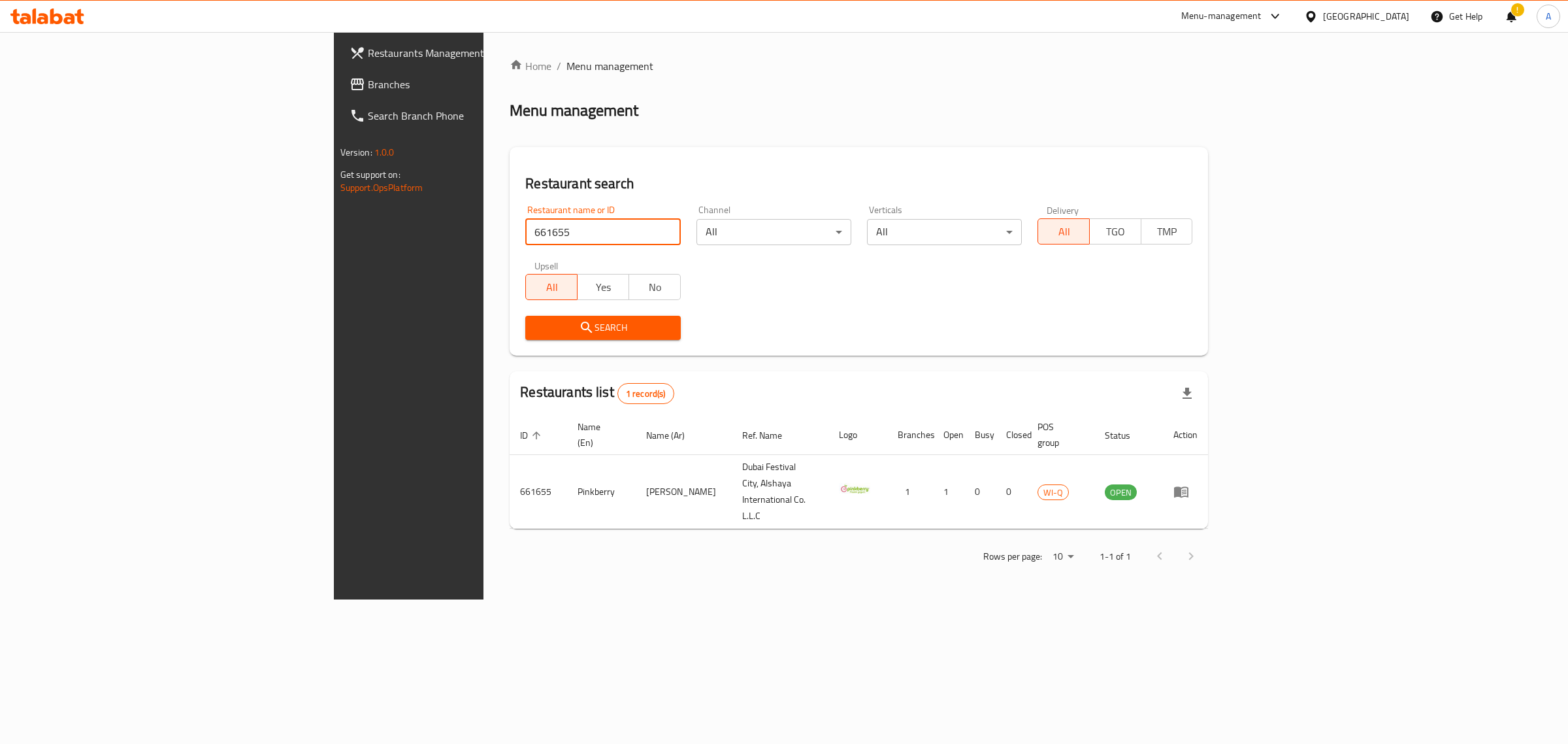
click at [526, 240] on input "661655" at bounding box center [603, 232] width 155 height 26
paste input "727"
click button "Search" at bounding box center [603, 327] width 155 height 24
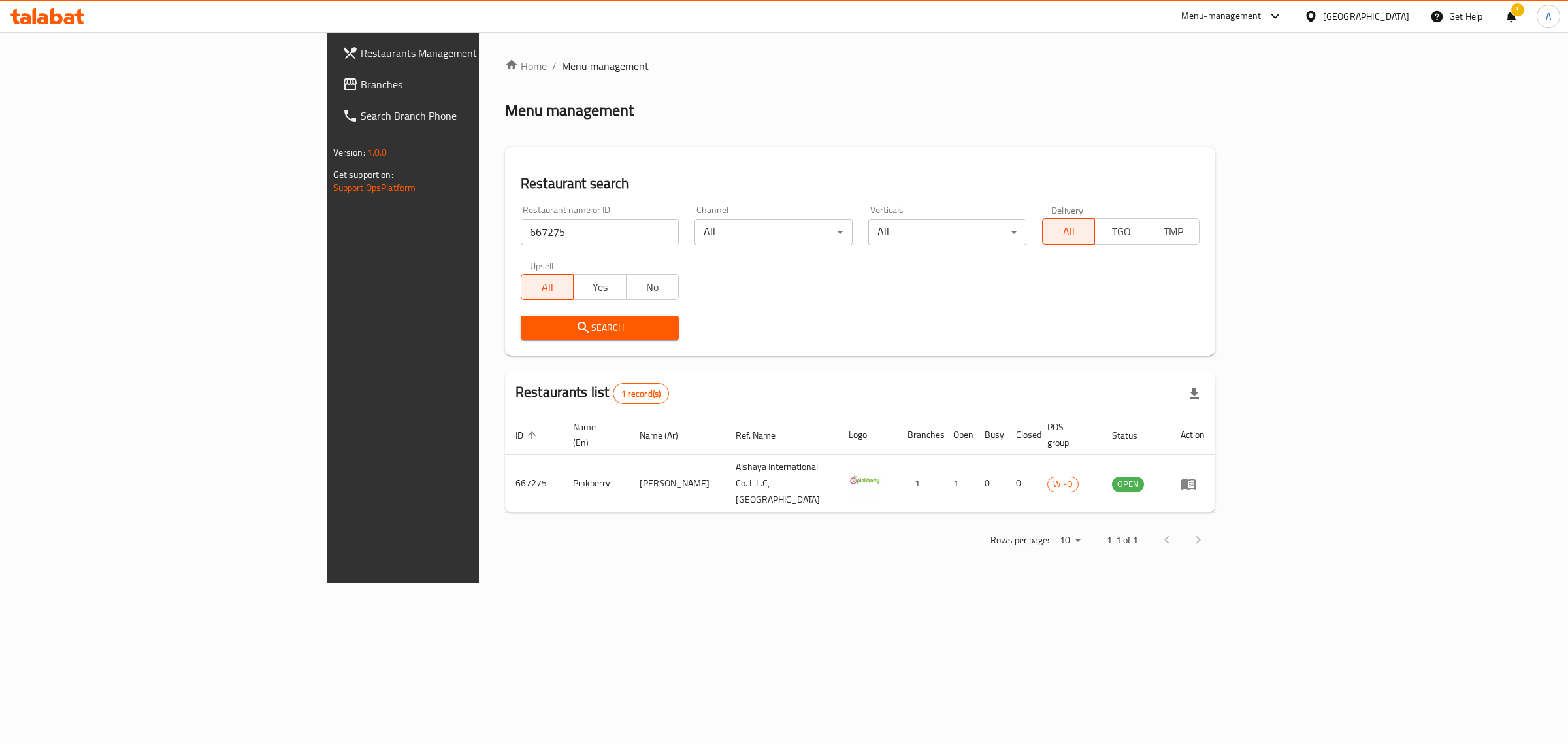
click at [520, 234] on input "667275" at bounding box center [600, 232] width 158 height 26
paste input "8459"
type input "684595"
click button "Search" at bounding box center [600, 327] width 158 height 24
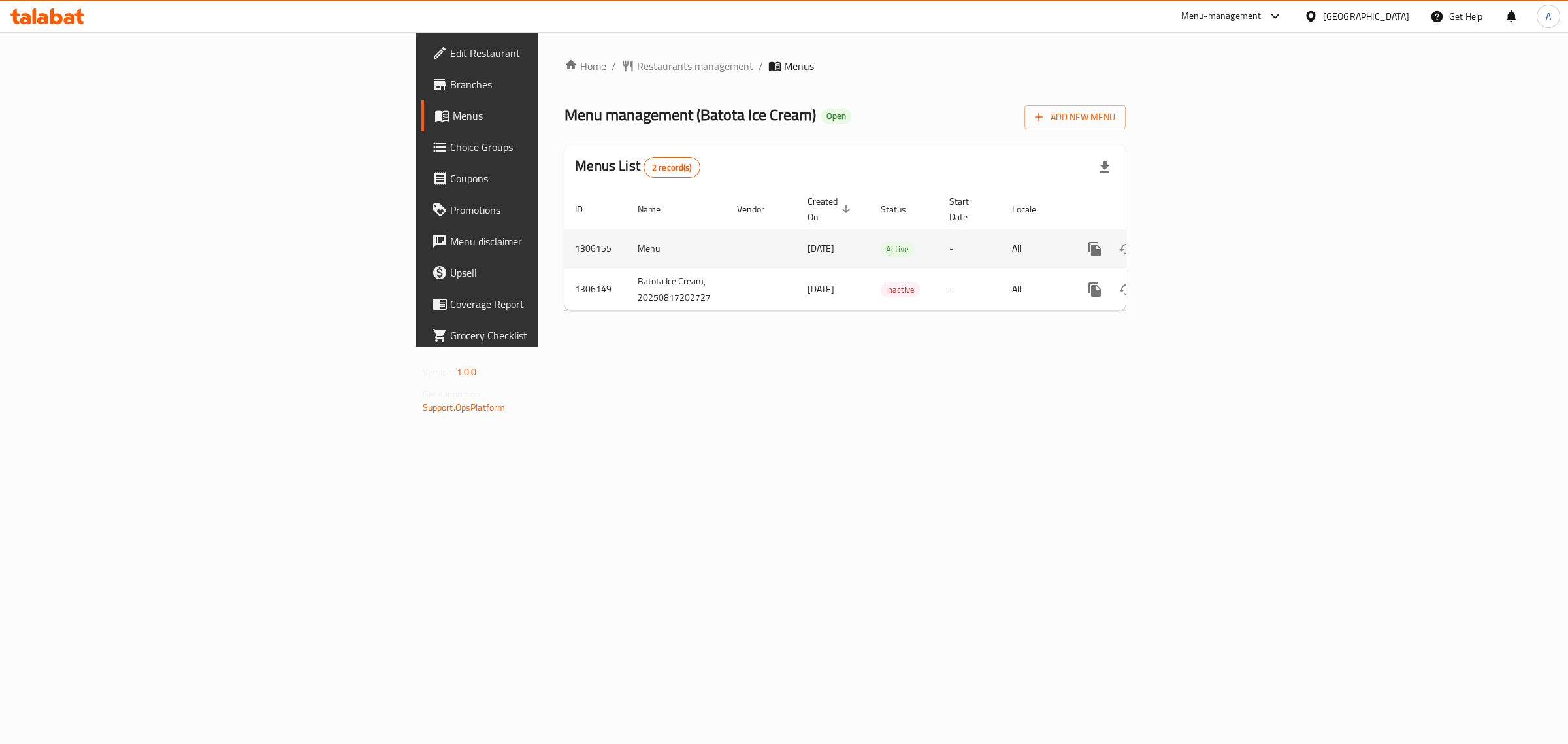
click at [1197, 241] on icon "enhanced table" at bounding box center [1189, 248] width 15 height 15
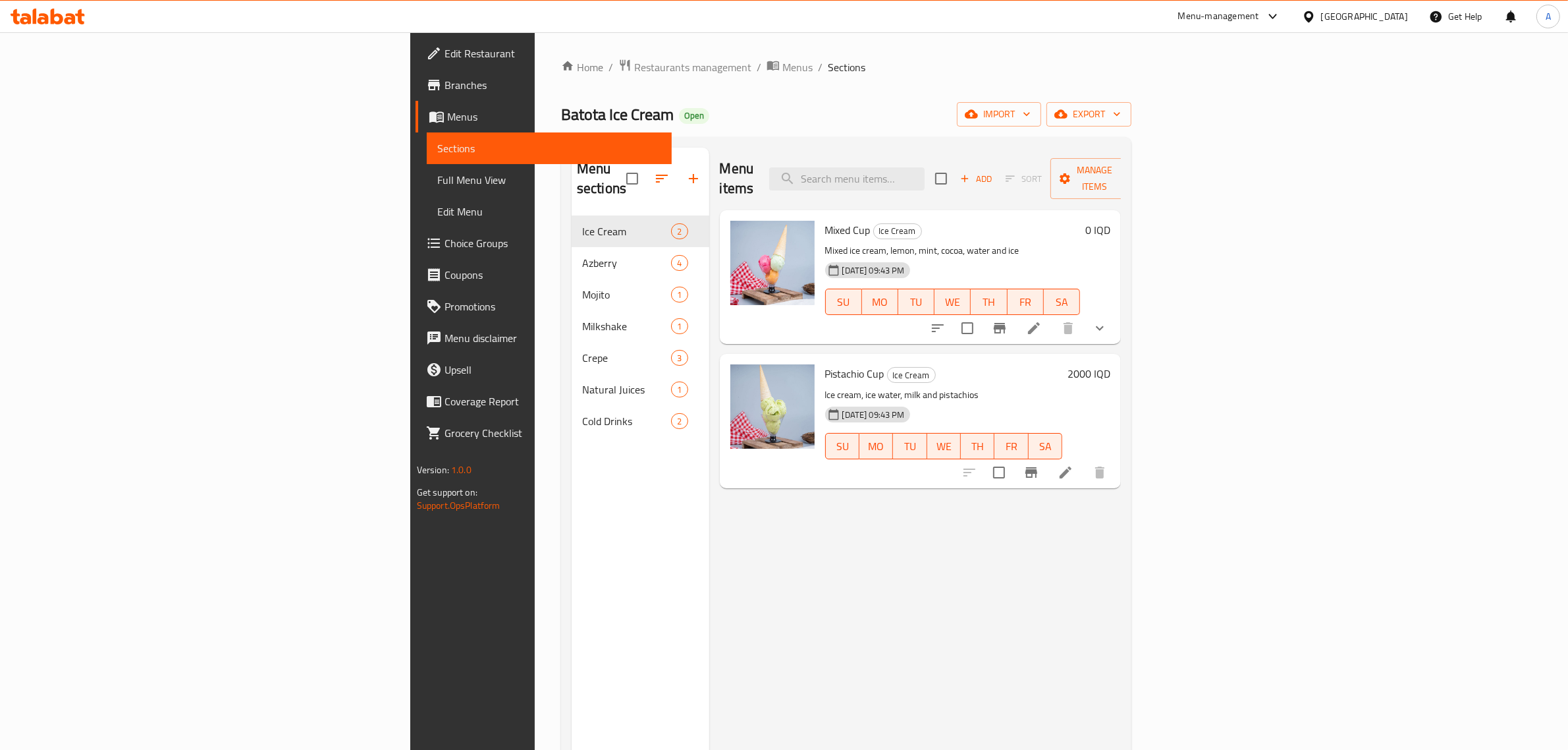
drag, startPoint x: 719, startPoint y: 102, endPoint x: 628, endPoint y: 23, distance: 120.5
click at [719, 102] on div "Batota Ice Cream Open import export" at bounding box center [846, 114] width 570 height 24
drag, startPoint x: 834, startPoint y: 75, endPoint x: 705, endPoint y: 1, distance: 148.7
click at [833, 76] on ol "Home / Restaurants management / Menus / Sections" at bounding box center [846, 66] width 570 height 17
click at [729, 117] on div "Batota Ice Cream Open import export" at bounding box center [846, 114] width 570 height 24
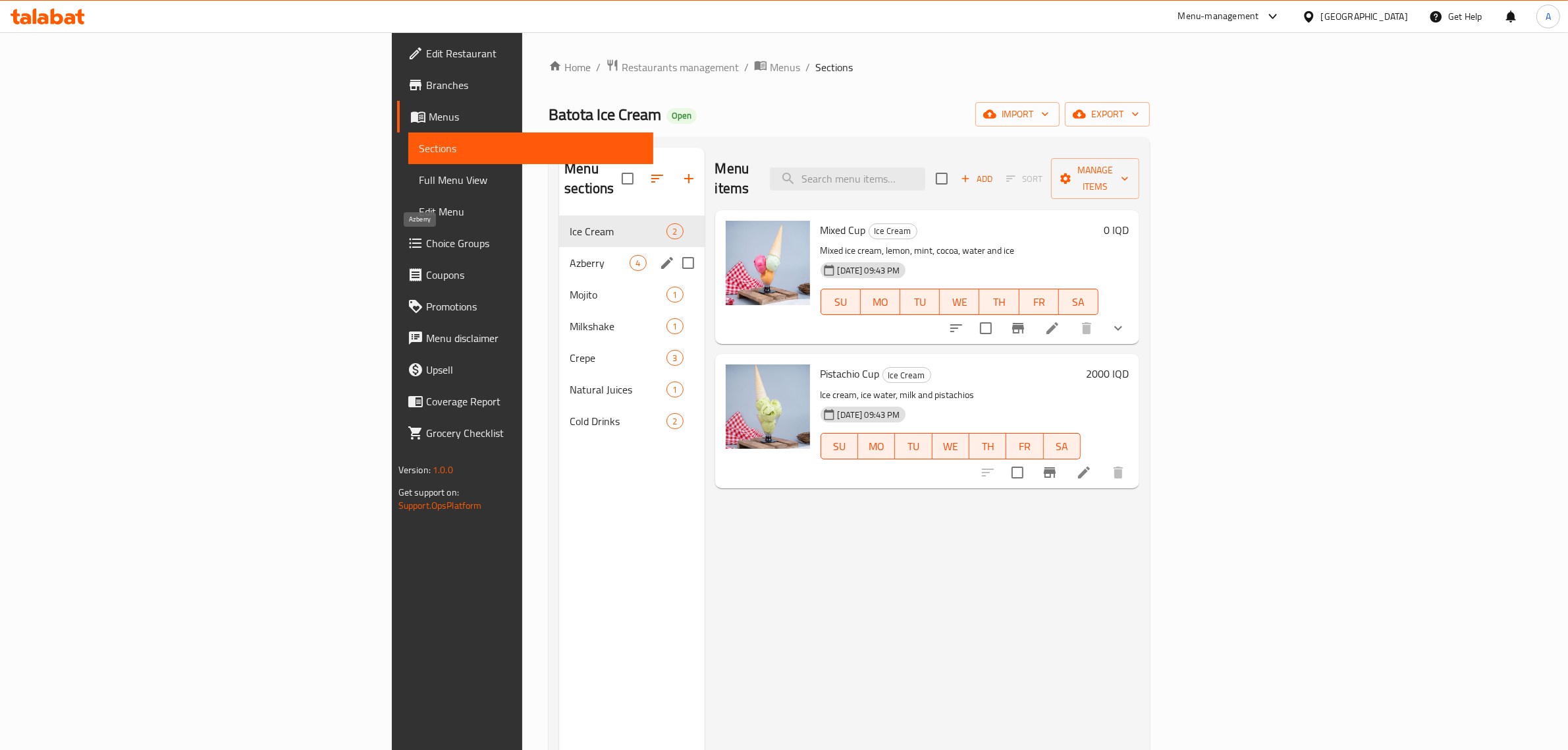
click at [570, 255] on span "Azberry" at bounding box center [599, 262] width 60 height 16
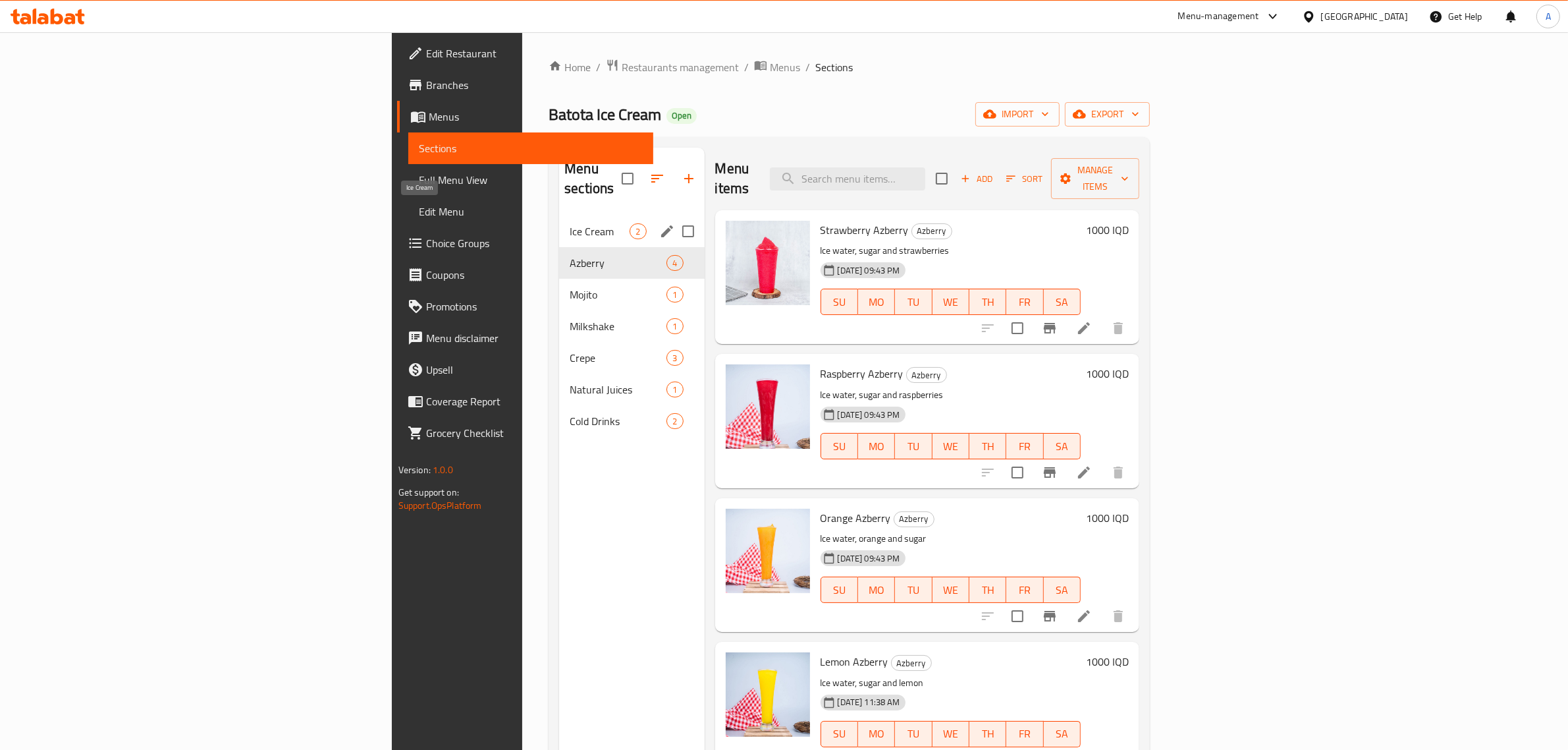
click at [570, 224] on span "Ice Cream" at bounding box center [599, 231] width 60 height 16
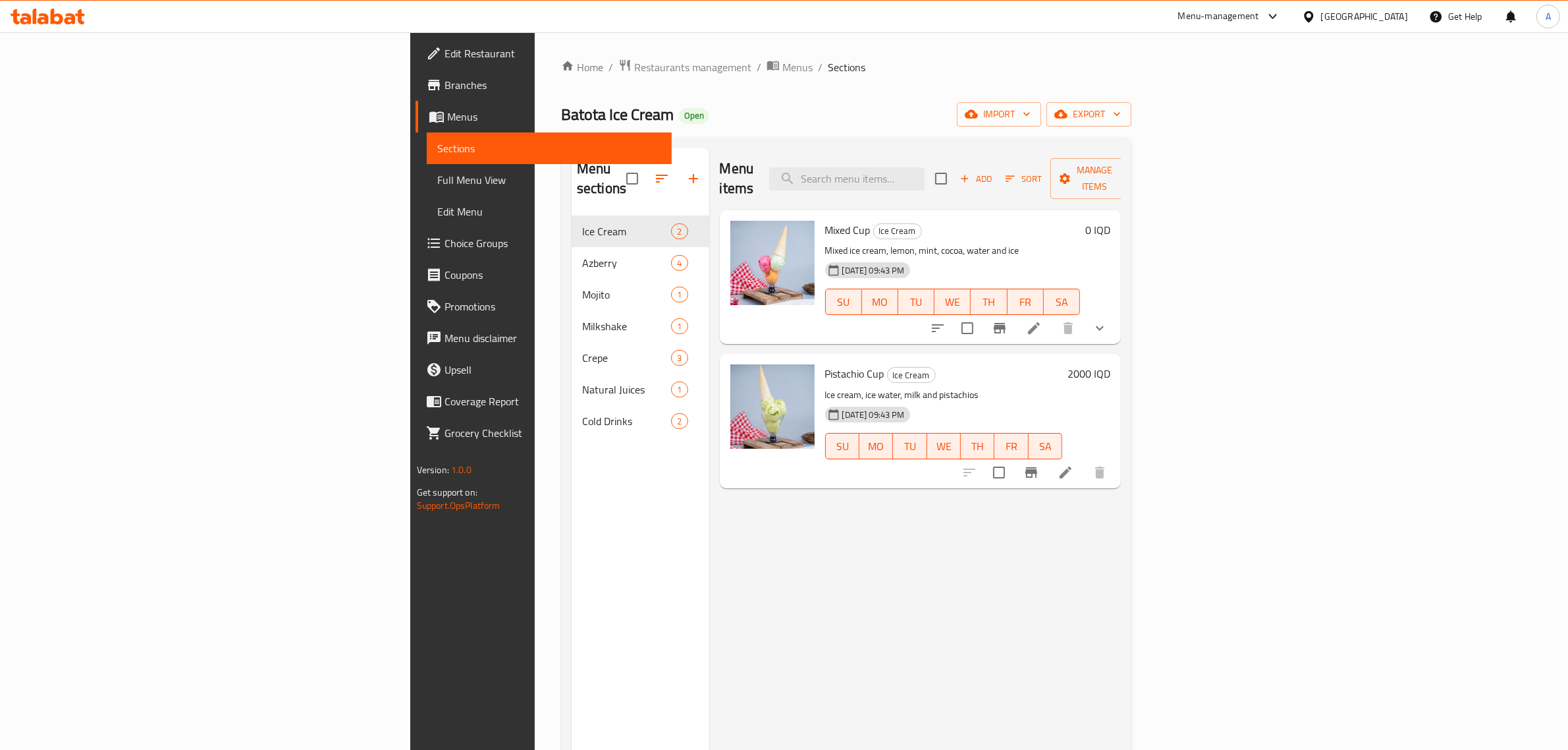
drag, startPoint x: 829, startPoint y: 135, endPoint x: 443, endPoint y: 235, distance: 398.7
click at [829, 135] on div "Home / Restaurants management / Menus / Sections Batota Ice Cream Open import e…" at bounding box center [846, 483] width 570 height 849
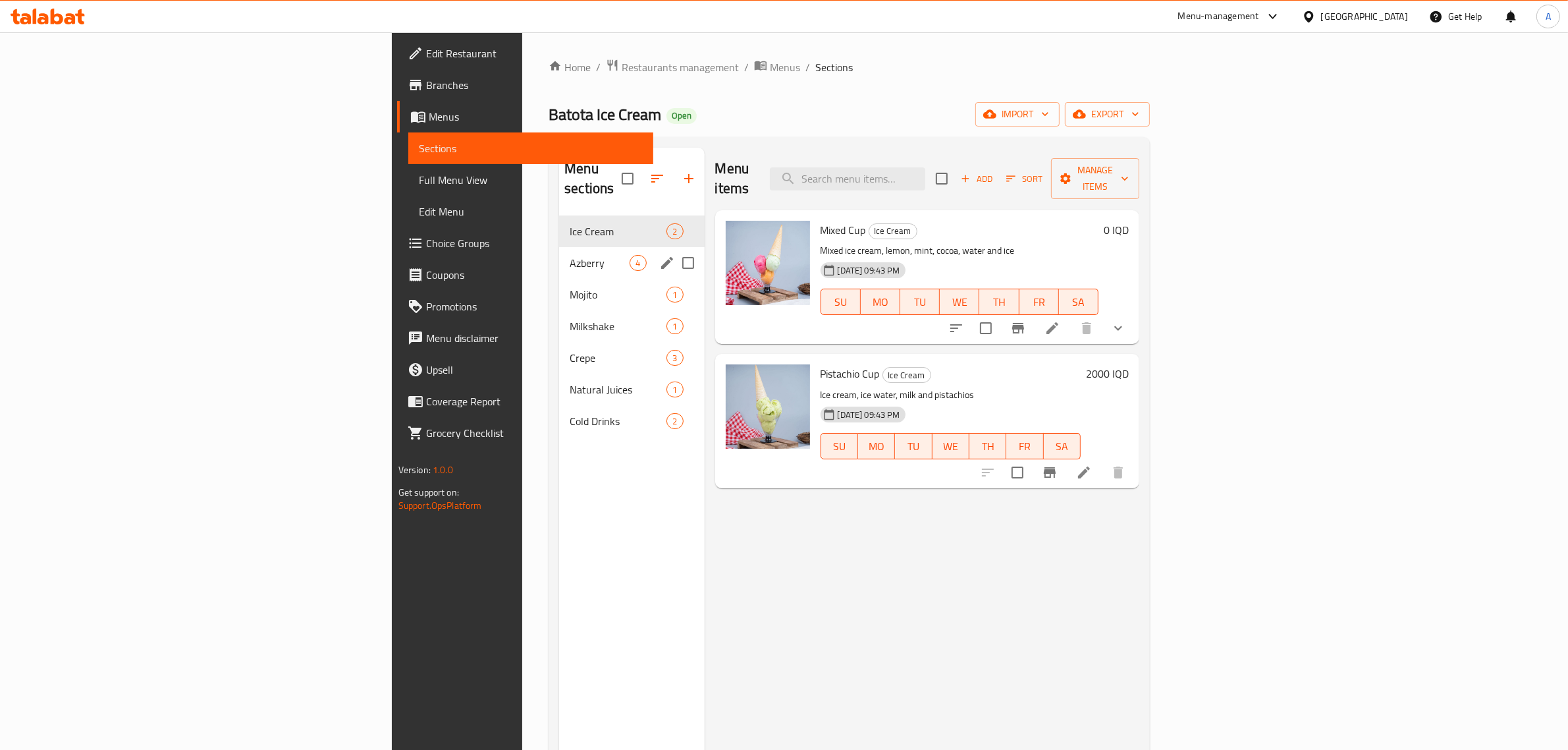
click at [559, 255] on div "Azberry 4" at bounding box center [632, 263] width 145 height 32
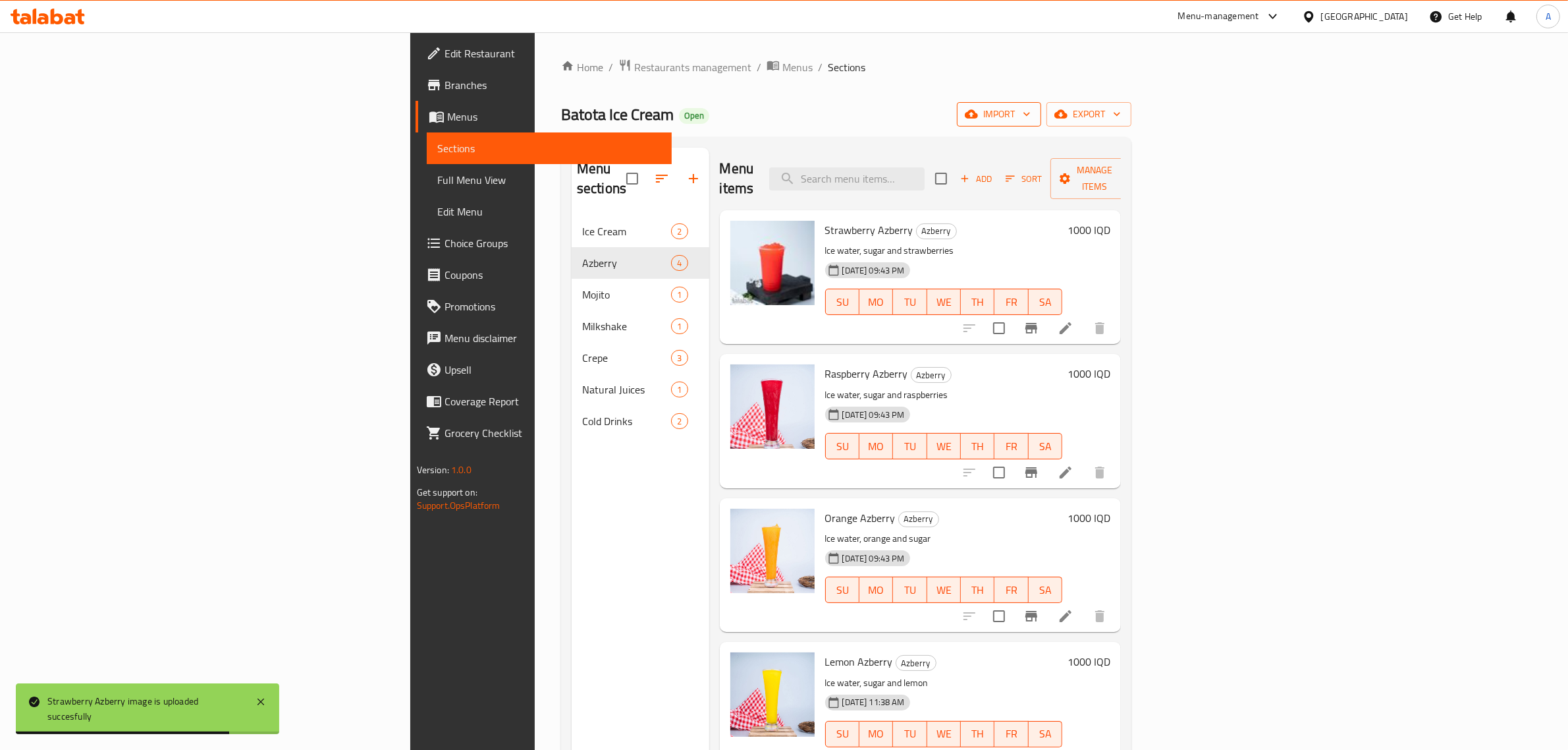
drag, startPoint x: 1416, startPoint y: 129, endPoint x: 1419, endPoint y: 117, distance: 12.4
click at [1131, 129] on div "Home / Restaurants management / Menus / Sections Batota Ice Cream Open import e…" at bounding box center [846, 483] width 570 height 849
click at [1031, 117] on span "import" at bounding box center [999, 114] width 63 height 16
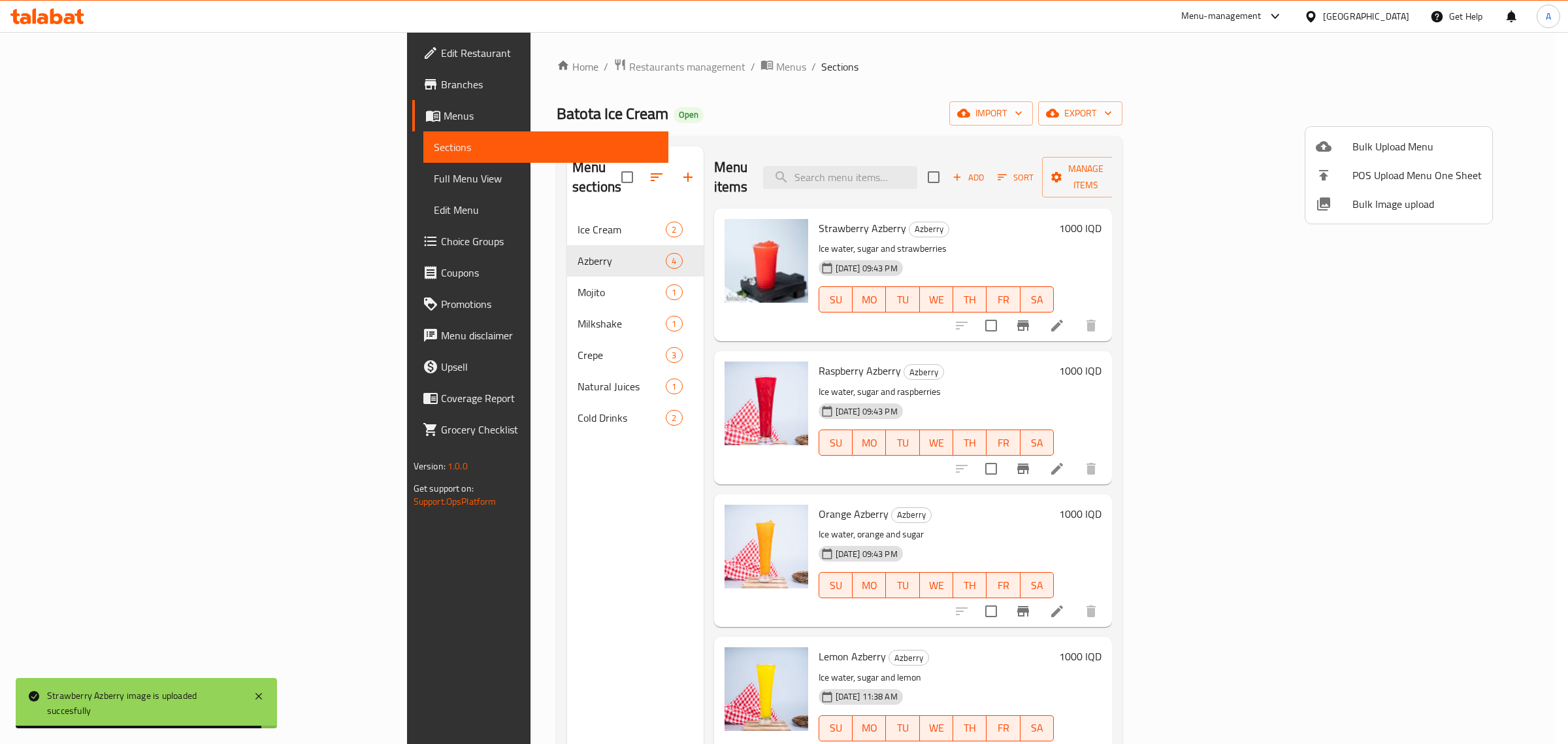
click at [1373, 210] on span "Bulk Image upload" at bounding box center [1417, 204] width 130 height 15
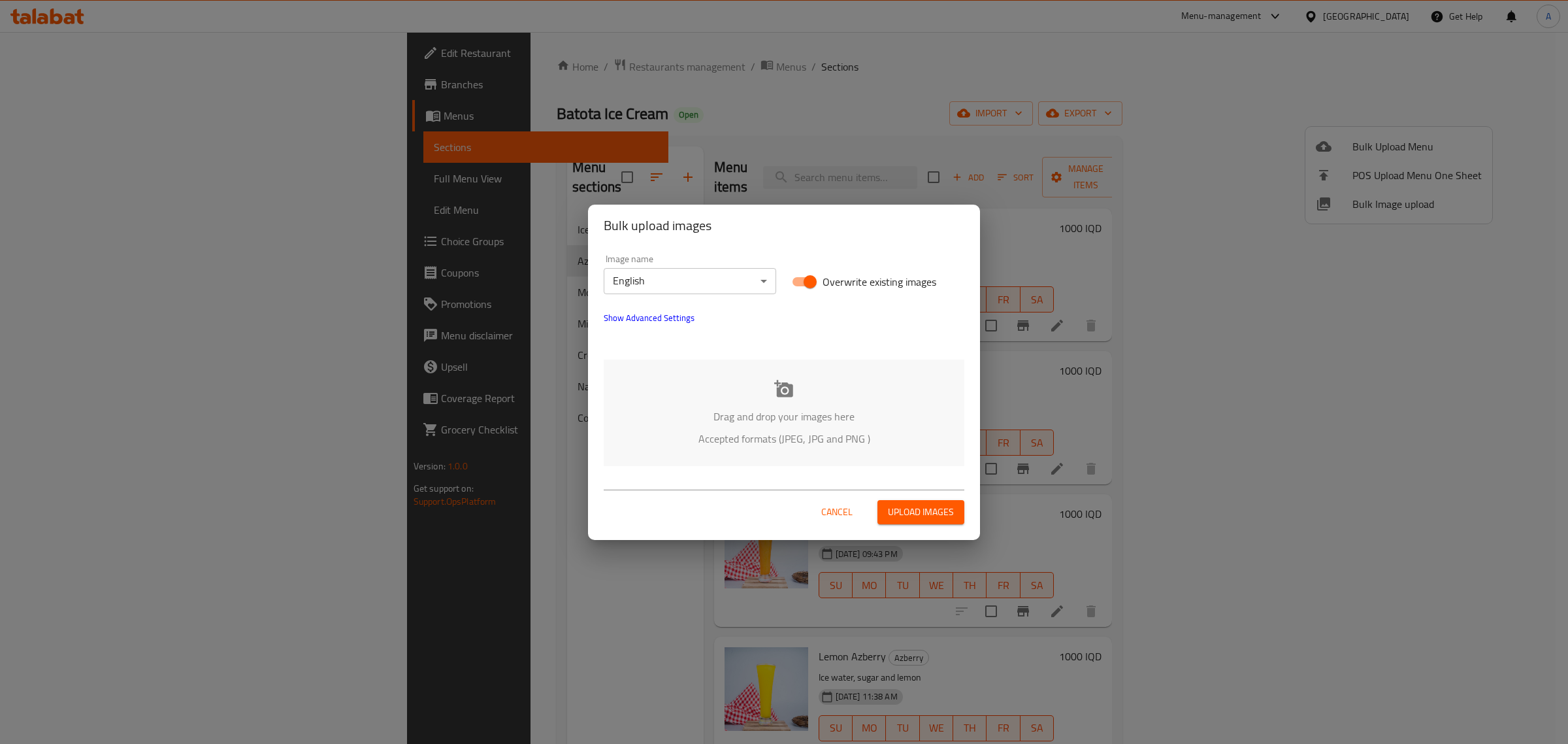
click at [650, 318] on span "Show Advanced Settings" at bounding box center [649, 317] width 91 height 15
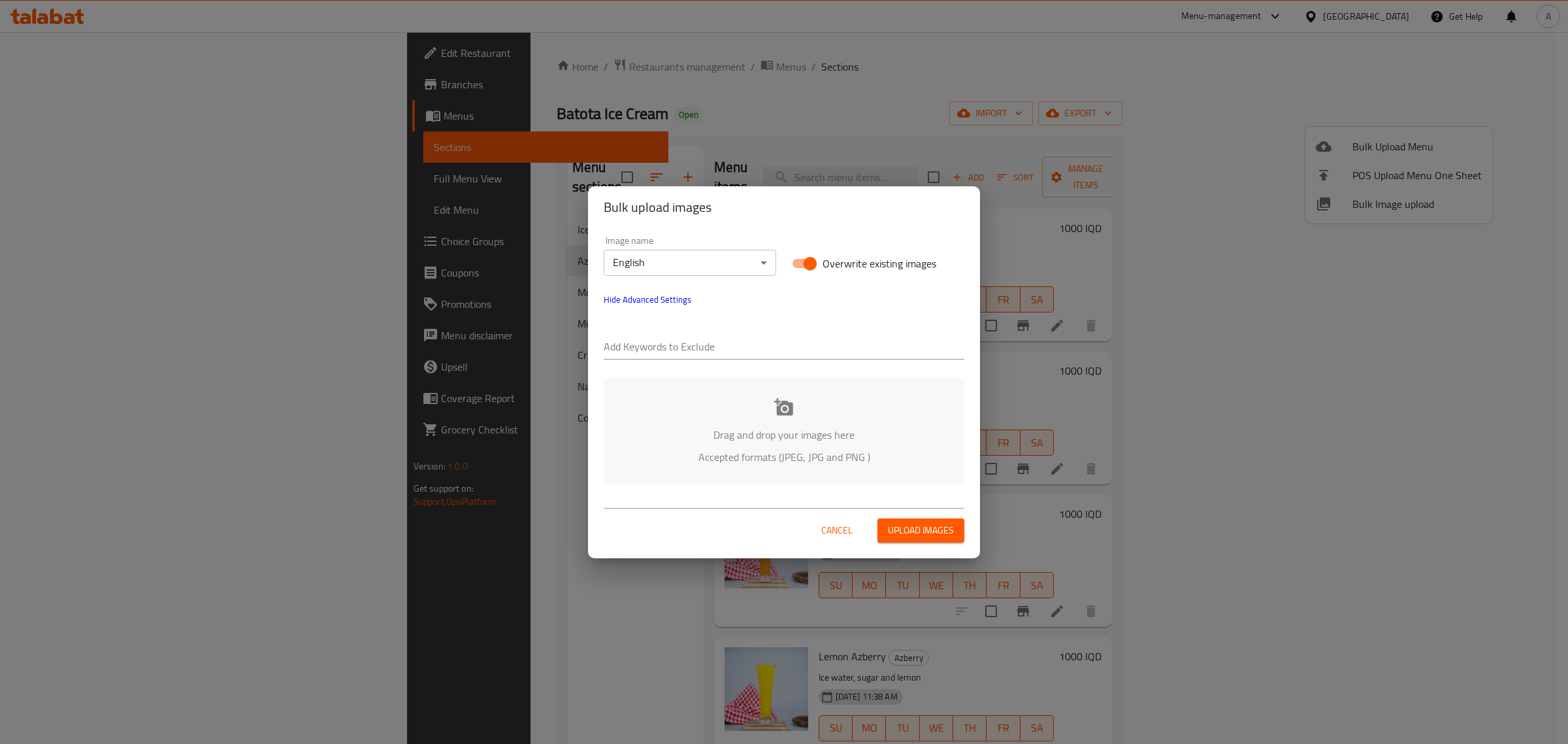
click at [671, 261] on body "​ Menu-management Iraq Get Help A Edit Restaurant Branches Menus Sections Full …" at bounding box center [784, 388] width 1568 height 712
click at [670, 286] on li "Arabic" at bounding box center [690, 286] width 173 height 23
click at [706, 349] on input "text" at bounding box center [784, 348] width 361 height 21
paste input "Amer -"
type input "Amer -"
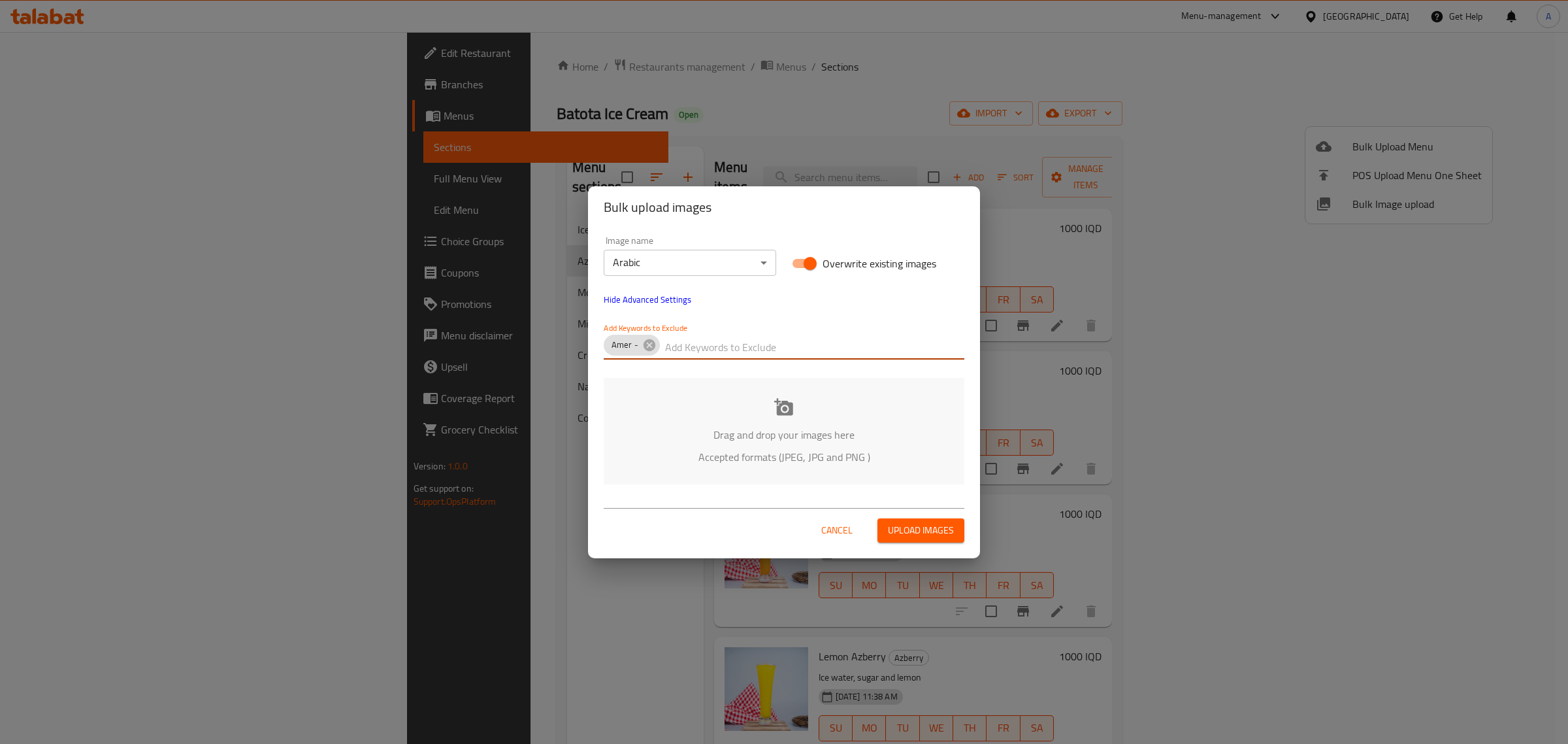
click at [742, 345] on input "text" at bounding box center [815, 348] width 299 height 21
paste input "Batota Ice Cream"
type input "Batota Ice Cream"
click at [742, 431] on p "Drag and drop your images here" at bounding box center [783, 434] width 321 height 15
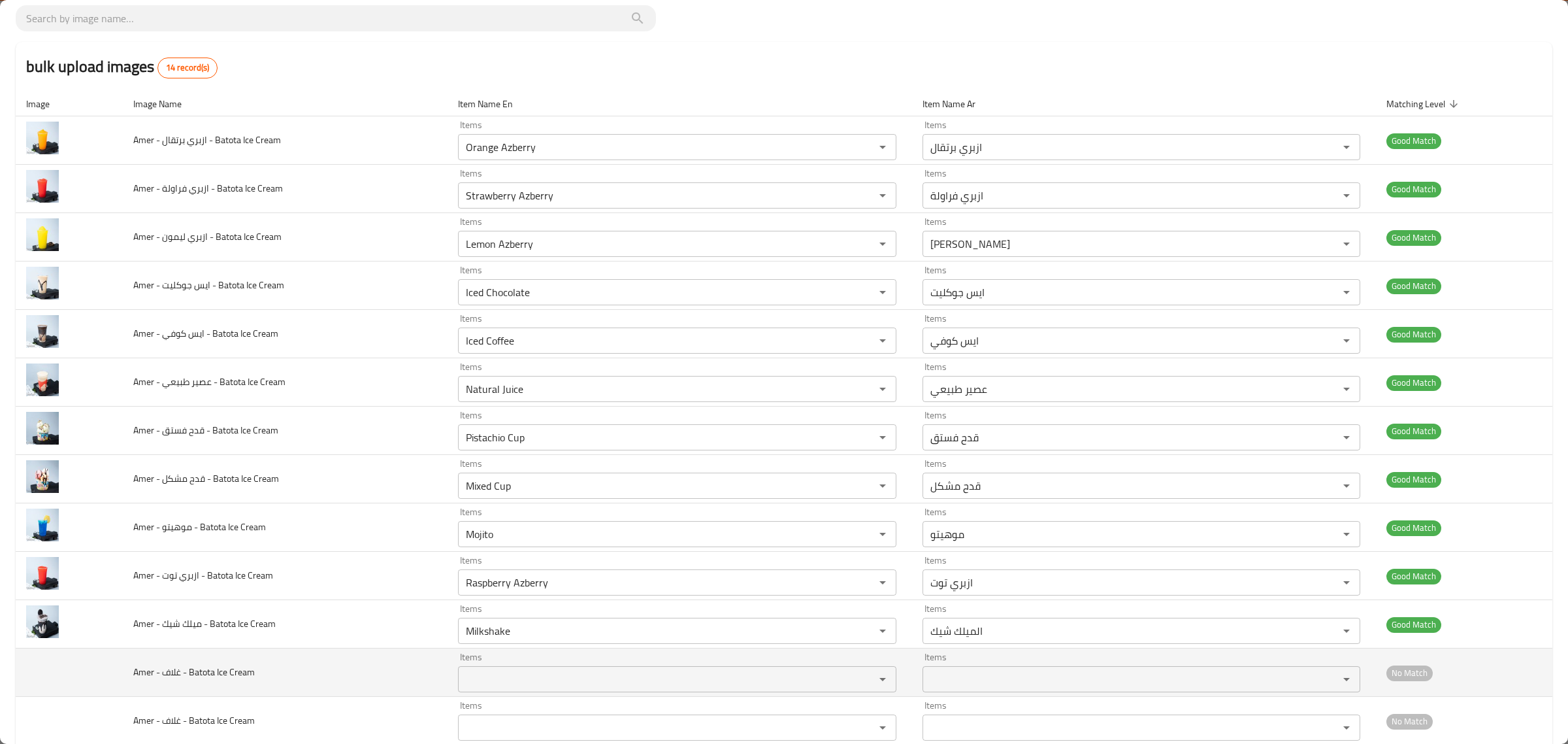
scroll to position [161, 0]
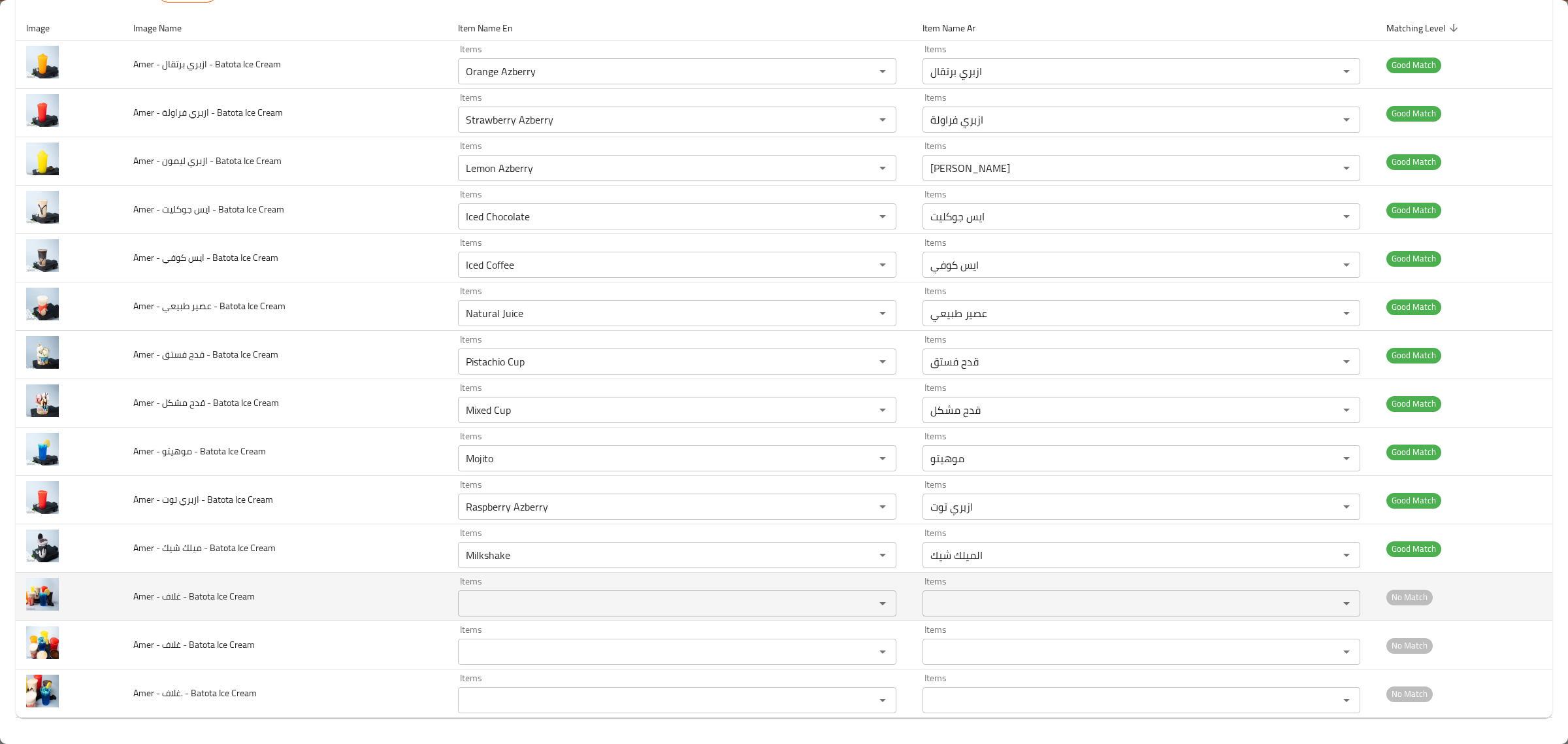
click at [688, 599] on Cream "Items" at bounding box center [658, 603] width 392 height 18
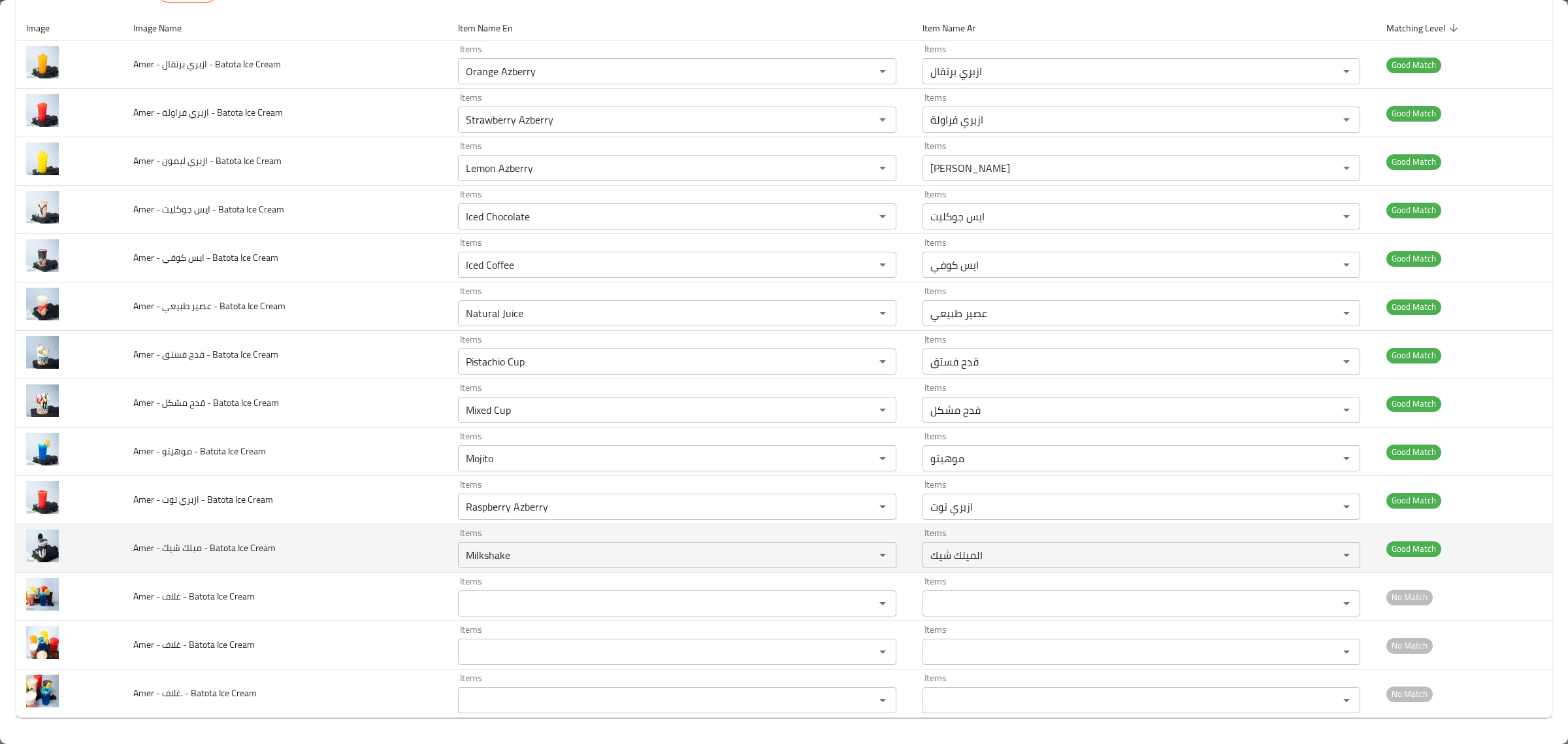
click at [253, 554] on span "Amer - ميلك شيك - Batota Ice Cream" at bounding box center [204, 547] width 143 height 17
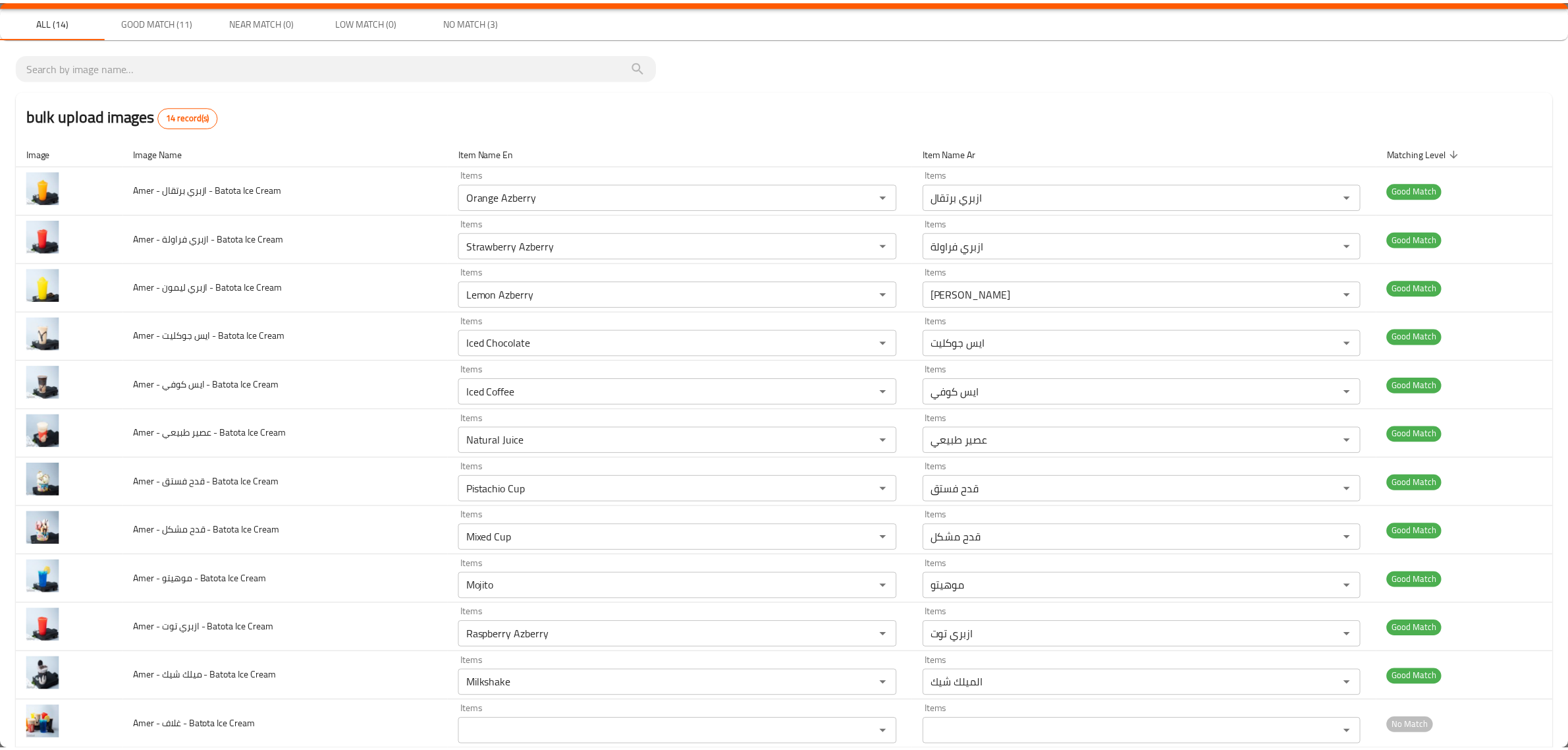
scroll to position [0, 0]
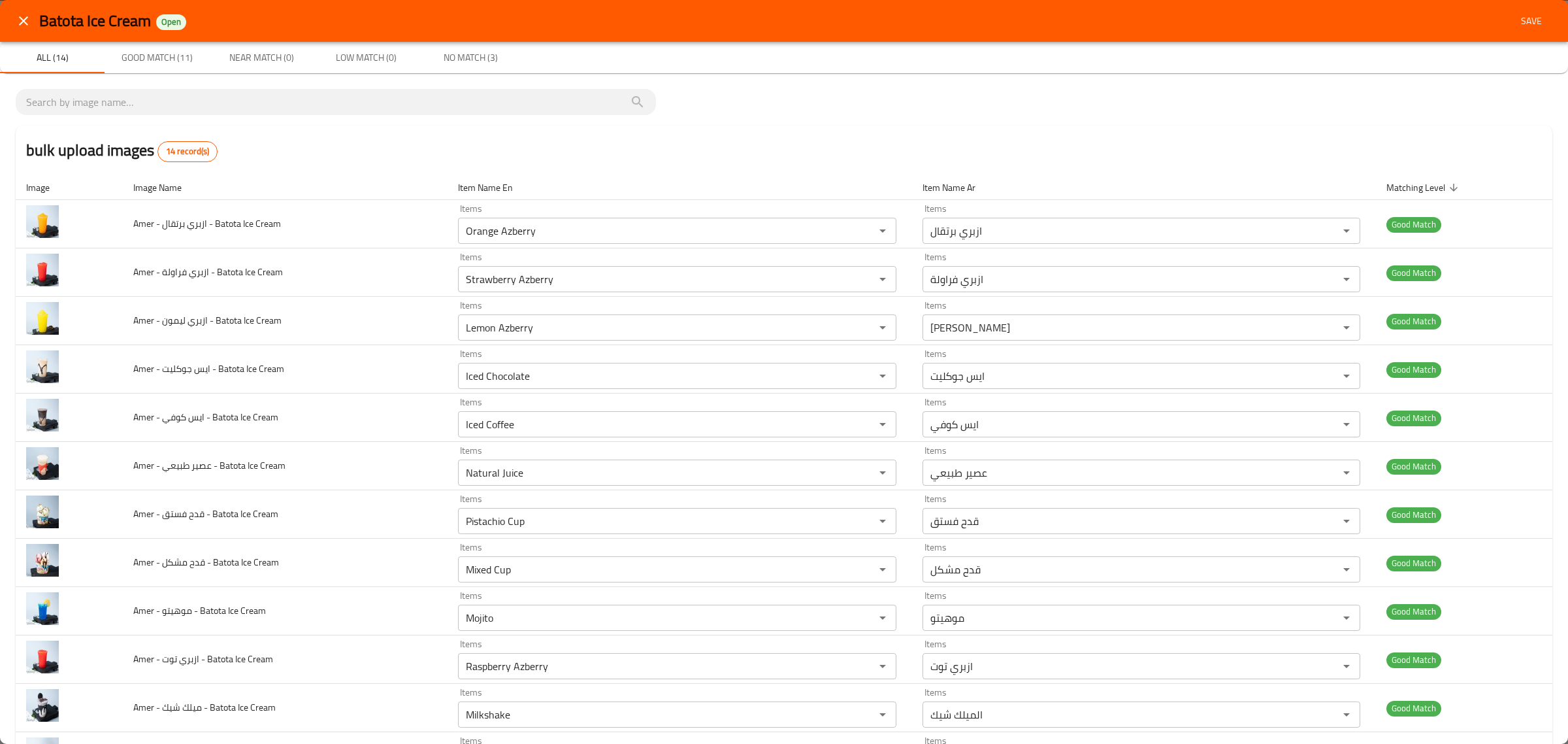
click at [1517, 18] on span "Save" at bounding box center [1531, 21] width 31 height 16
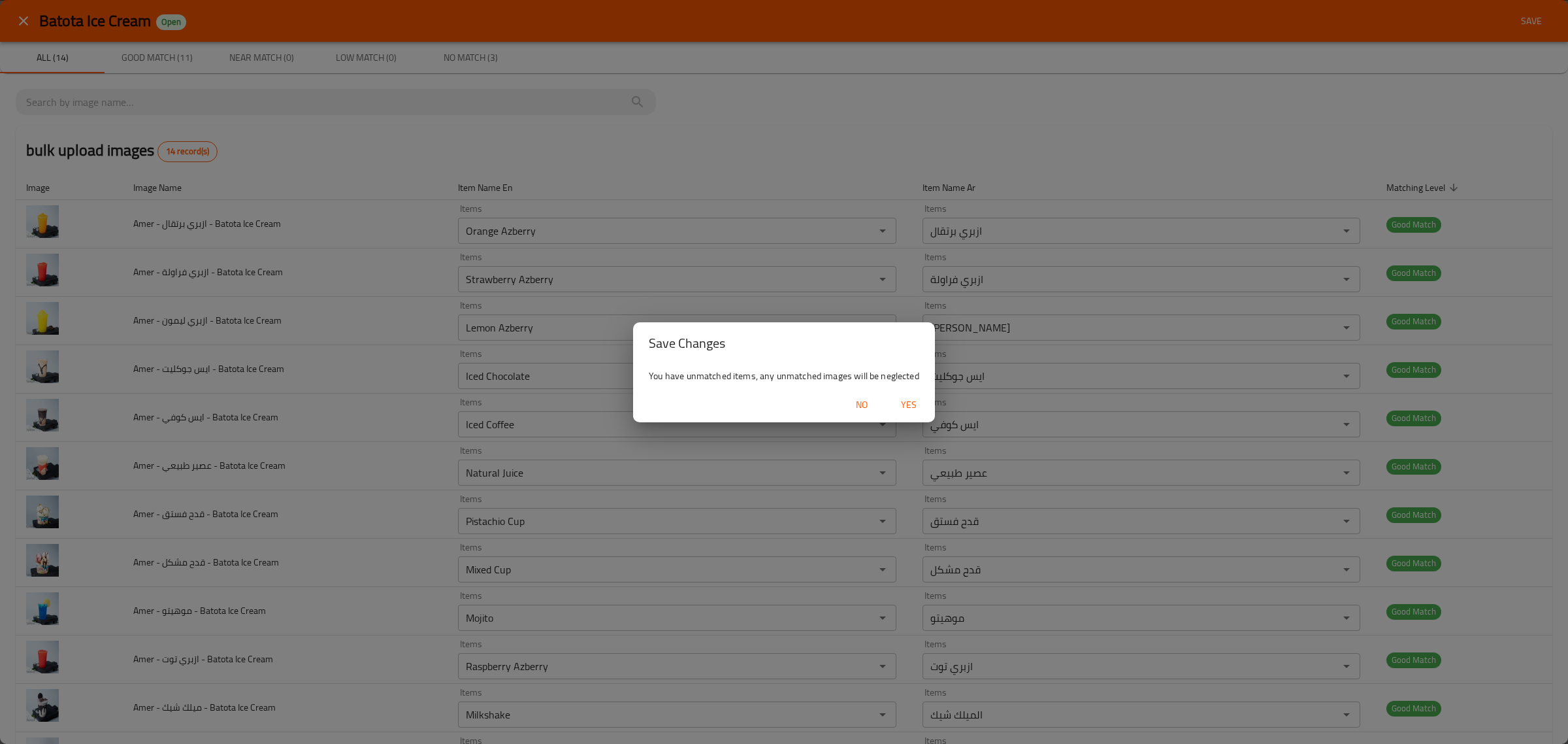
click at [916, 398] on span "Yes" at bounding box center [908, 405] width 31 height 16
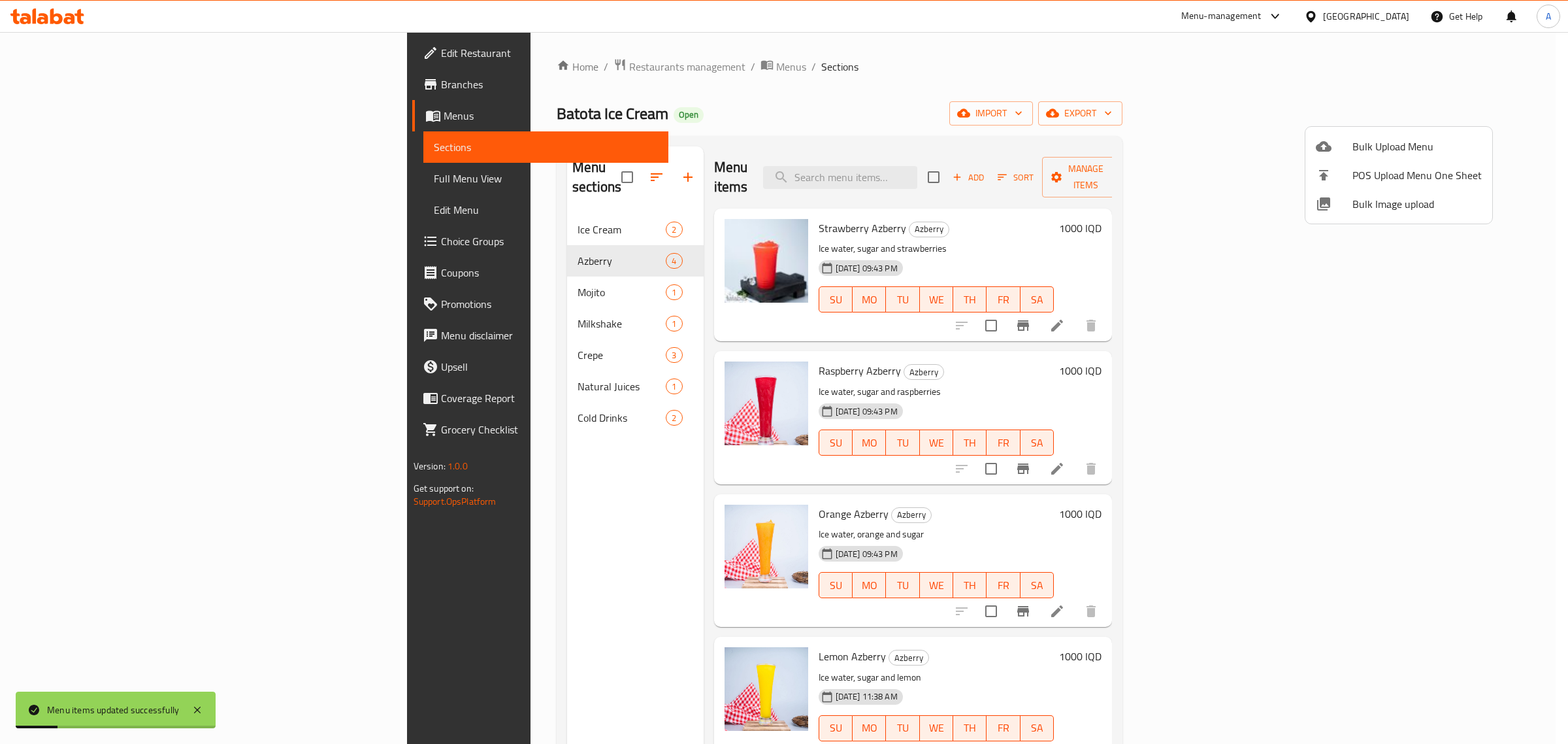
click at [899, 143] on div at bounding box center [784, 372] width 1568 height 744
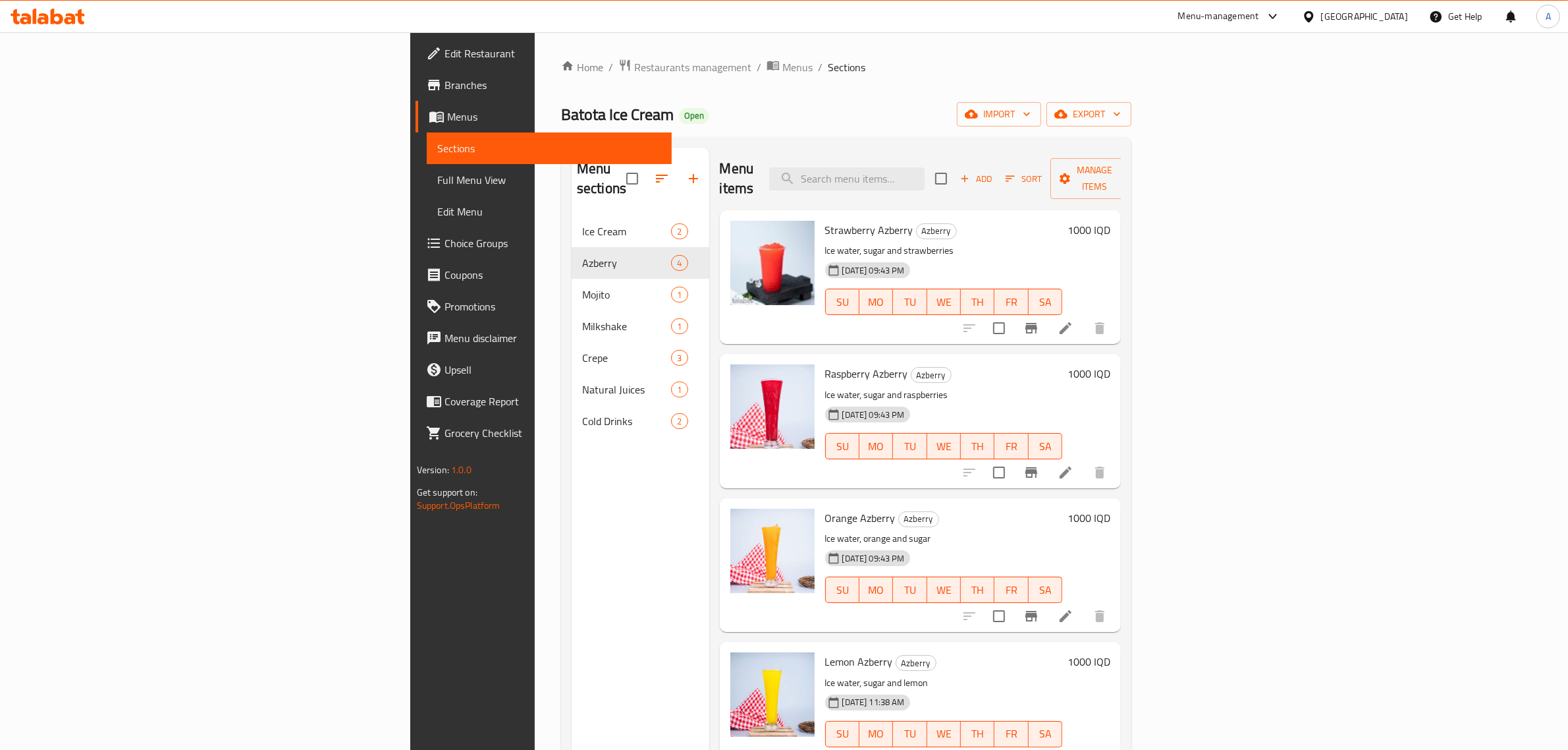
click at [801, 101] on div "Home / Restaurants management / Menus / Sections Batota Ice Cream Open import e…" at bounding box center [846, 483] width 570 height 849
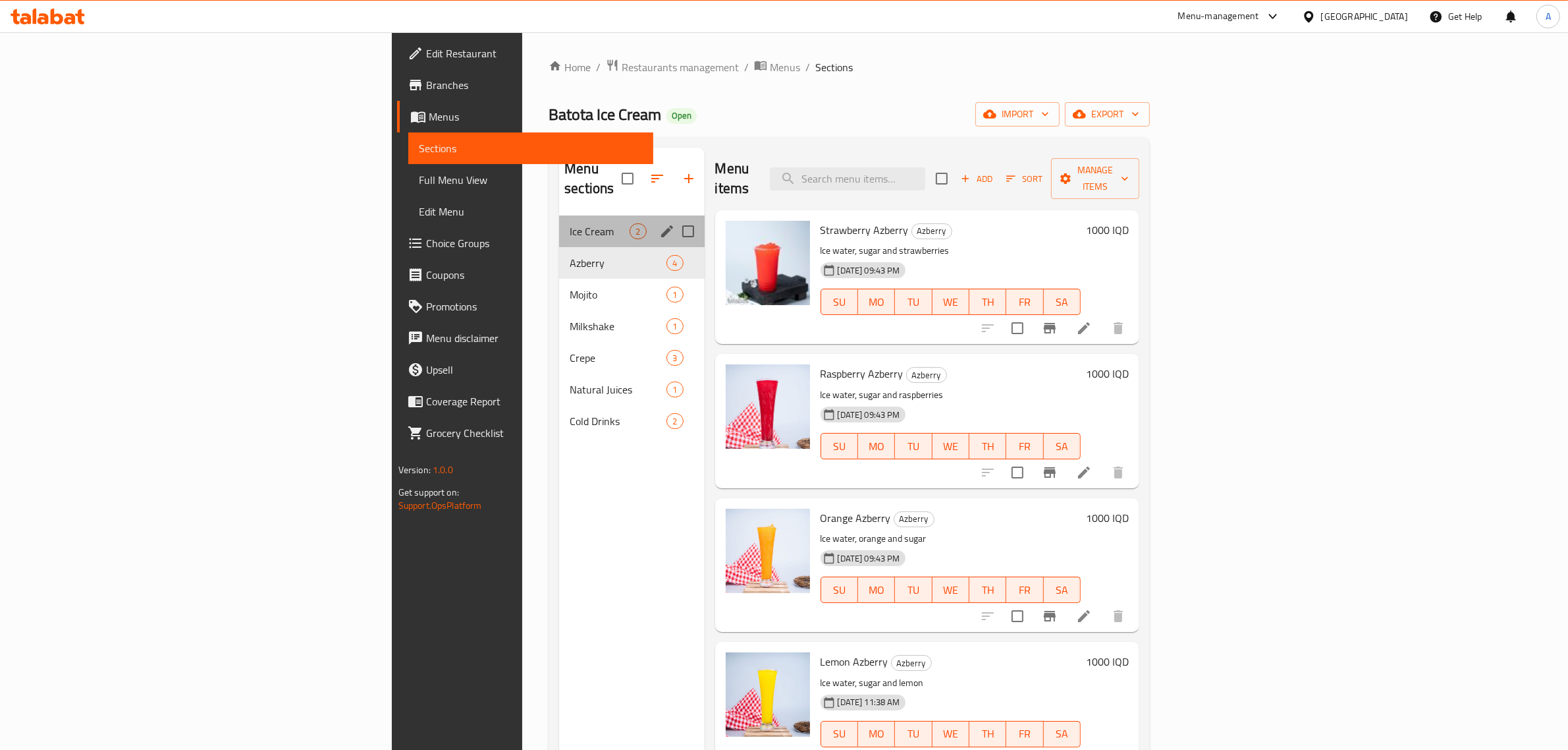
click at [559, 226] on div "Ice Cream 2" at bounding box center [632, 231] width 145 height 32
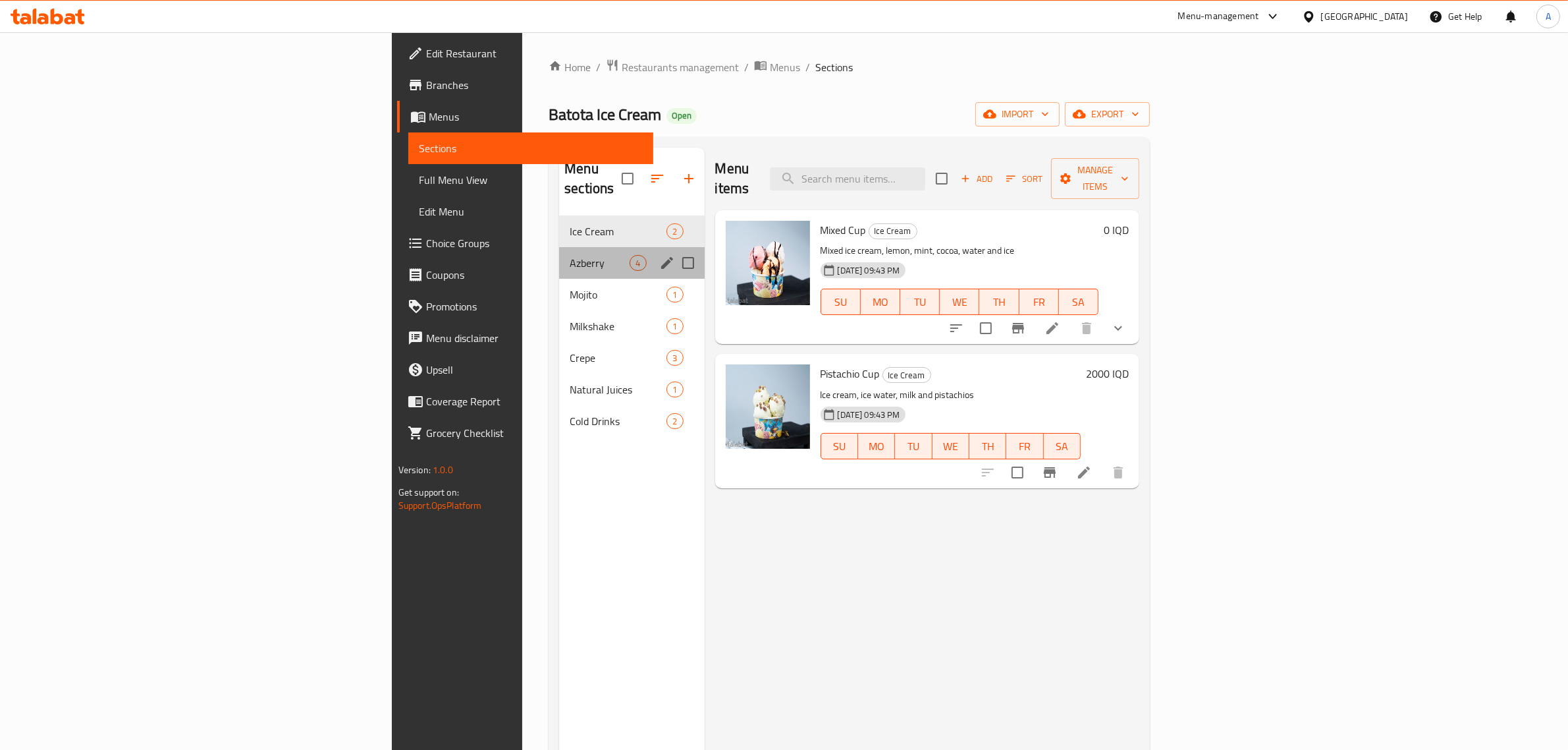
click at [559, 247] on div "Azberry 4" at bounding box center [632, 263] width 145 height 32
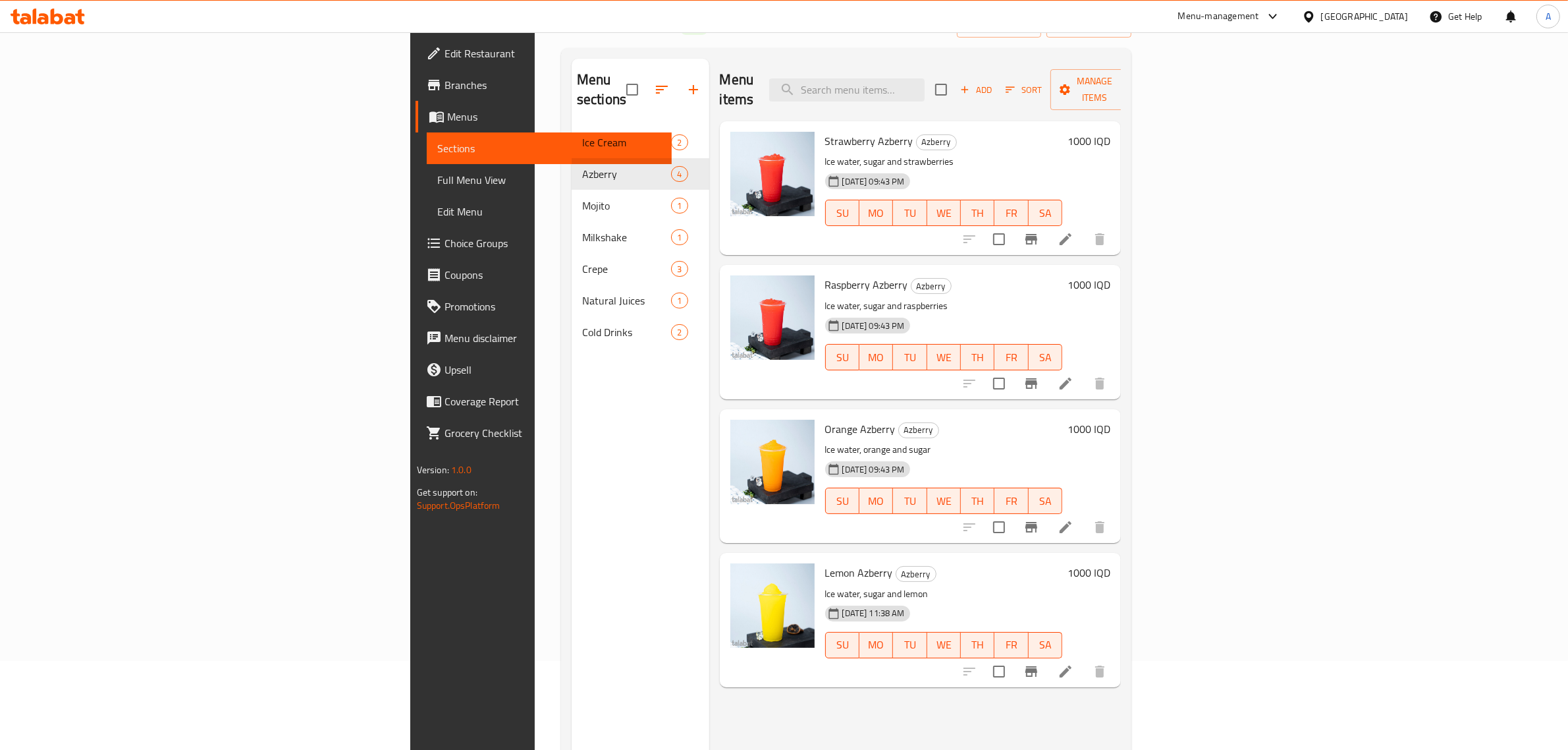
scroll to position [185, 0]
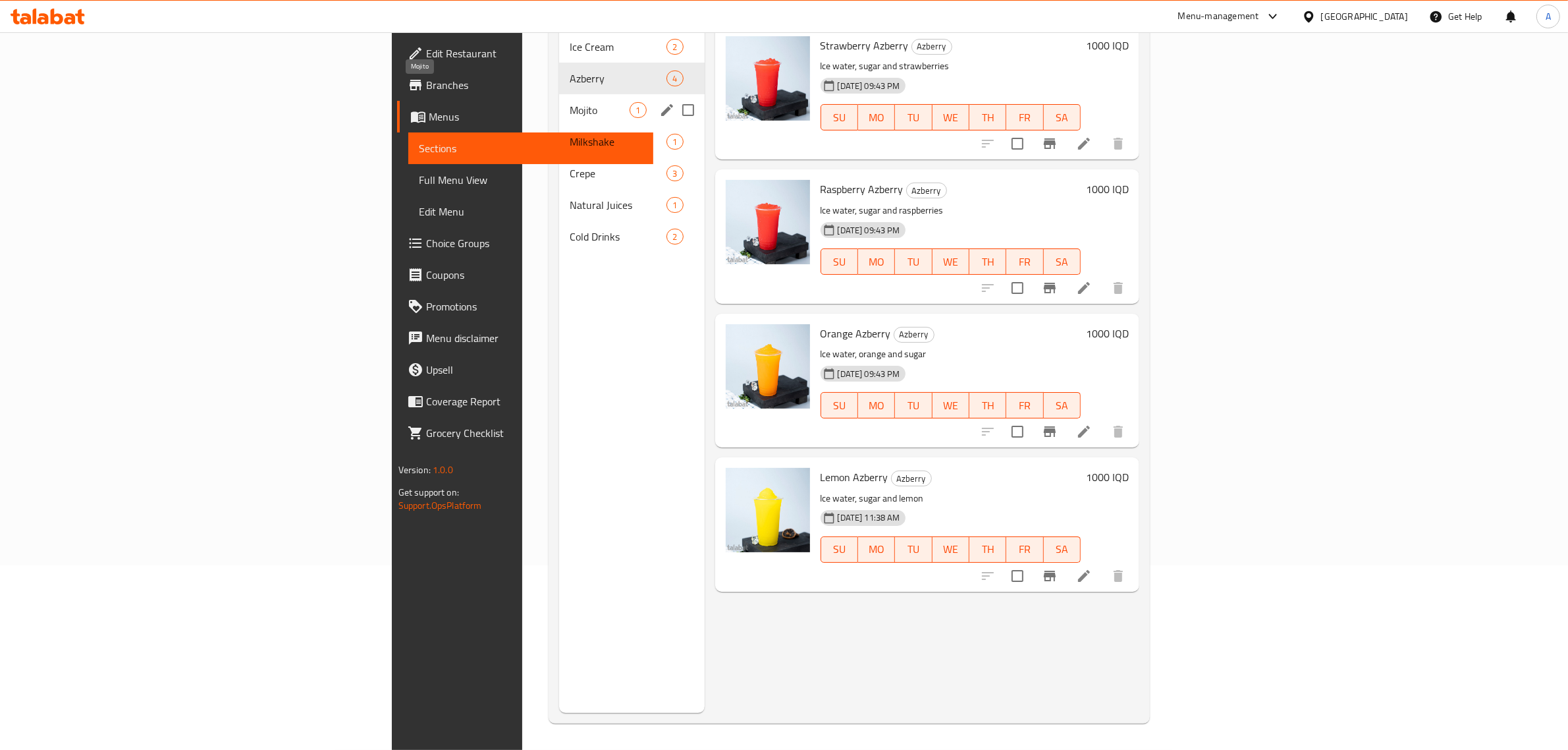
click at [570, 102] on span "Mojito" at bounding box center [599, 109] width 60 height 16
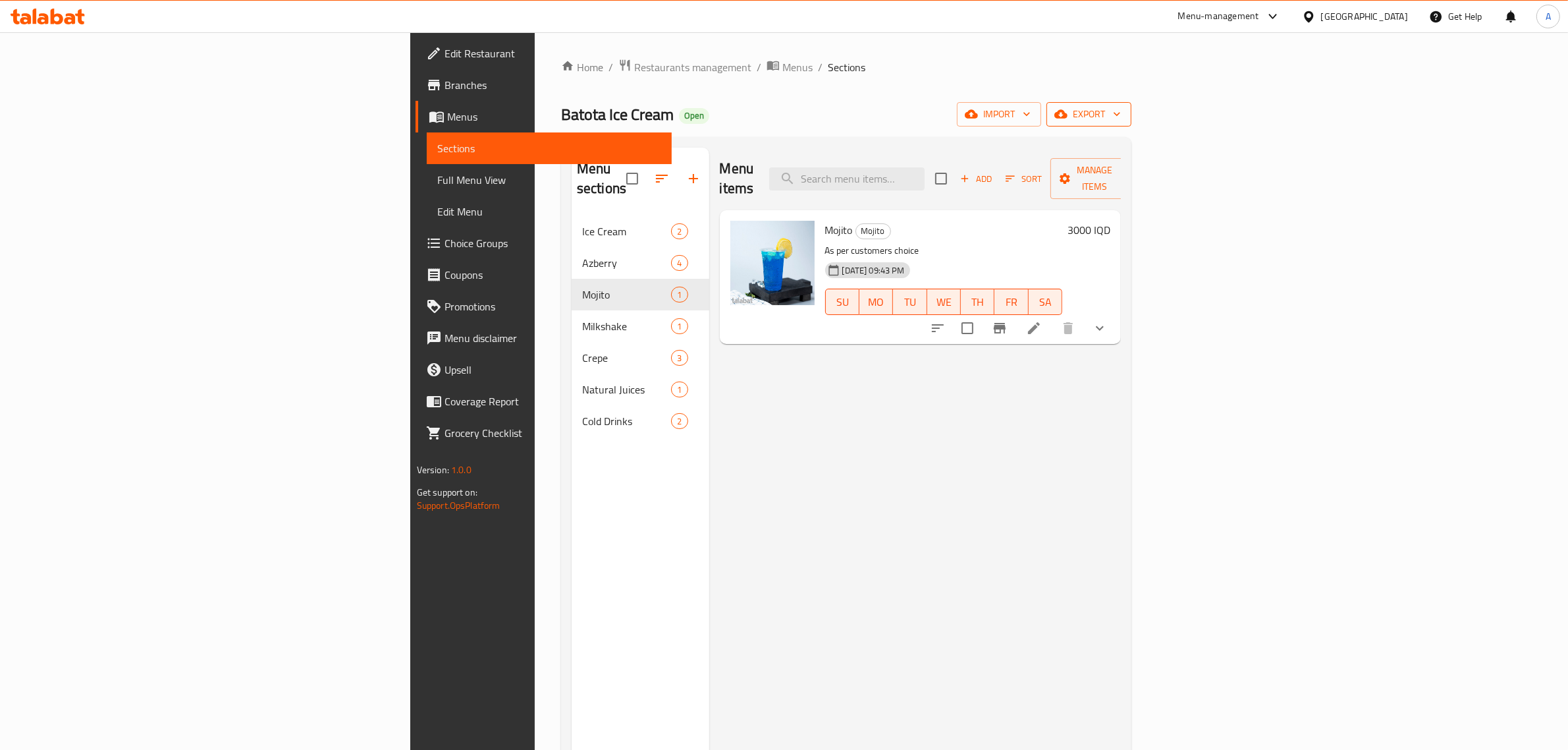
click at [1124, 117] on icon "button" at bounding box center [1117, 114] width 13 height 13
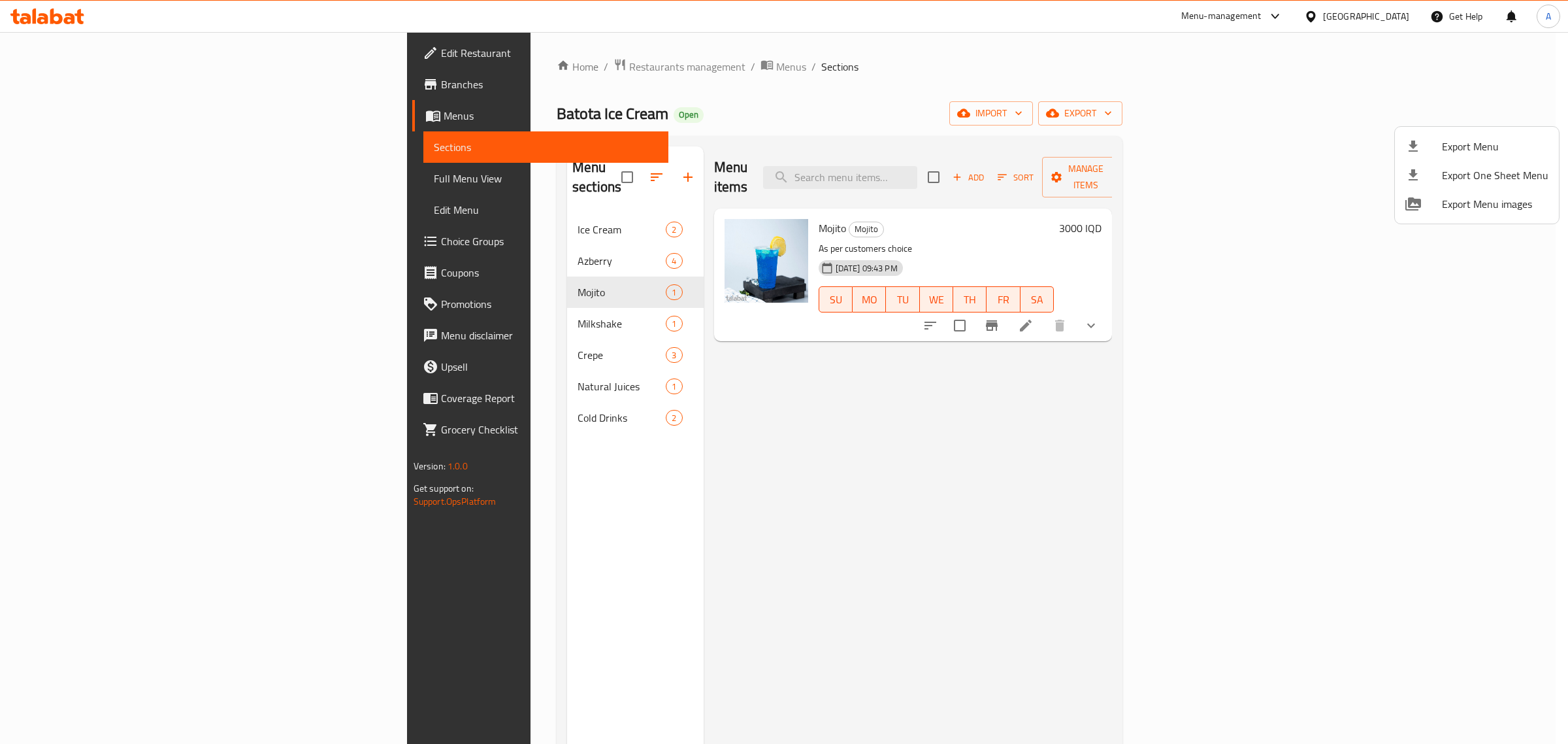
click at [64, 53] on div at bounding box center [784, 372] width 1568 height 744
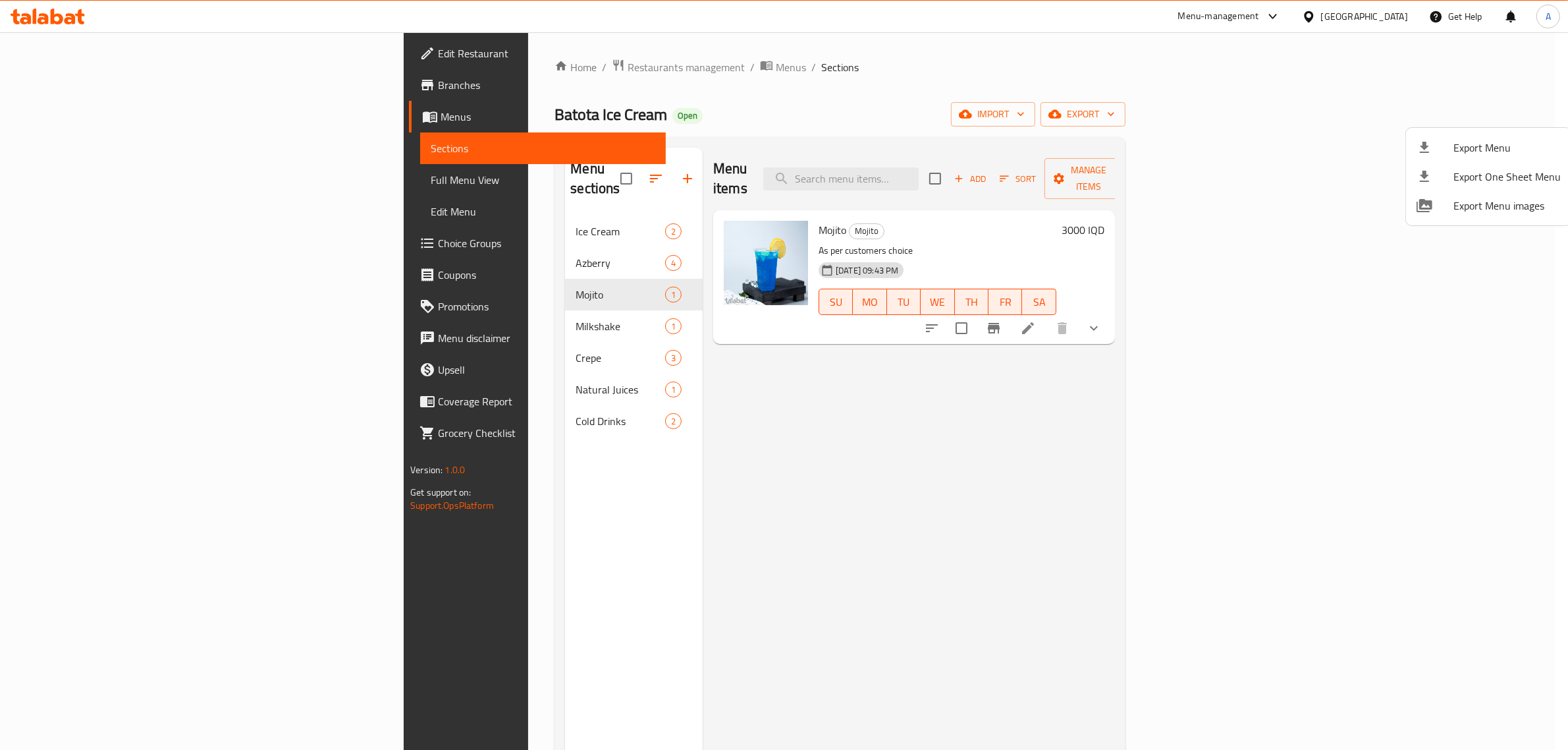
click at [438, 53] on span "Edit Restaurant" at bounding box center [547, 53] width 218 height 16
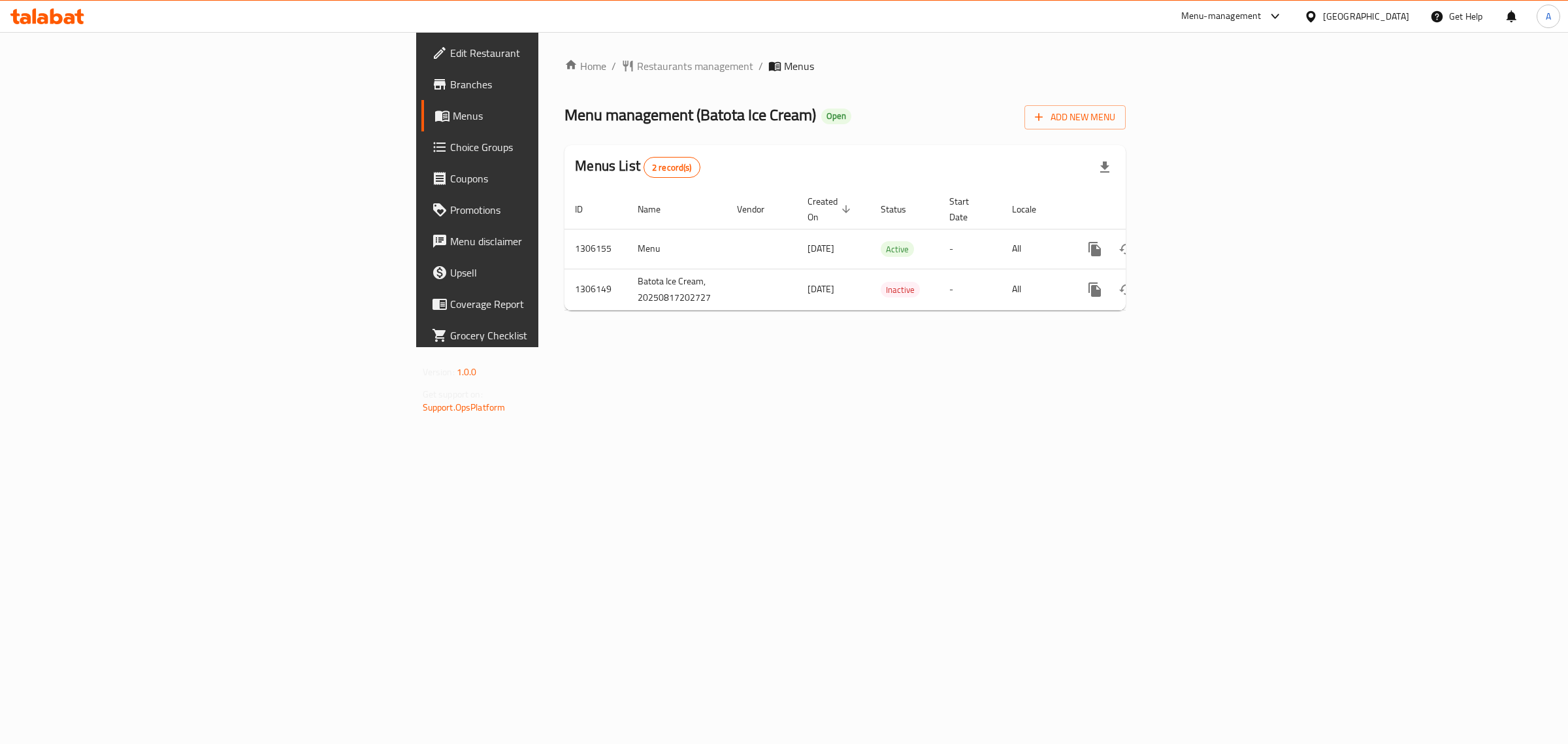
click at [450, 59] on span "Edit Restaurant" at bounding box center [559, 53] width 217 height 15
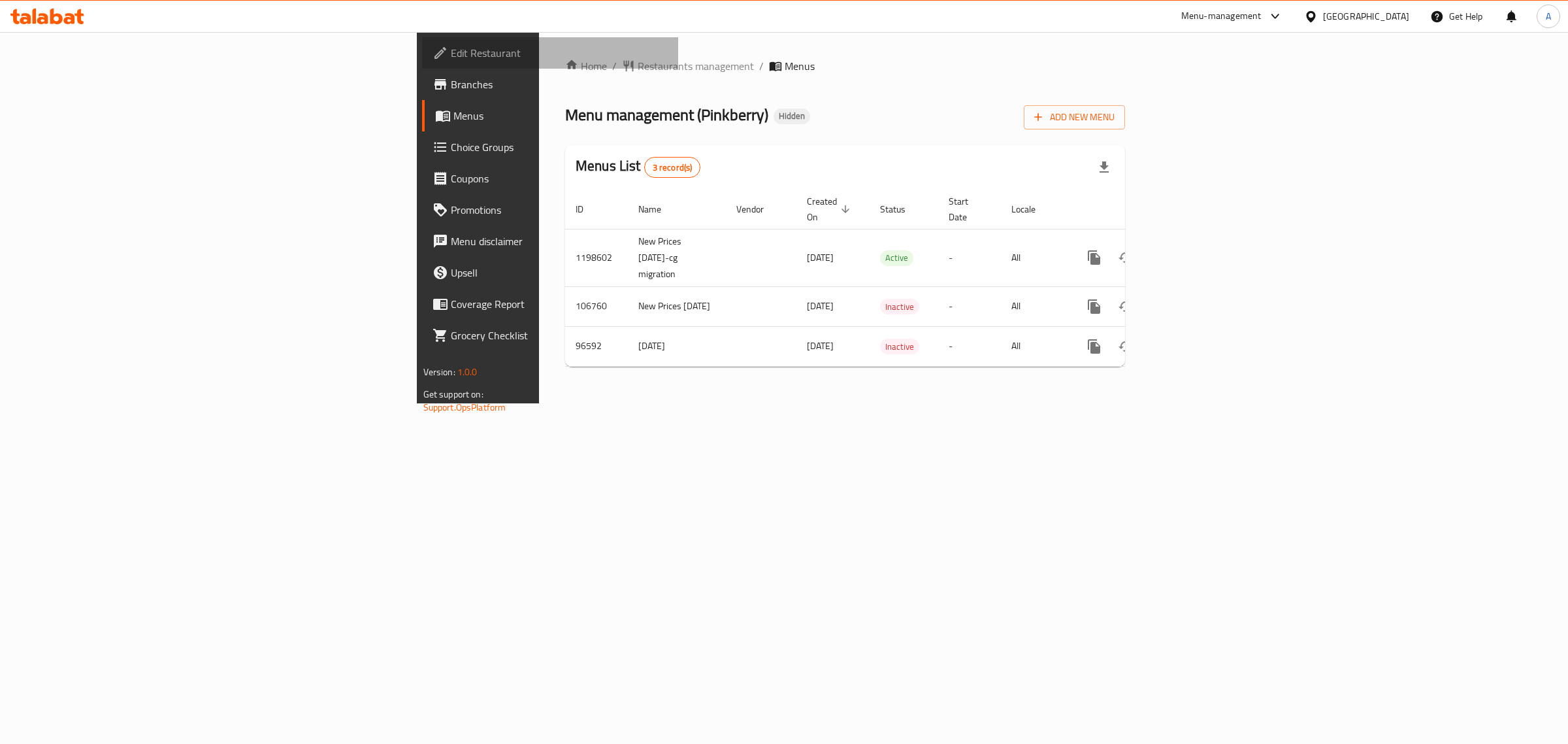
click at [451, 47] on span "Edit Restaurant" at bounding box center [559, 53] width 217 height 15
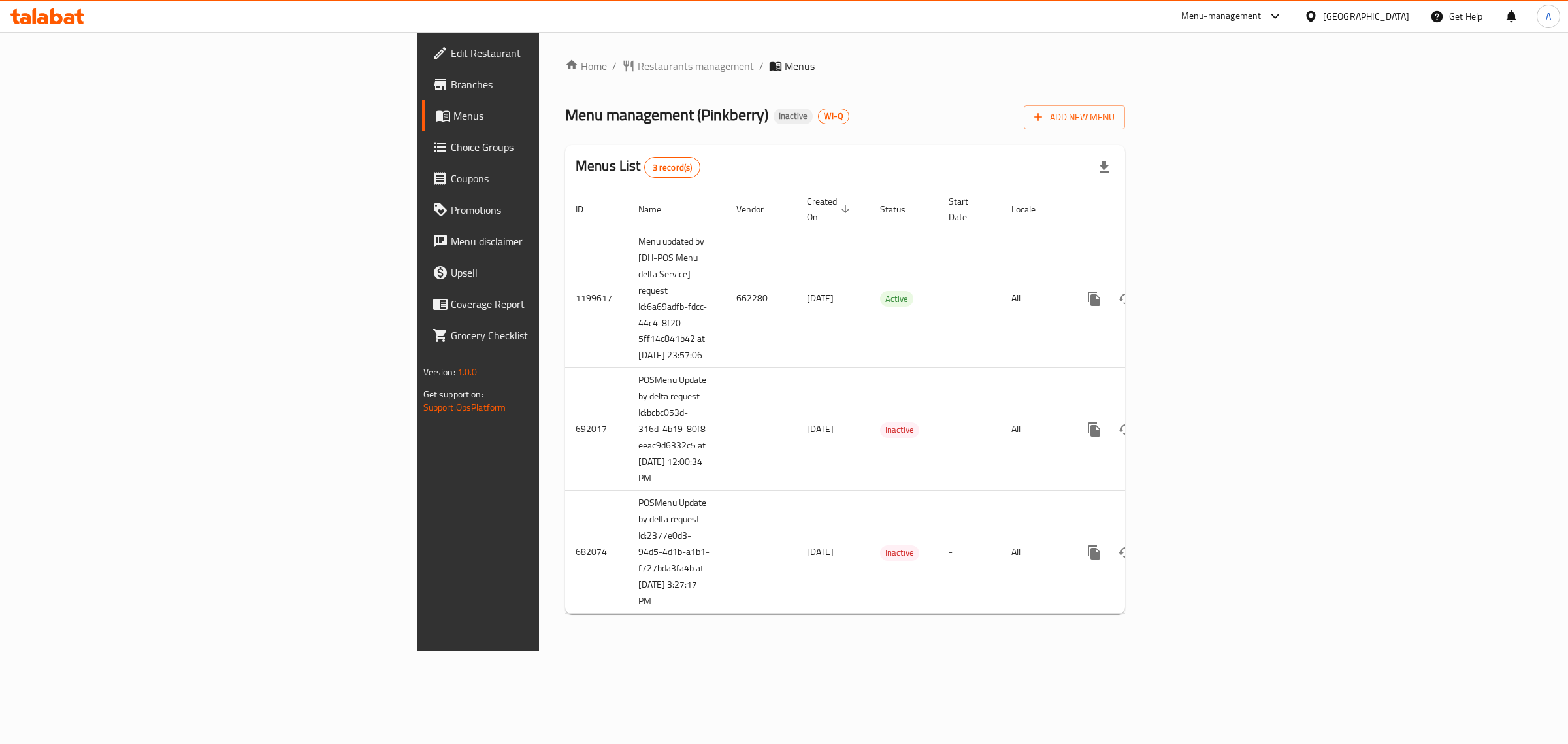
drag, startPoint x: 31, startPoint y: 51, endPoint x: 723, endPoint y: 743, distance: 978.6
click at [433, 51] on icon at bounding box center [440, 53] width 15 height 15
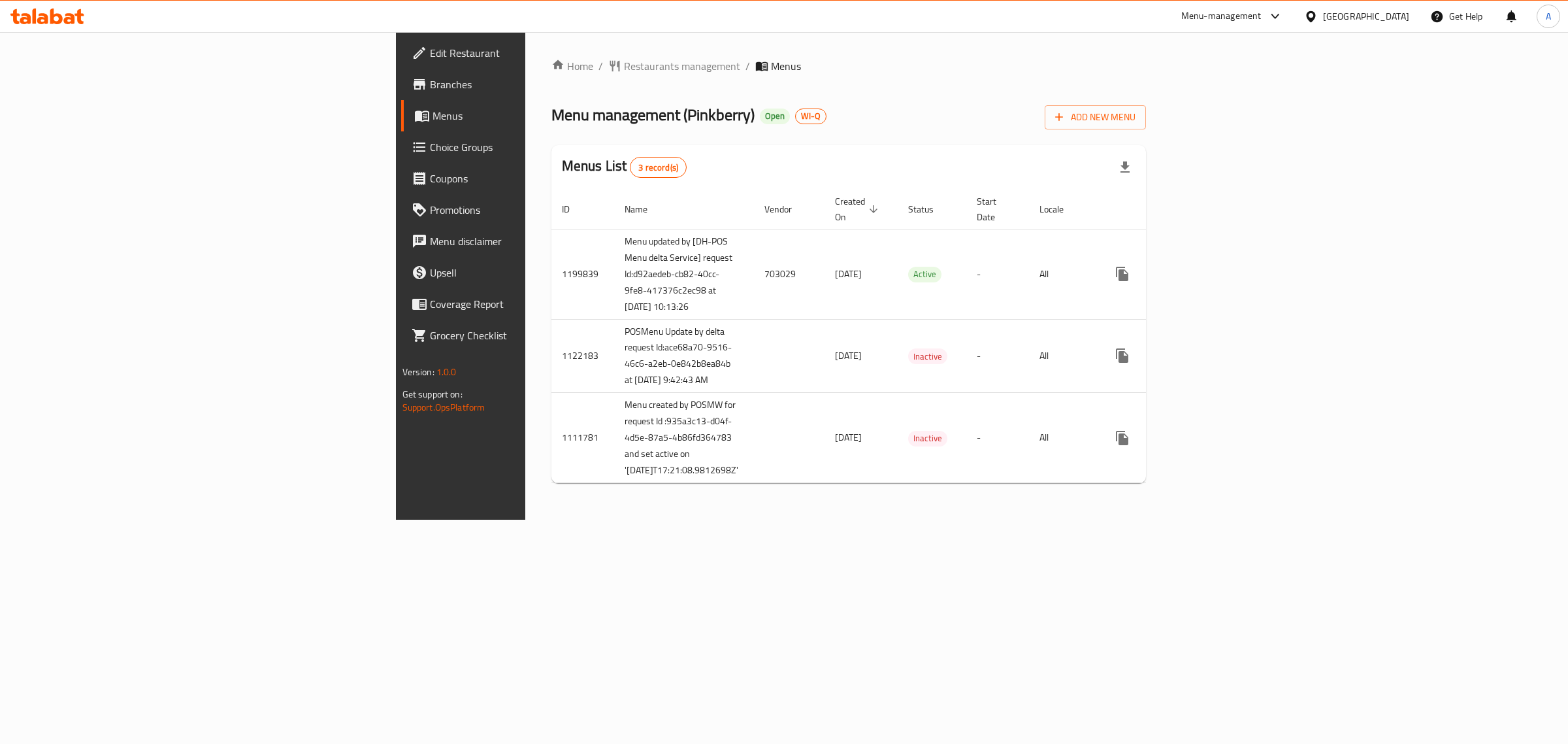
click at [430, 45] on span "Edit Restaurant" at bounding box center [538, 53] width 217 height 15
click at [430, 50] on span "Edit Restaurant" at bounding box center [538, 53] width 217 height 15
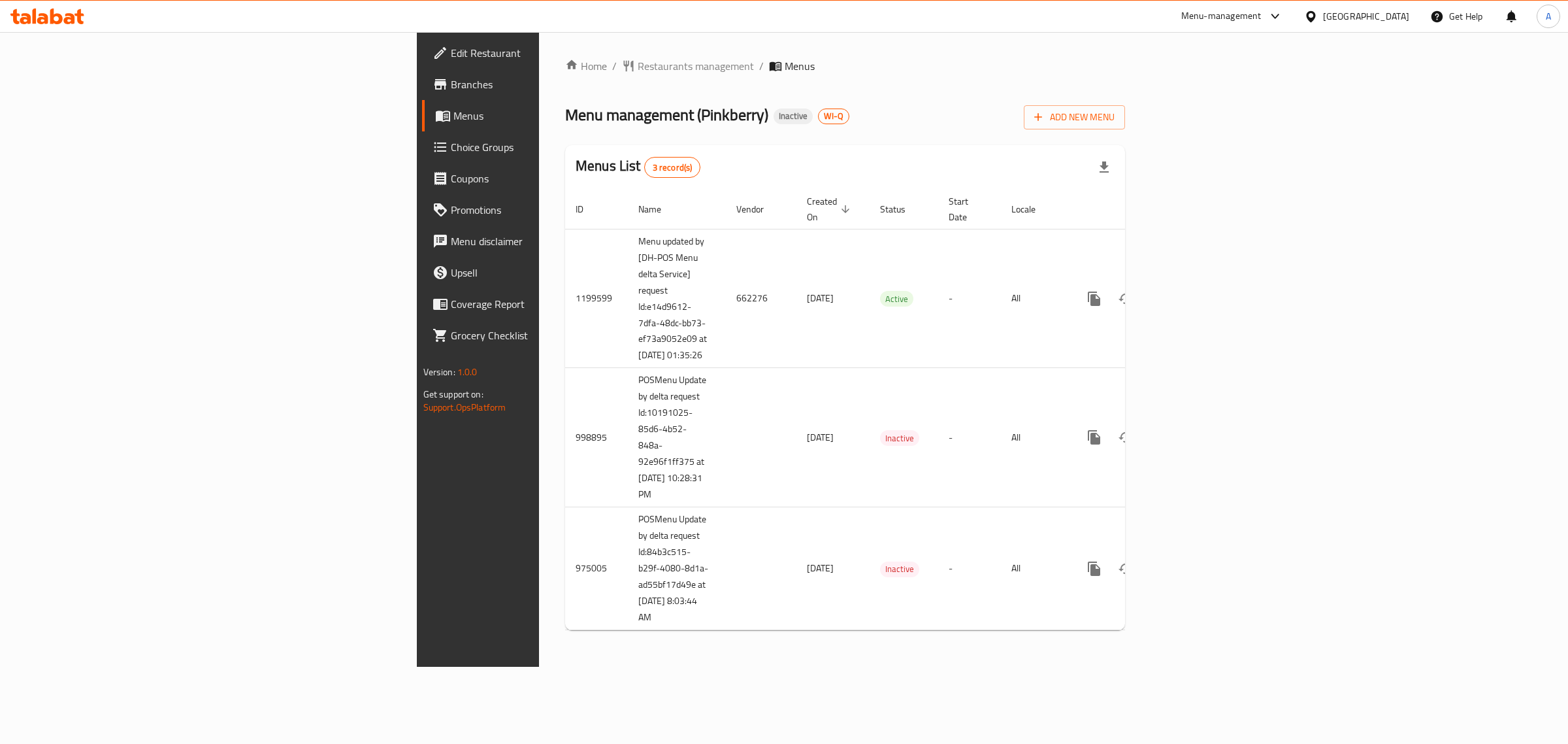
click at [451, 45] on span "Edit Restaurant" at bounding box center [559, 53] width 217 height 15
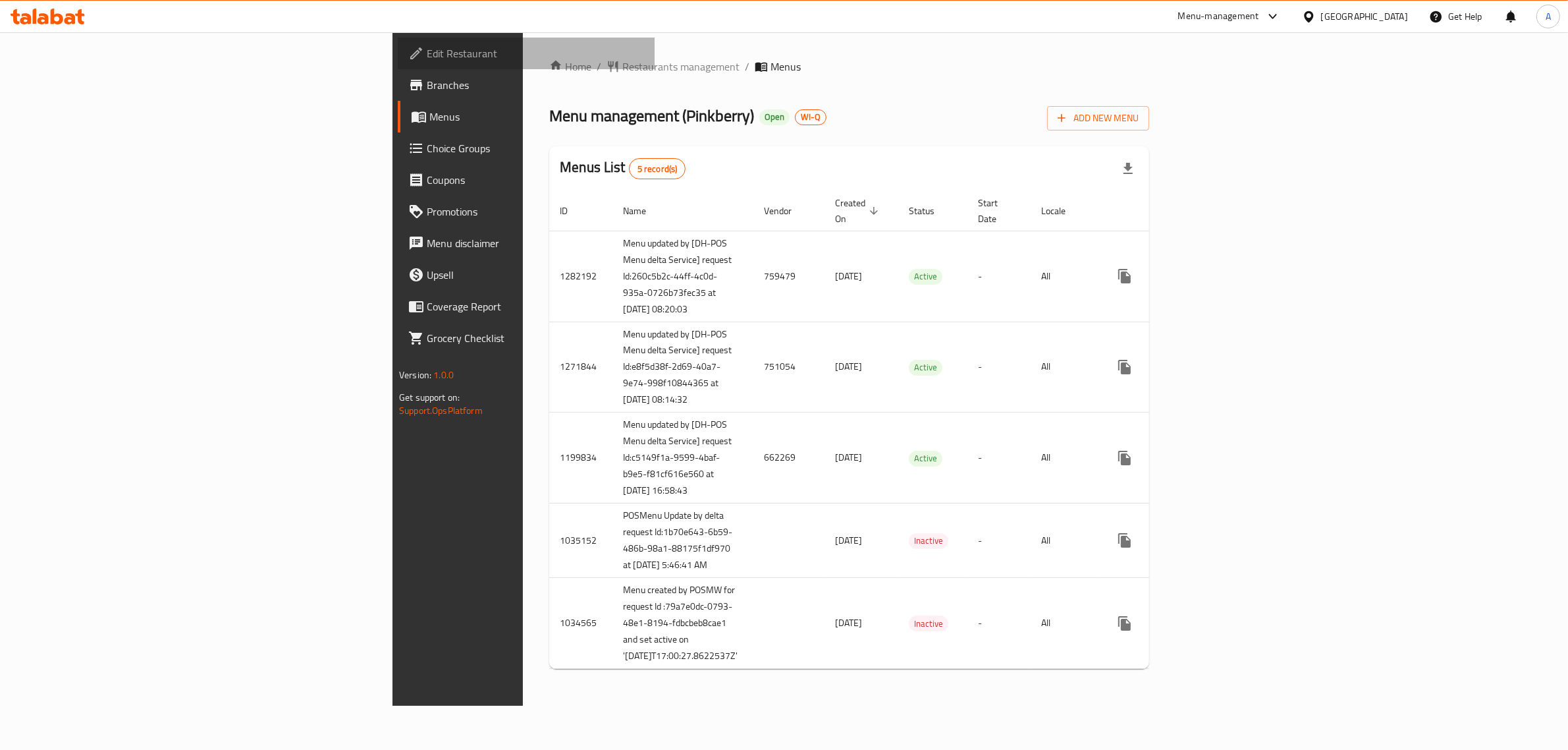
click at [426, 46] on span "Edit Restaurant" at bounding box center [535, 53] width 218 height 16
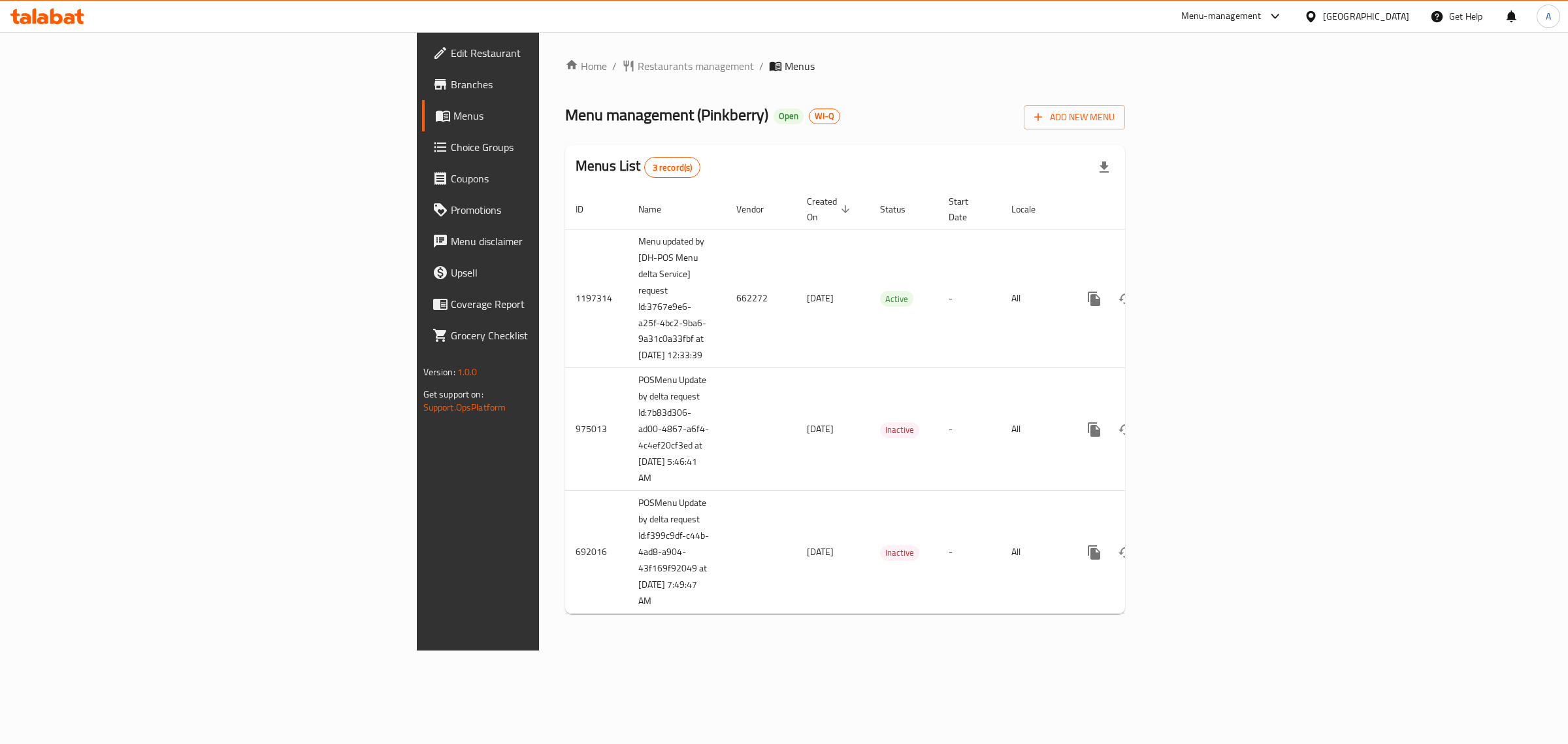
click at [451, 49] on span "Edit Restaurant" at bounding box center [559, 53] width 217 height 15
click at [451, 59] on span "Edit Restaurant" at bounding box center [559, 53] width 217 height 15
click at [451, 57] on span "Edit Restaurant" at bounding box center [559, 53] width 217 height 15
click at [451, 53] on span "Edit Restaurant" at bounding box center [559, 53] width 217 height 15
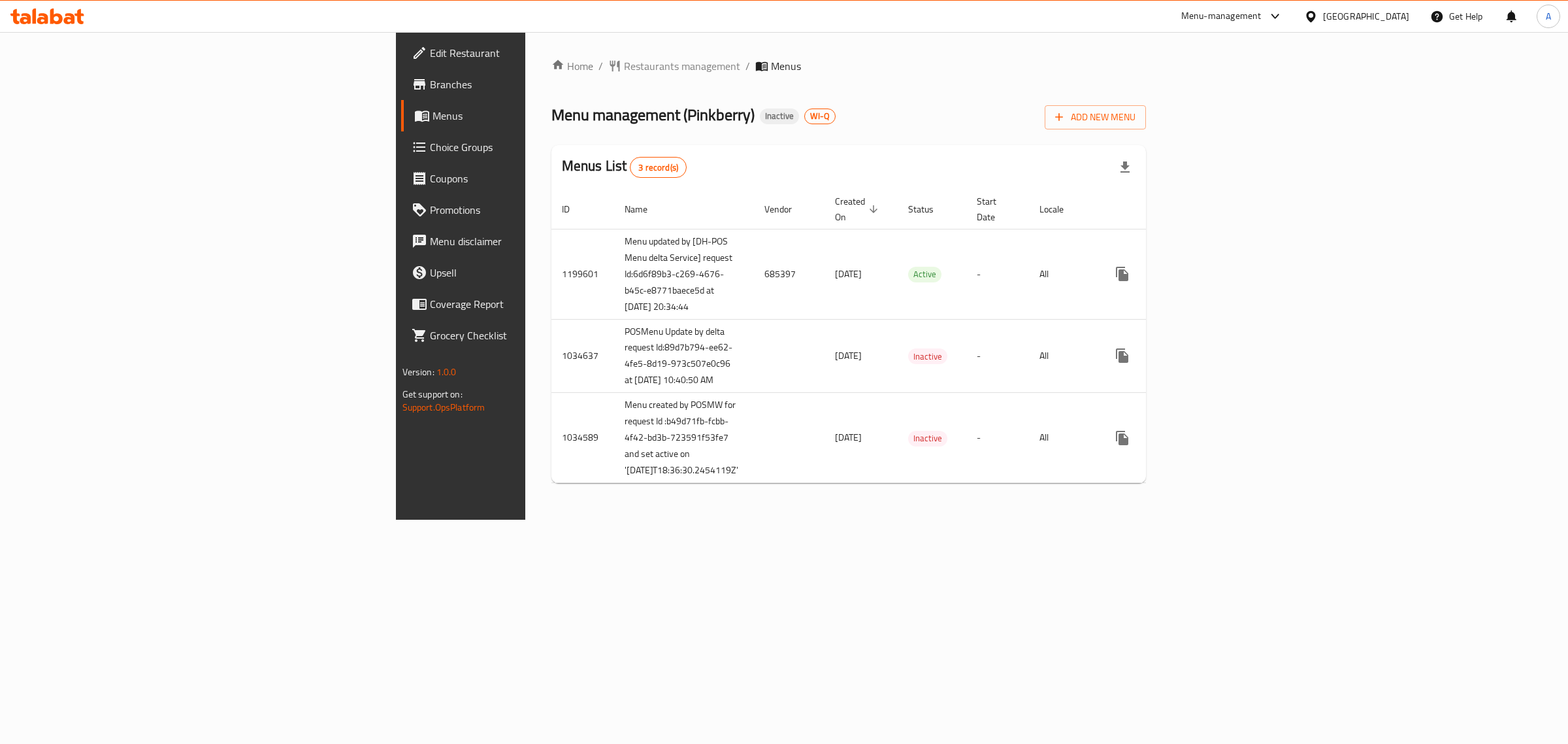
click at [430, 47] on span "Edit Restaurant" at bounding box center [538, 53] width 217 height 15
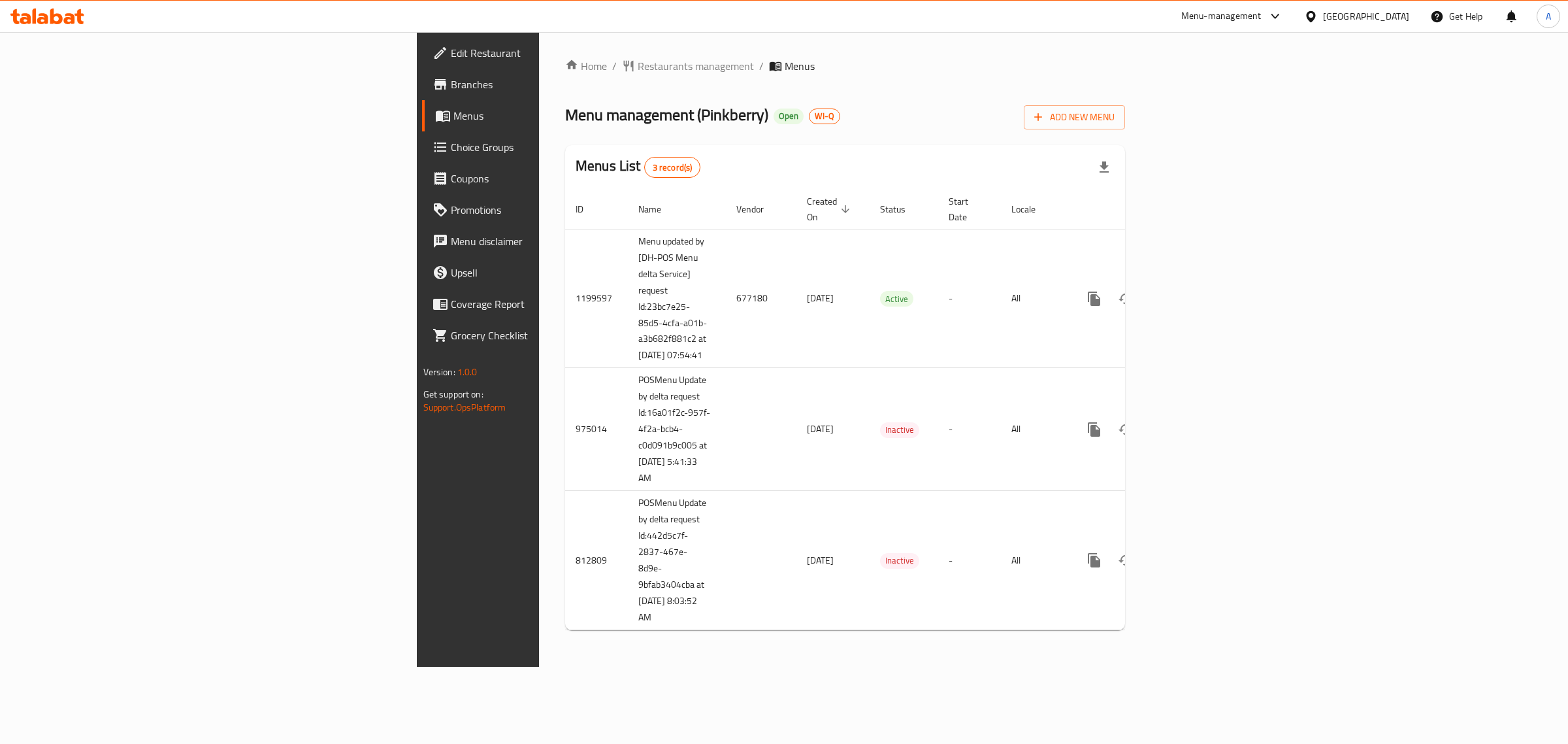
click at [451, 50] on span "Edit Restaurant" at bounding box center [559, 53] width 217 height 15
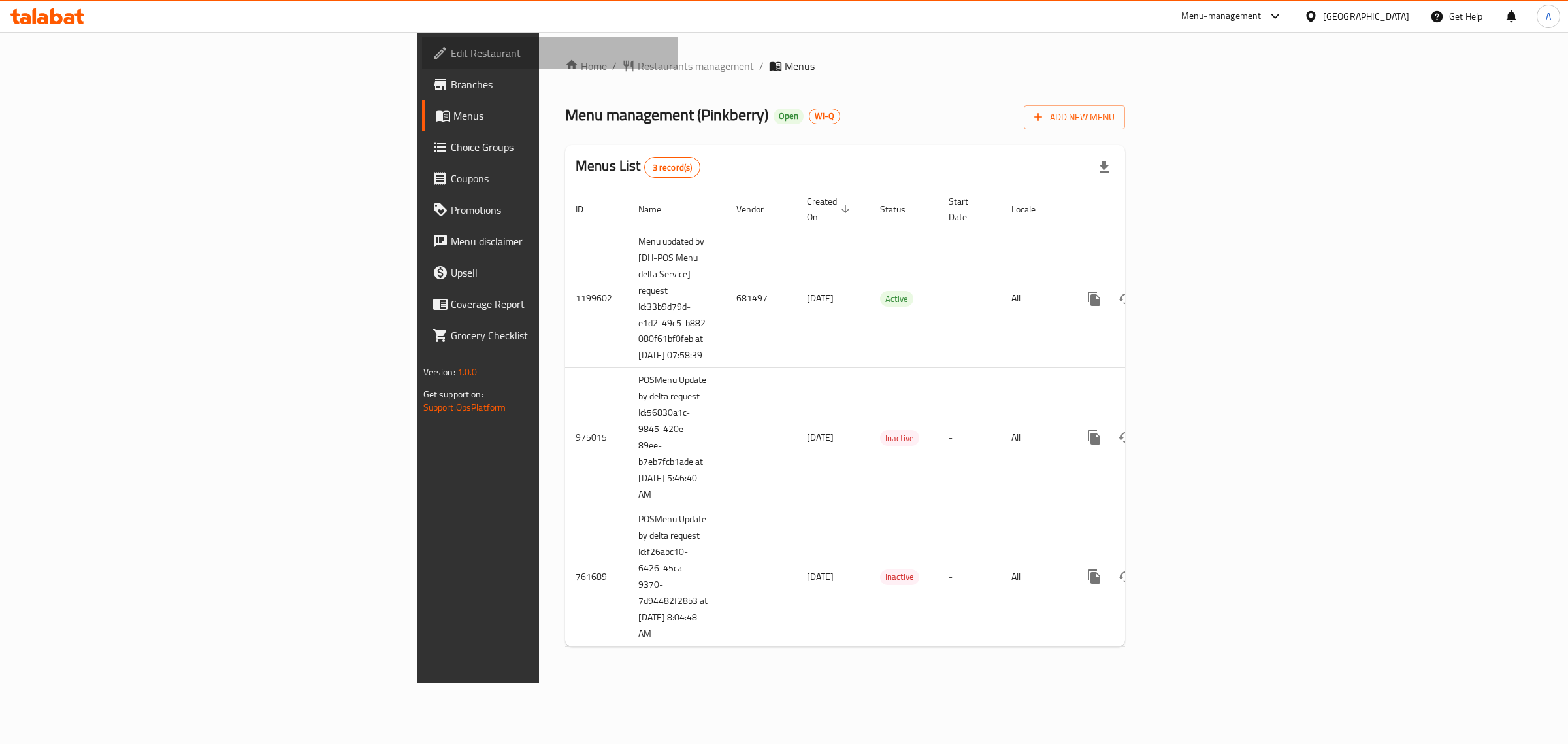
click at [451, 45] on span "Edit Restaurant" at bounding box center [559, 53] width 217 height 15
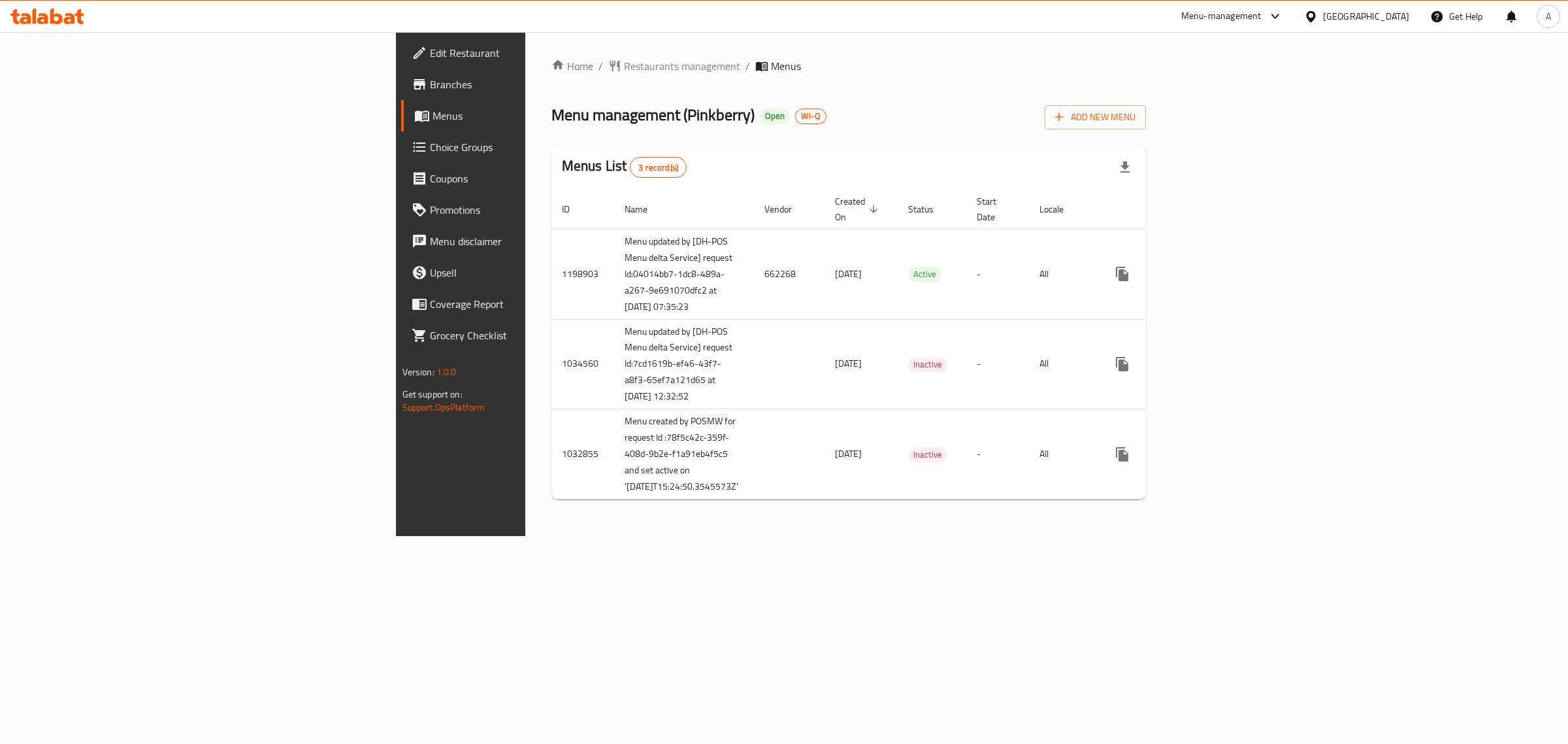
click at [430, 54] on span "Edit Restaurant" at bounding box center [538, 53] width 217 height 15
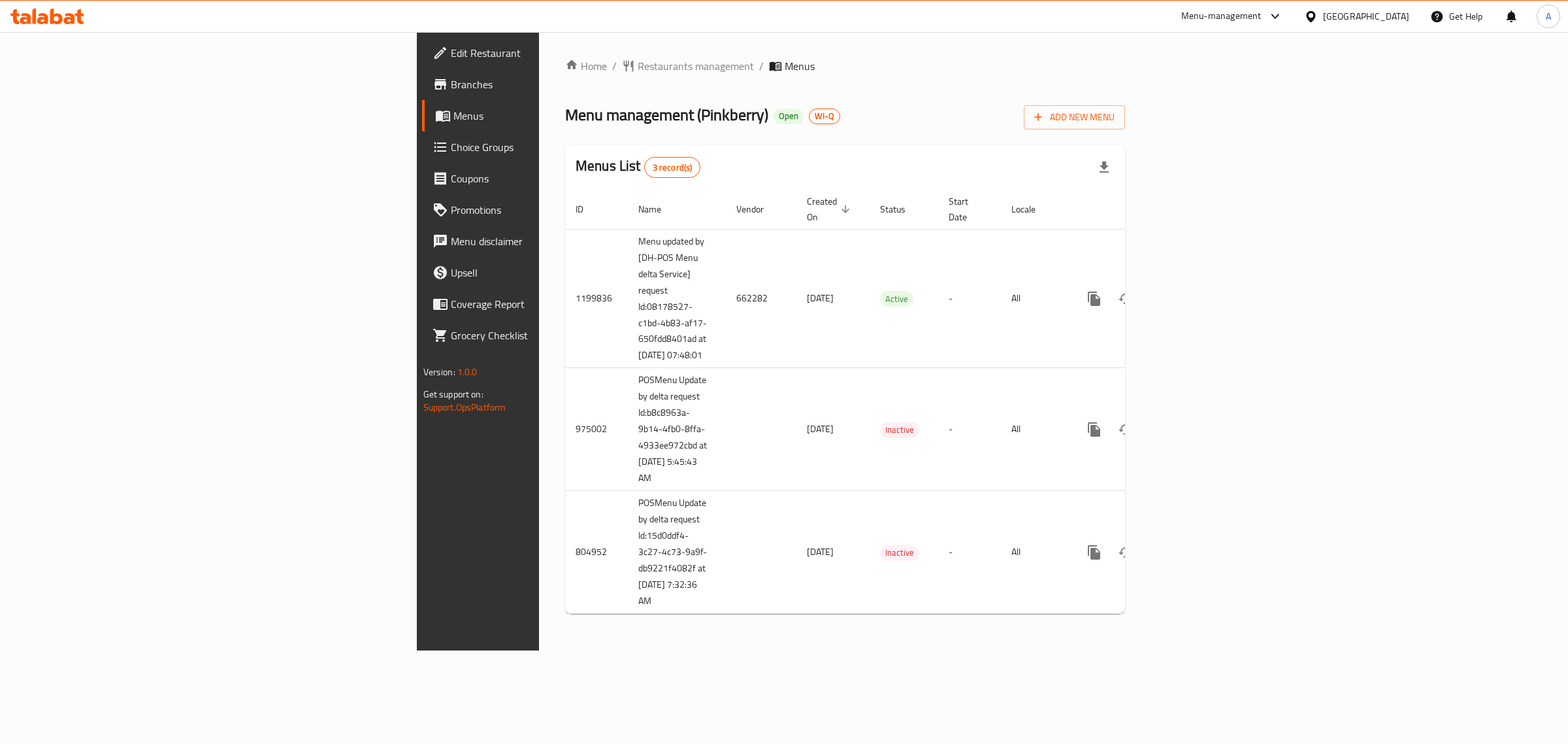
click at [451, 53] on span "Edit Restaurant" at bounding box center [559, 53] width 217 height 15
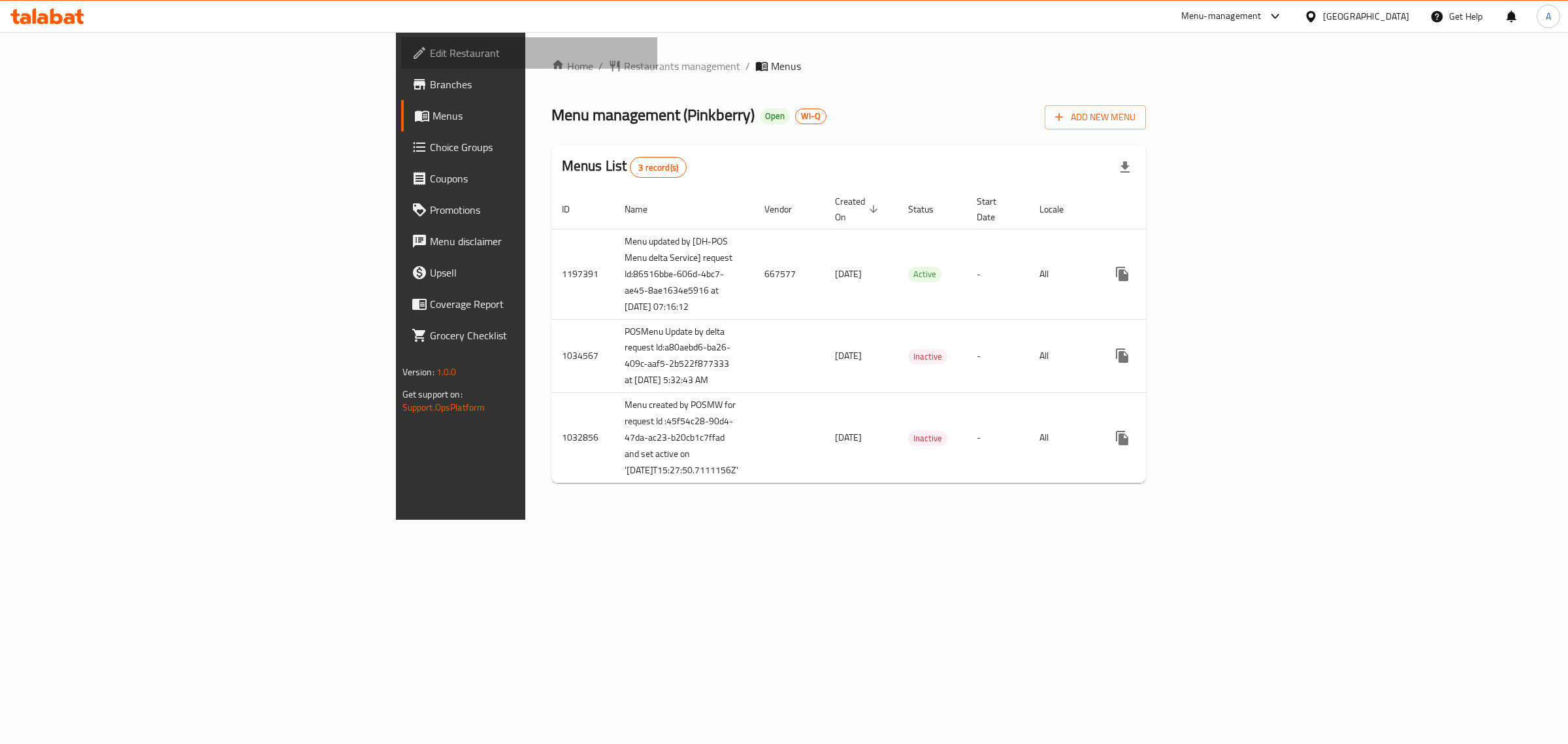
click at [430, 53] on span "Edit Restaurant" at bounding box center [538, 53] width 217 height 15
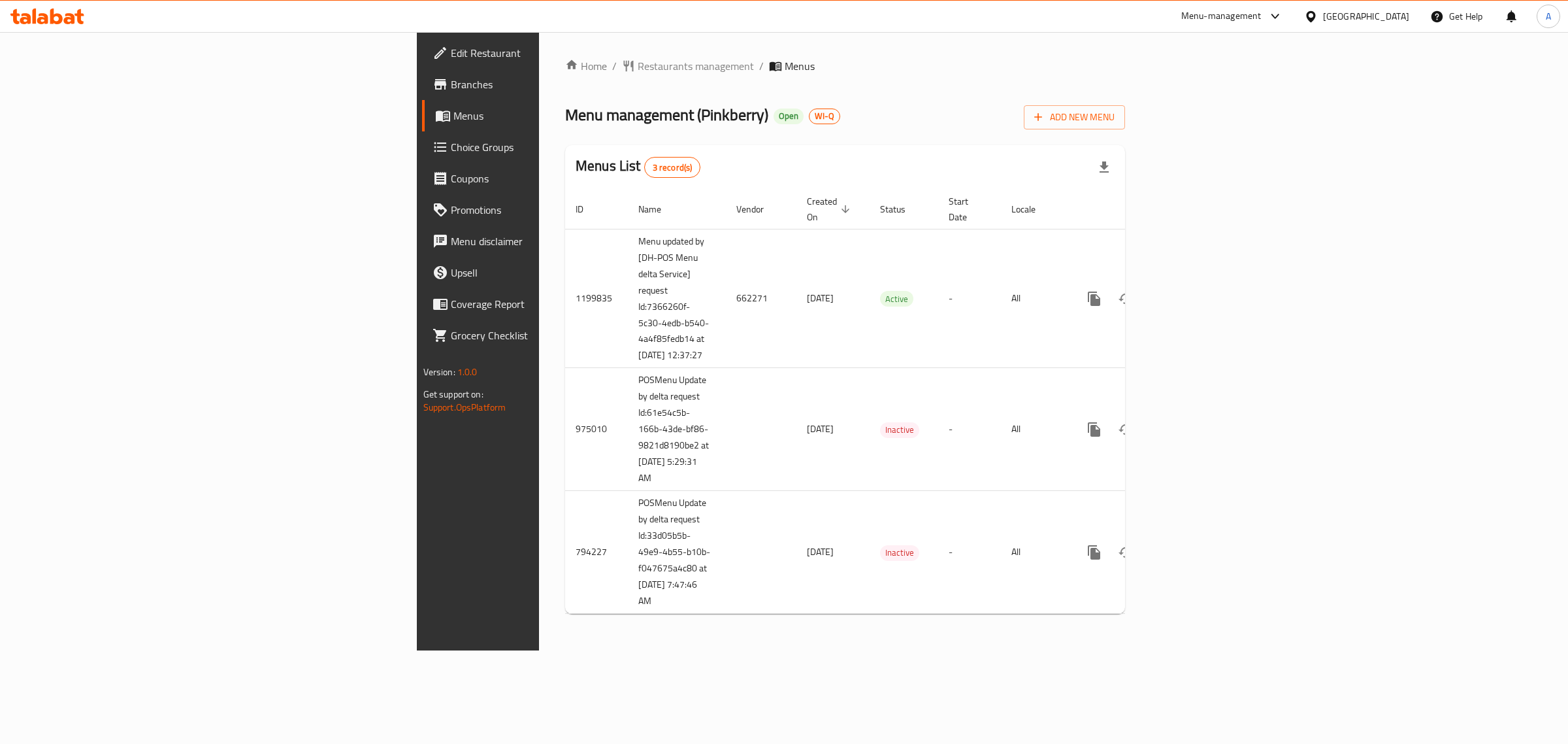
click at [451, 56] on span "Edit Restaurant" at bounding box center [559, 53] width 217 height 15
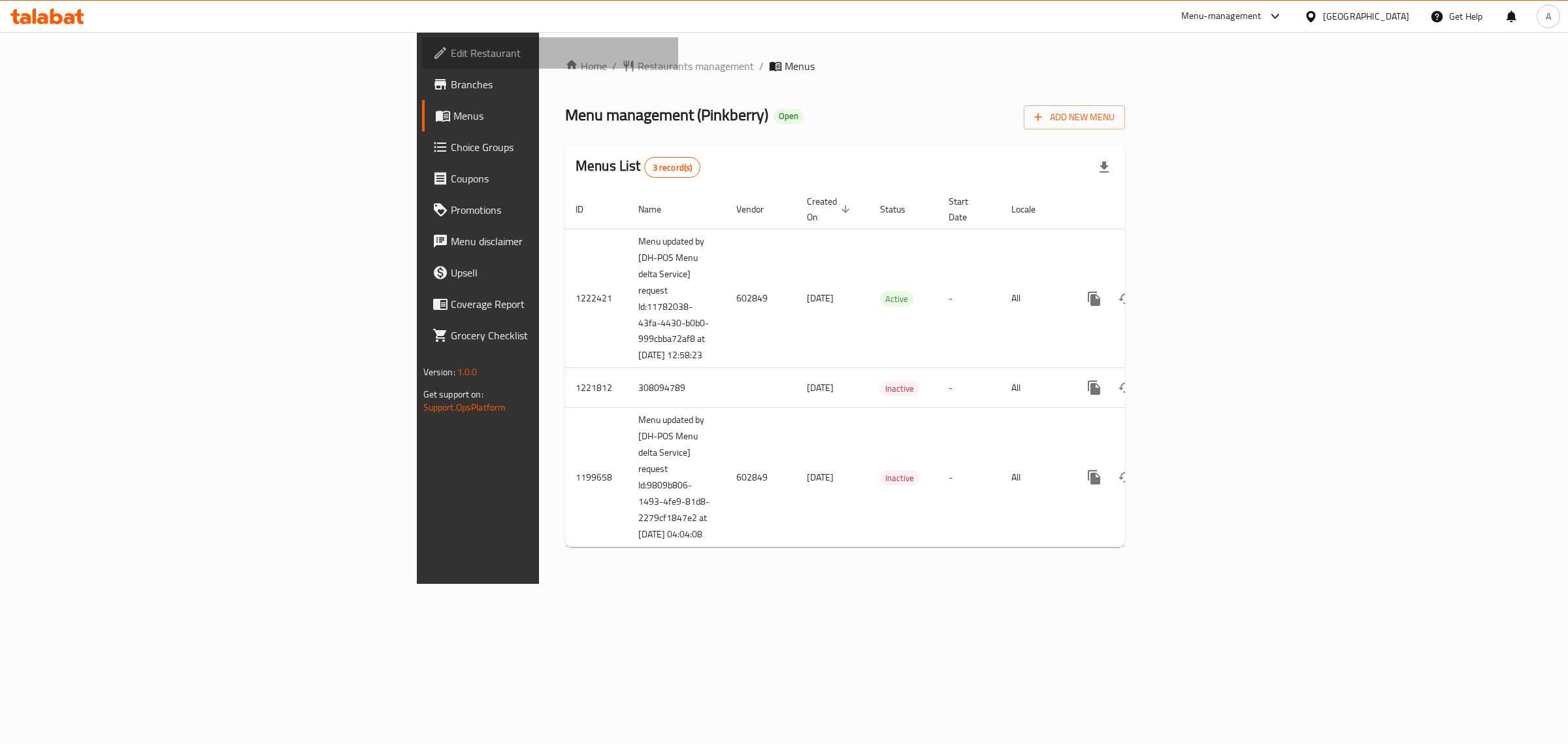
click at [451, 59] on span "Edit Restaurant" at bounding box center [559, 53] width 217 height 15
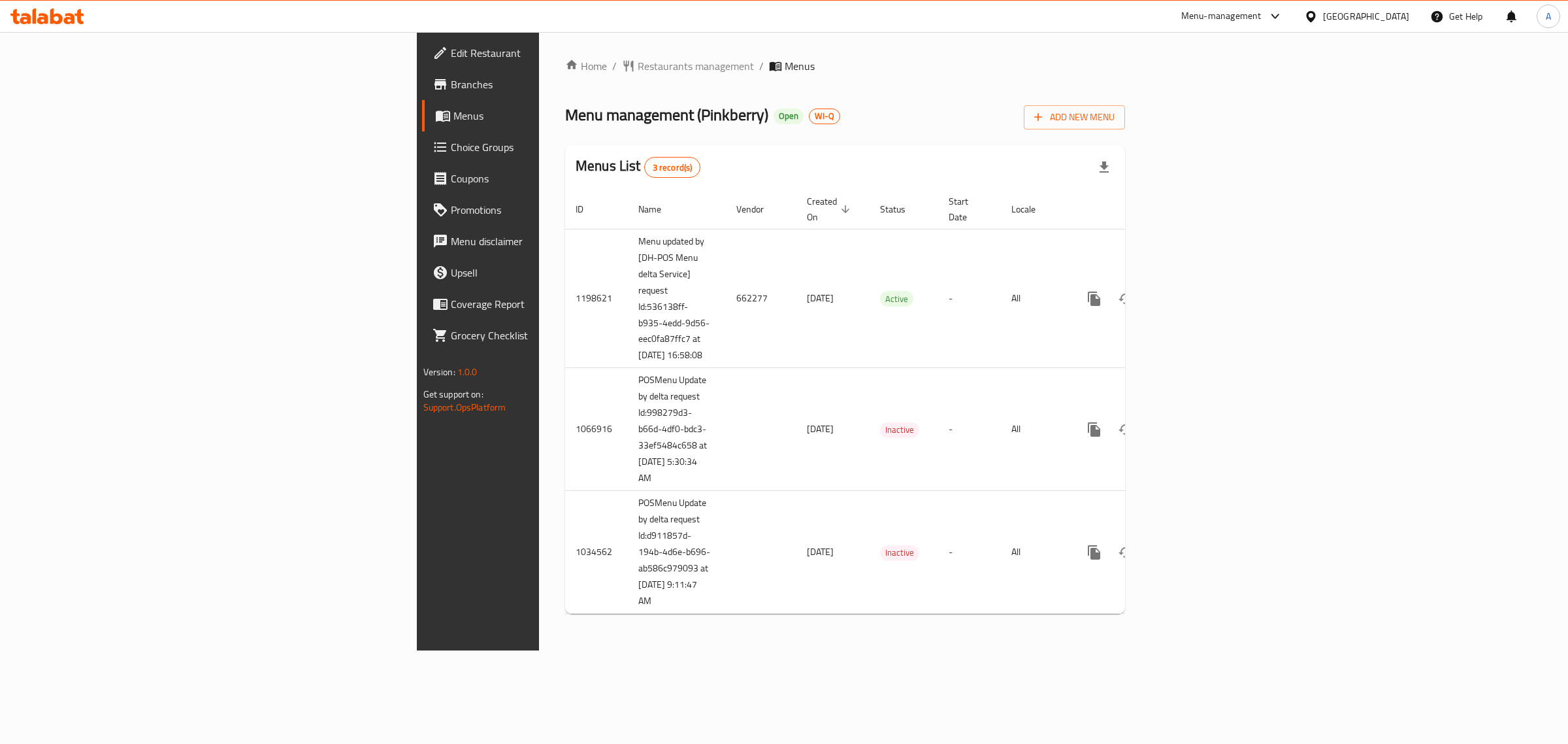
click at [422, 62] on link "Edit Restaurant" at bounding box center [550, 53] width 257 height 31
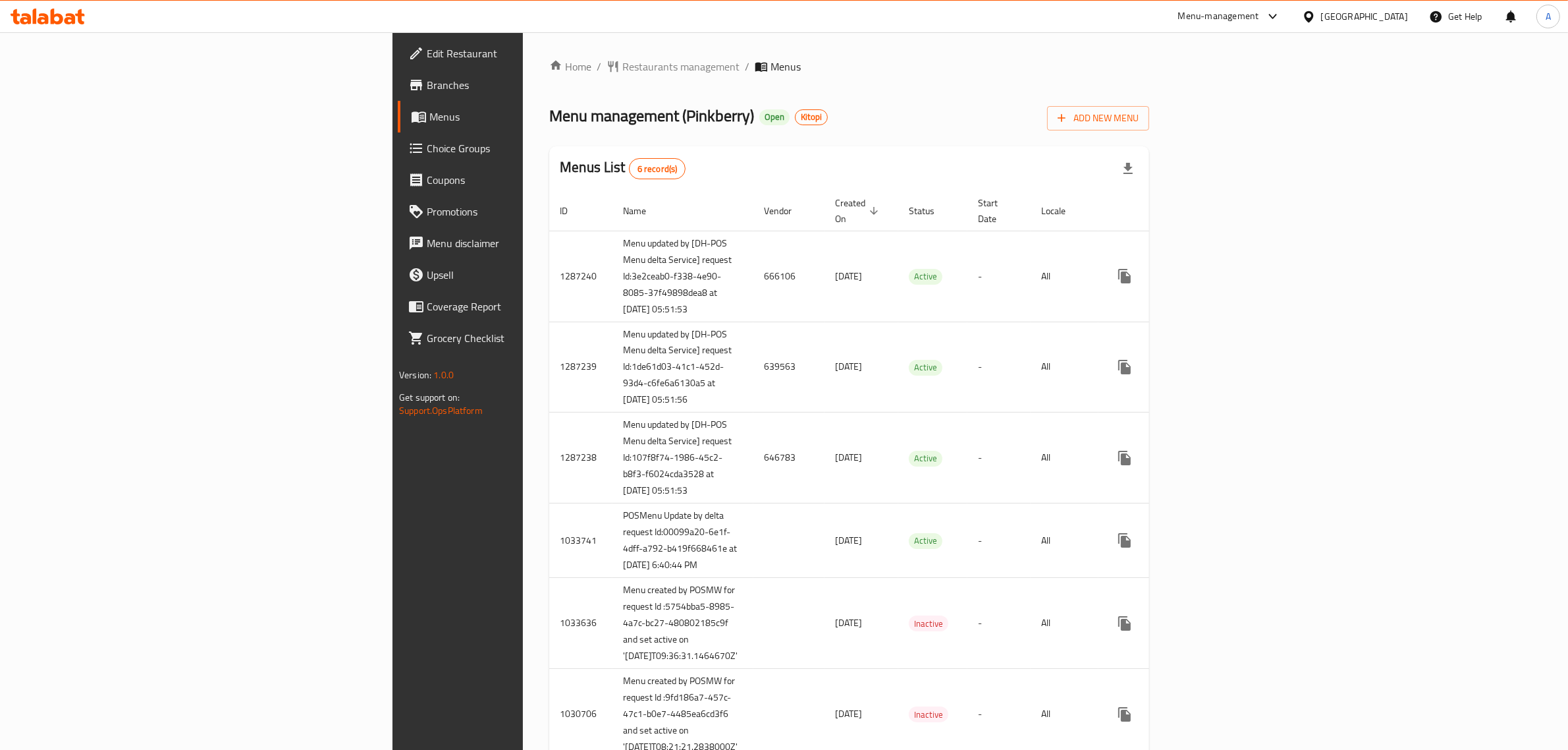
click at [426, 58] on span "Edit Restaurant" at bounding box center [535, 53] width 218 height 16
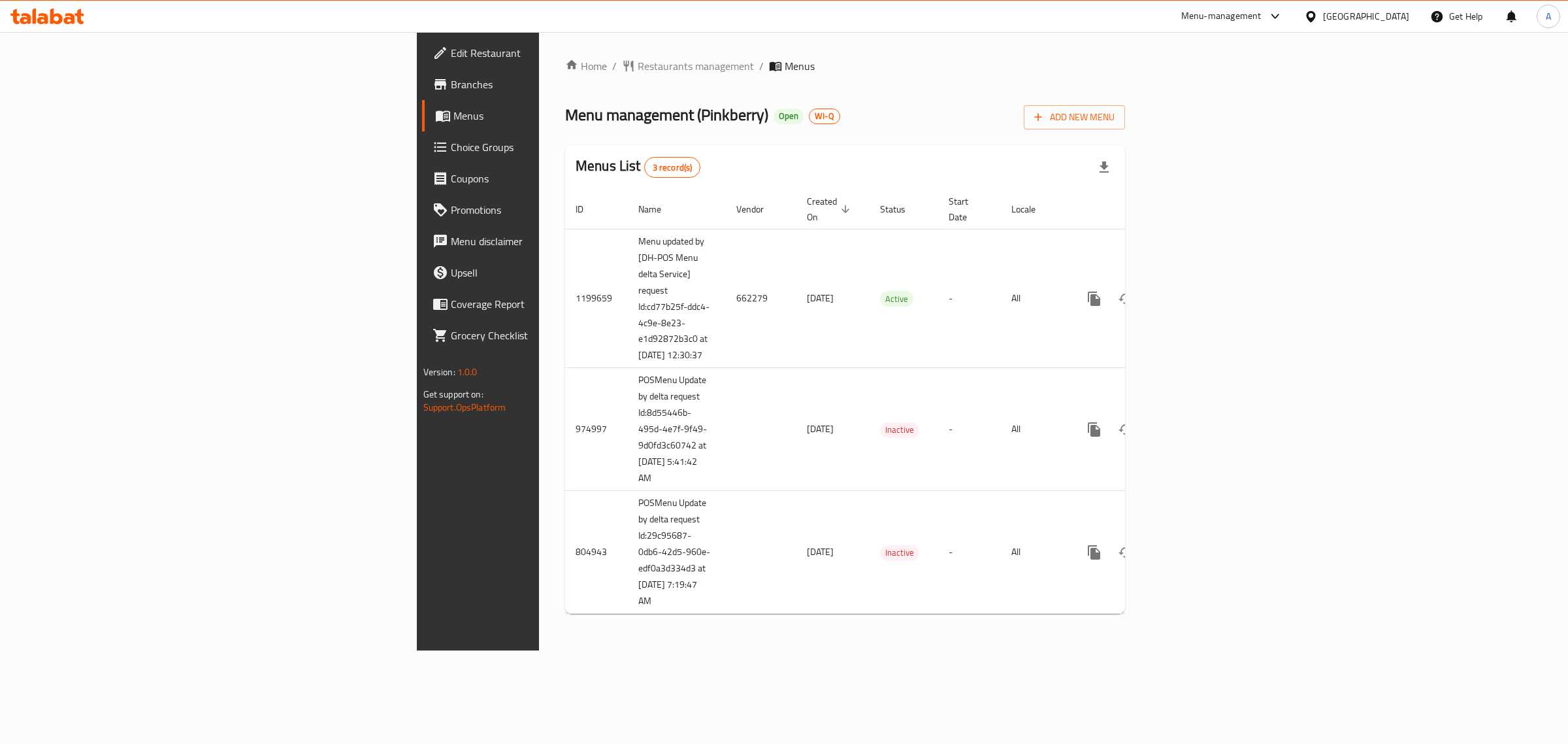
click at [451, 51] on span "Edit Restaurant" at bounding box center [559, 53] width 217 height 15
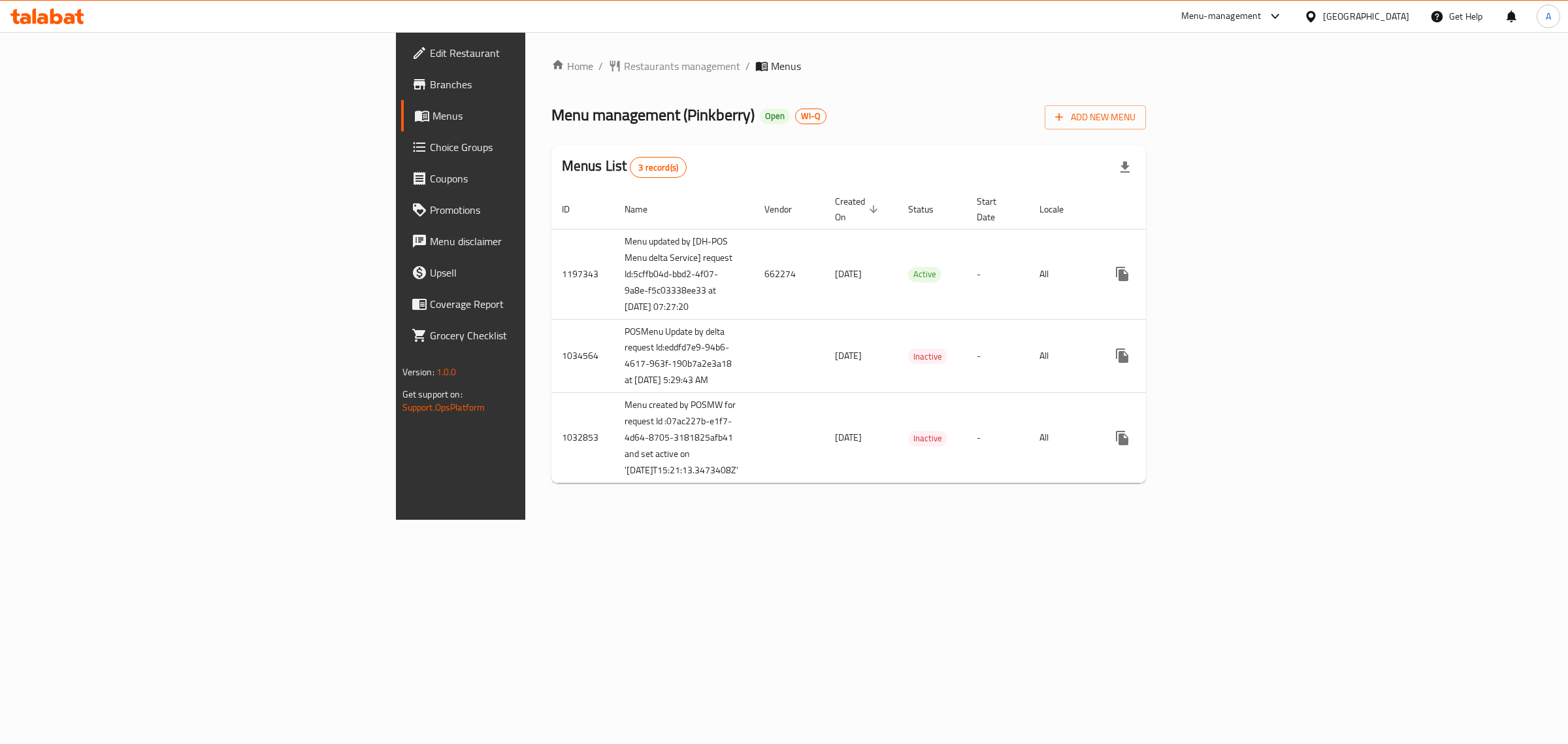
drag, startPoint x: 109, startPoint y: 49, endPoint x: 175, endPoint y: 83, distance: 74.2
click at [430, 49] on span "Edit Restaurant" at bounding box center [538, 53] width 217 height 15
click at [430, 46] on span "Edit Restaurant" at bounding box center [538, 53] width 217 height 15
drag, startPoint x: 119, startPoint y: 49, endPoint x: 148, endPoint y: 64, distance: 32.6
click at [430, 49] on span "Edit Restaurant" at bounding box center [538, 53] width 217 height 15
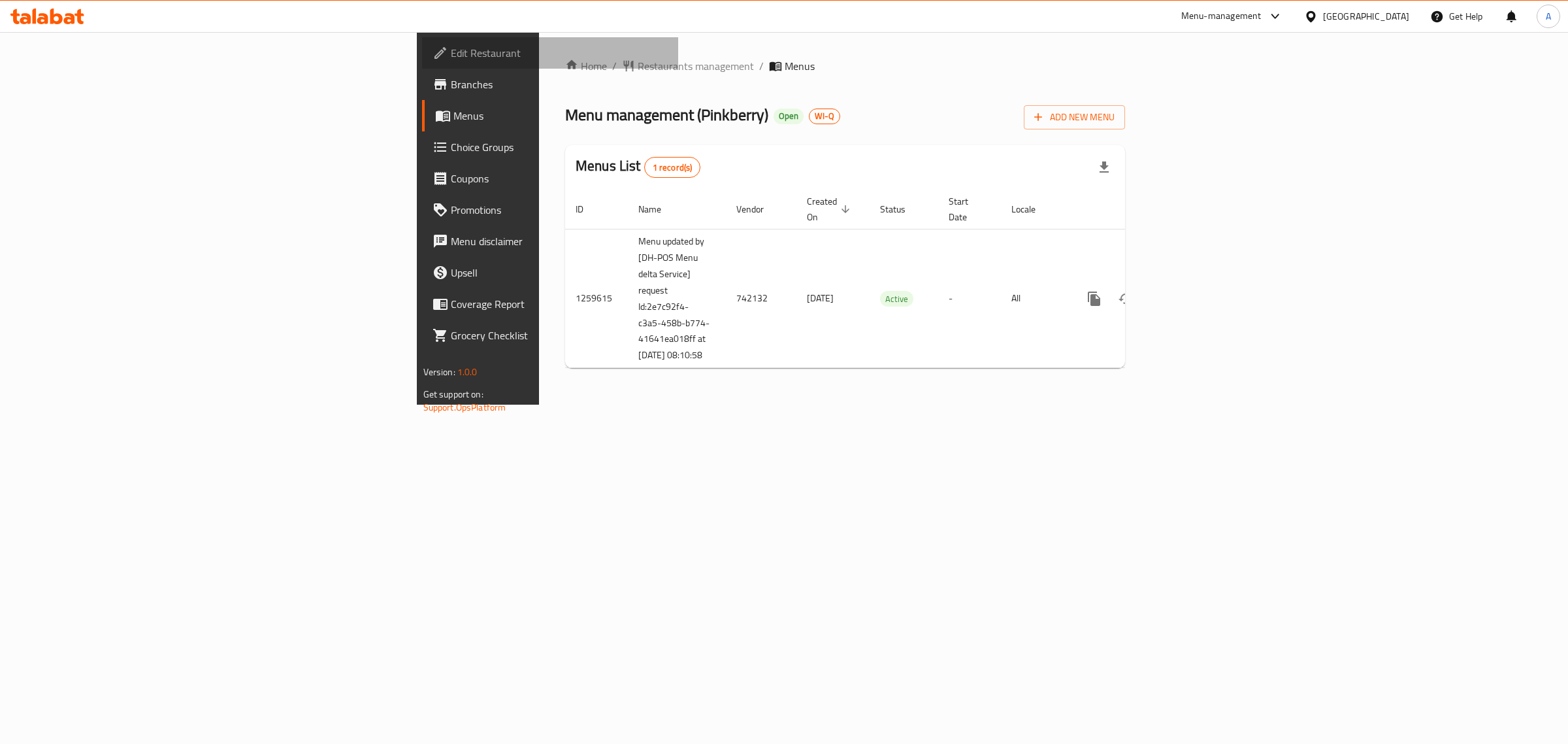
click at [451, 59] on span "Edit Restaurant" at bounding box center [559, 53] width 217 height 15
